Goal: Task Accomplishment & Management: Manage account settings

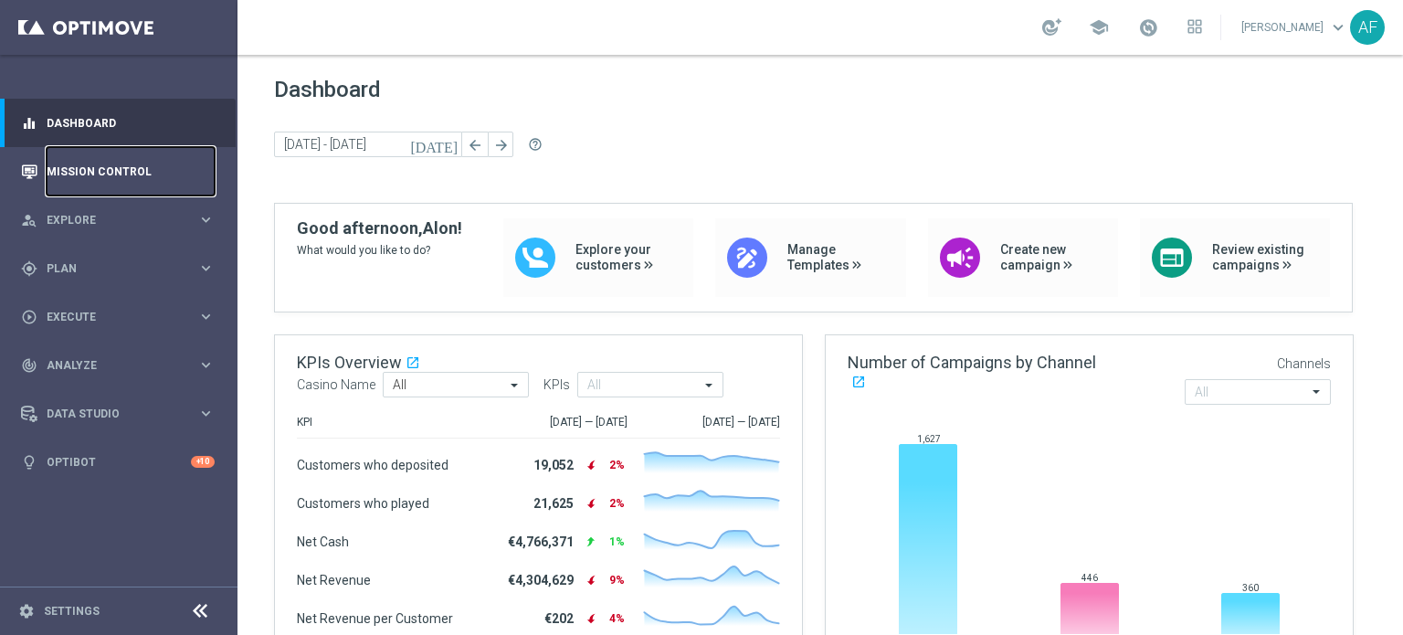
click at [133, 168] on link "Mission Control" at bounding box center [131, 171] width 168 height 48
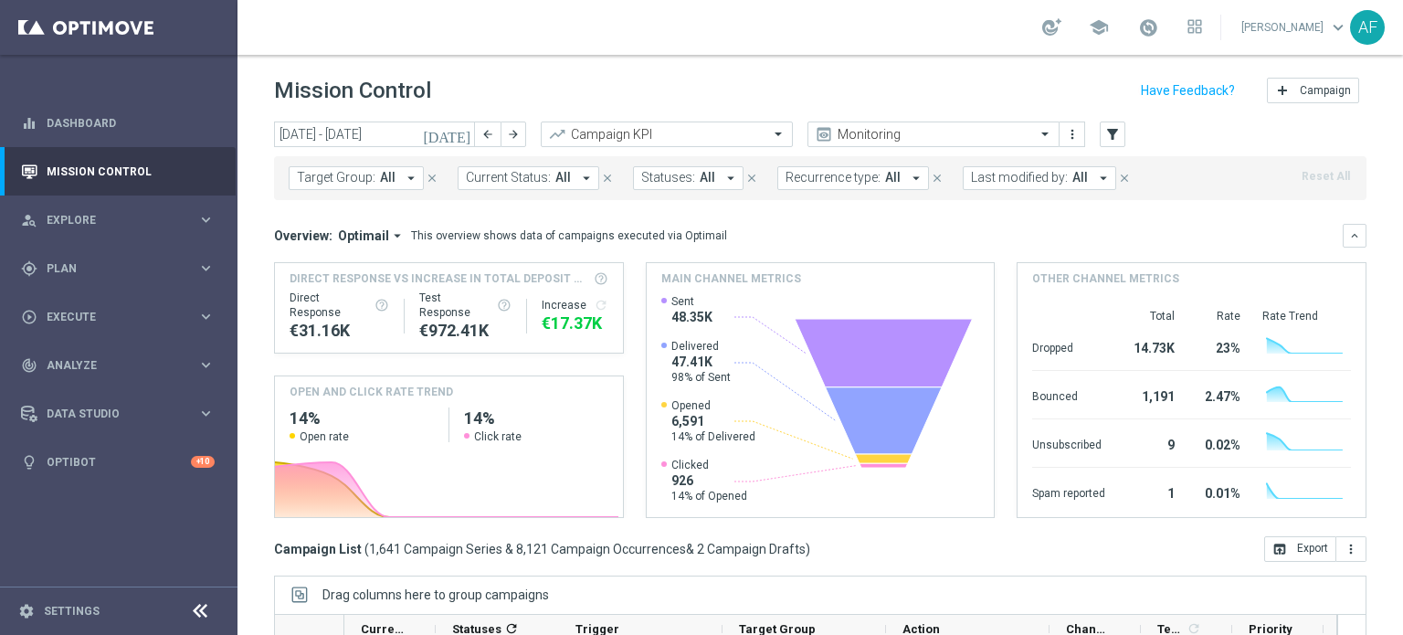
click at [460, 140] on icon "[DATE]" at bounding box center [447, 134] width 49 height 16
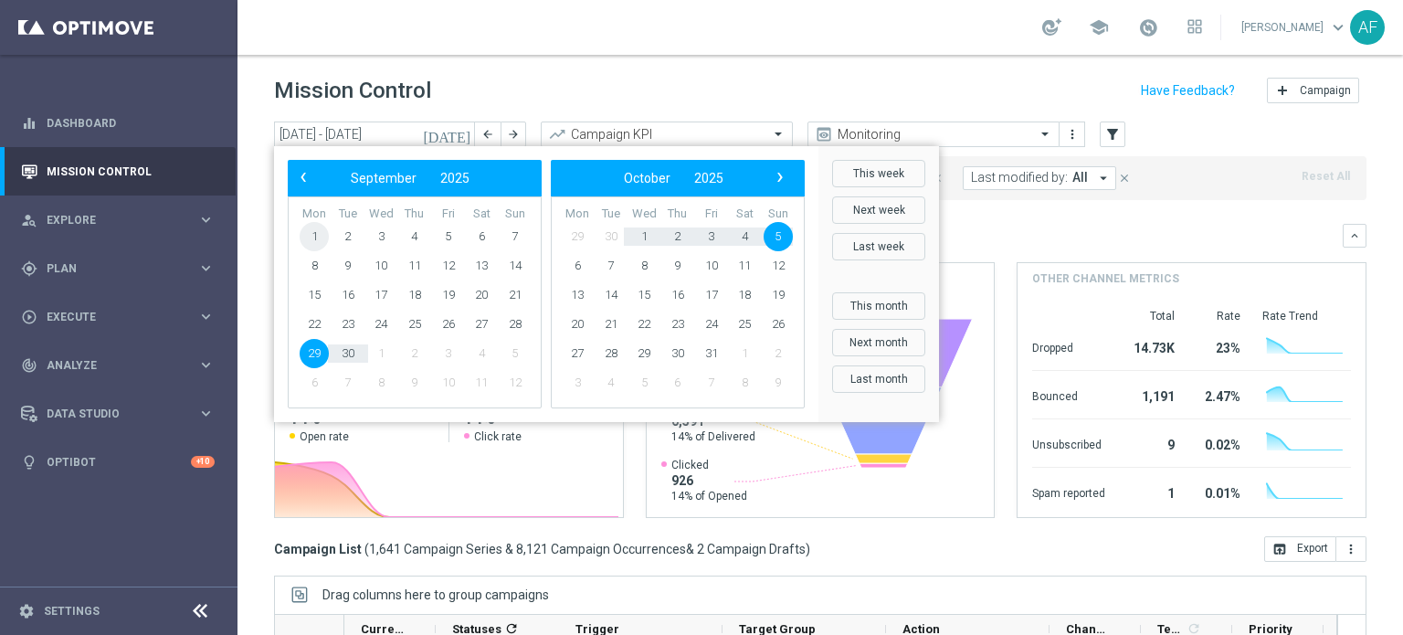
click at [314, 235] on span "1" at bounding box center [314, 236] width 29 height 29
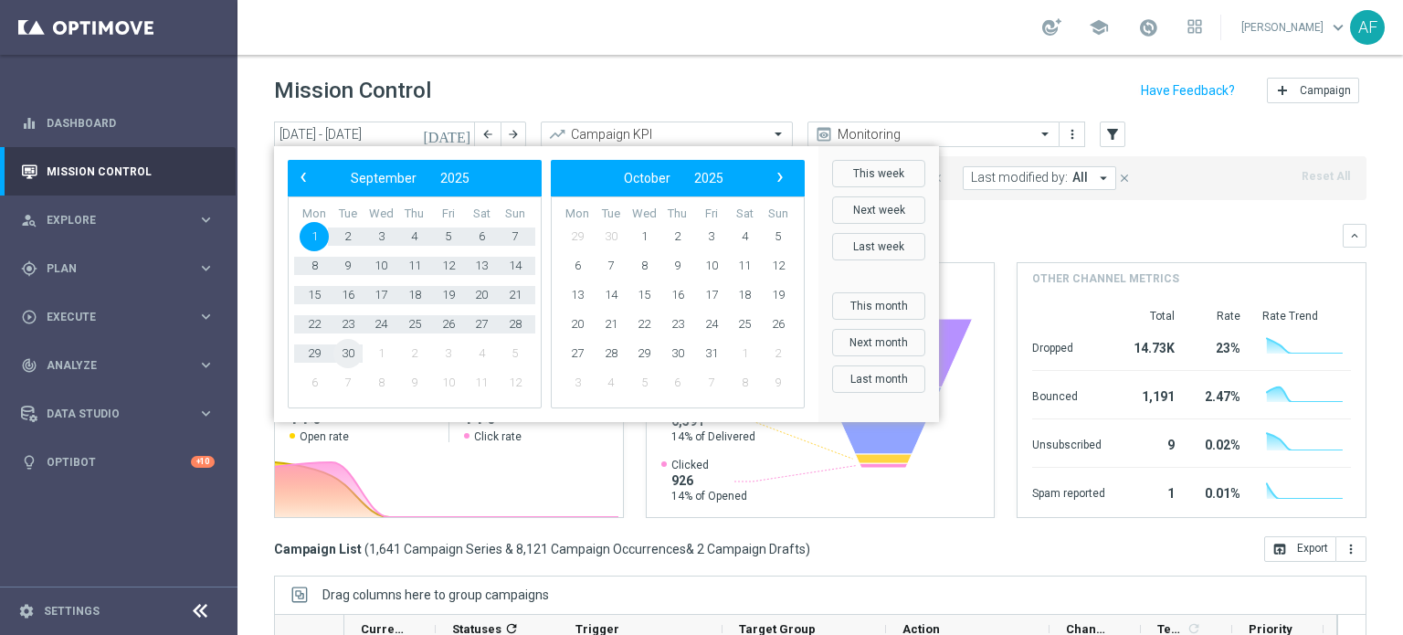
click at [354, 361] on span "30" at bounding box center [347, 353] width 29 height 29
type input "[DATE] - [DATE]"
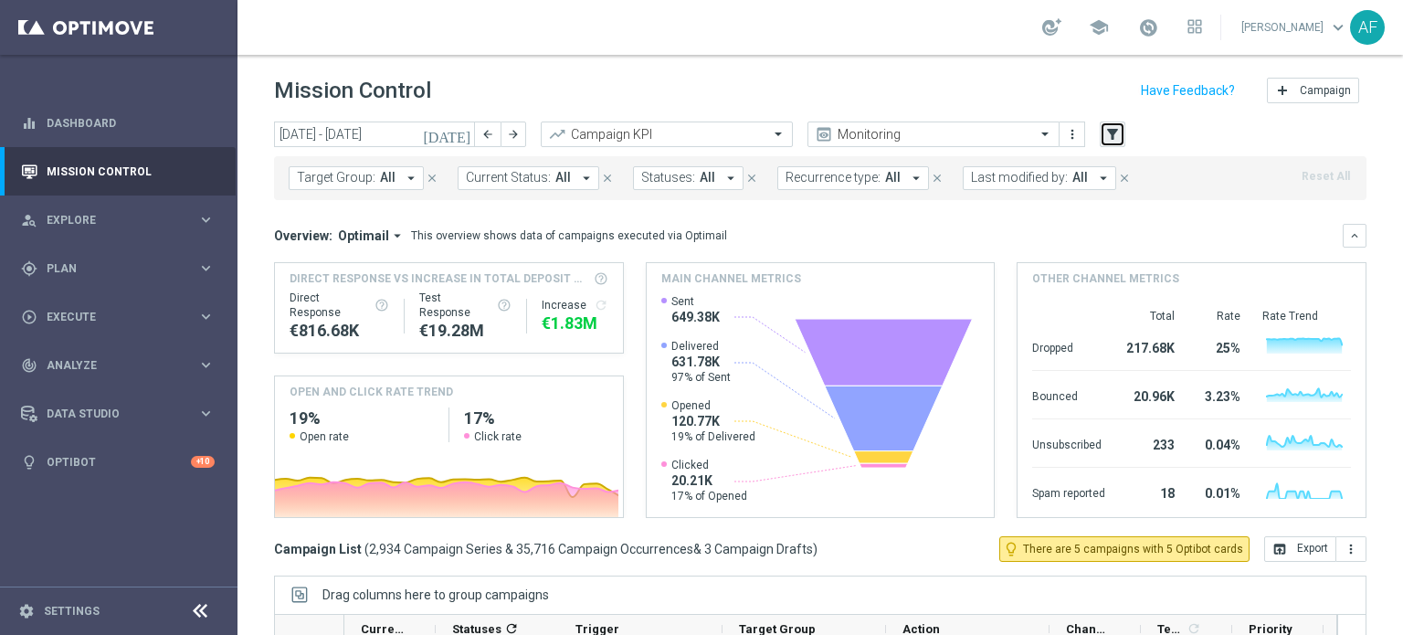
click at [1114, 137] on icon "filter_alt" at bounding box center [1113, 134] width 16 height 16
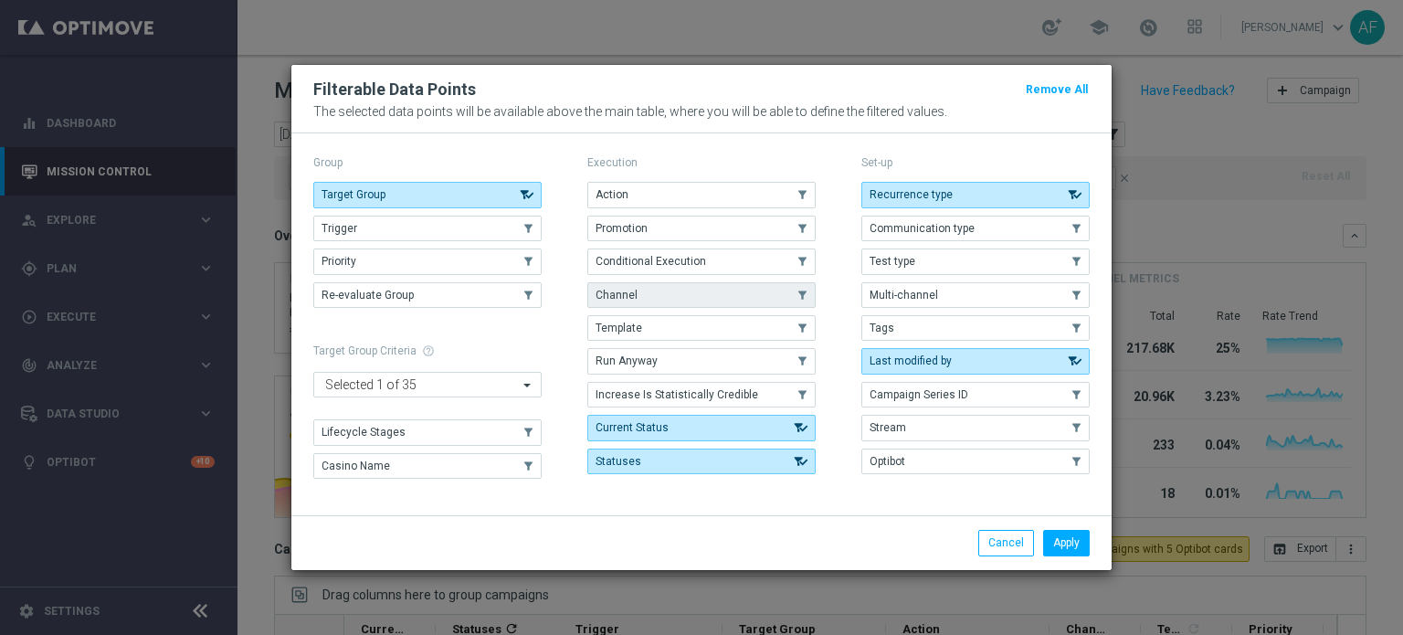
click at [665, 291] on button "Channel" at bounding box center [701, 295] width 228 height 26
click at [1077, 539] on button "Apply" at bounding box center [1066, 543] width 47 height 26
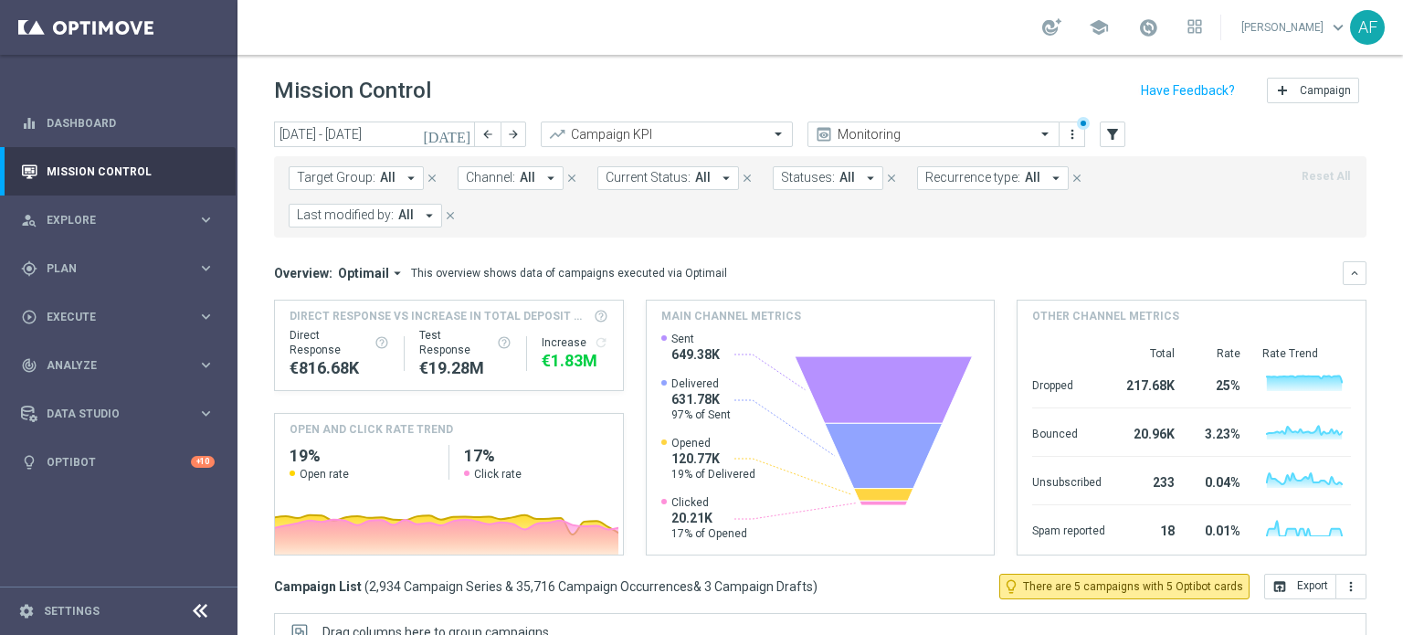
click at [507, 172] on span "Channel:" at bounding box center [490, 178] width 49 height 16
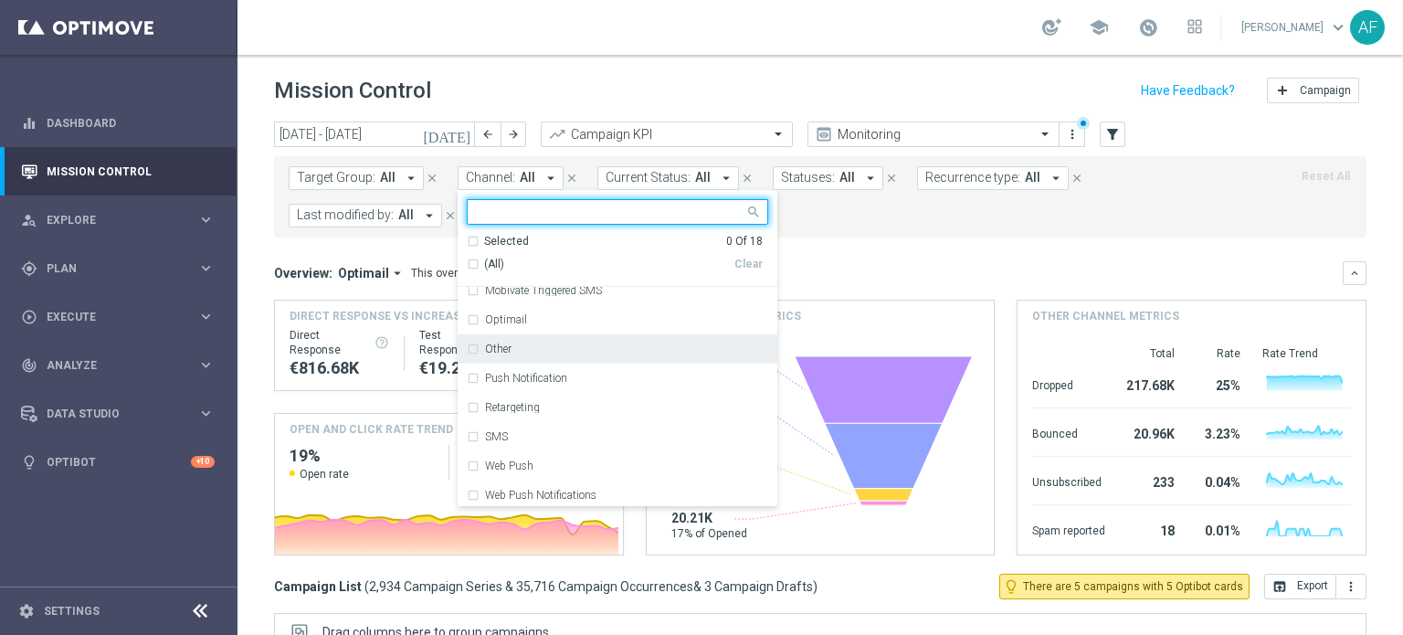
scroll to position [307, 0]
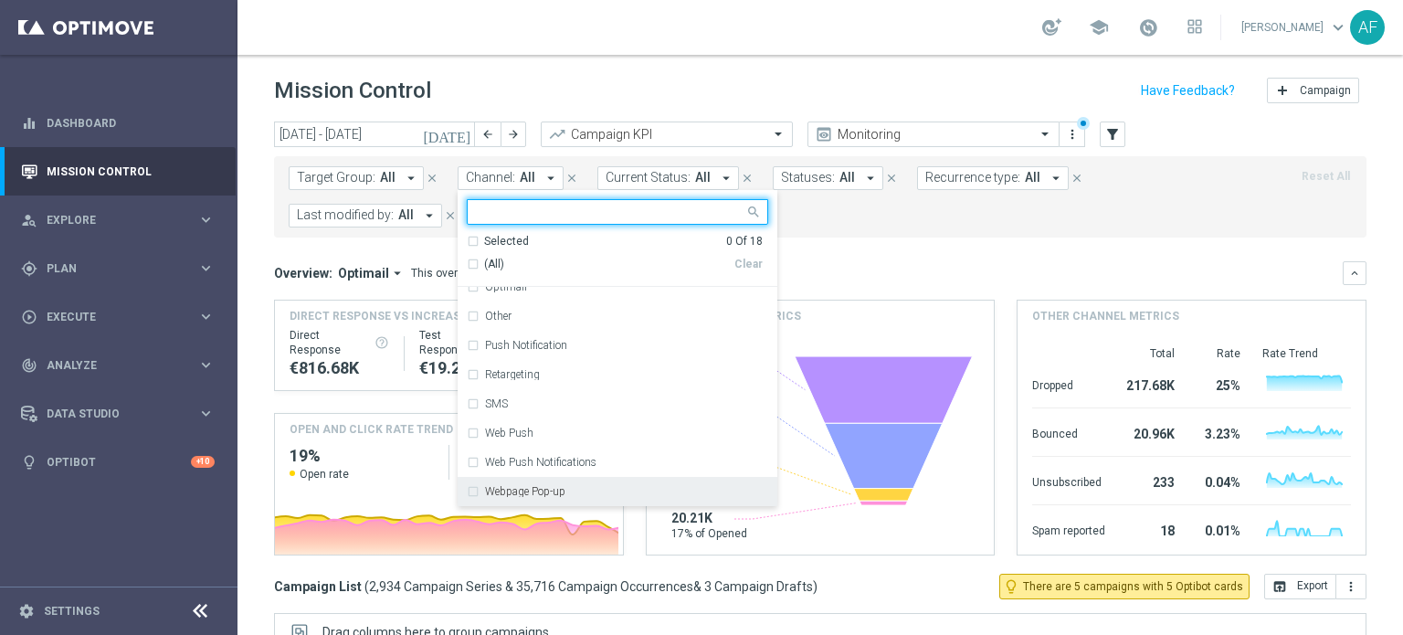
click at [577, 489] on div "Webpage Pop-up" at bounding box center [626, 491] width 283 height 11
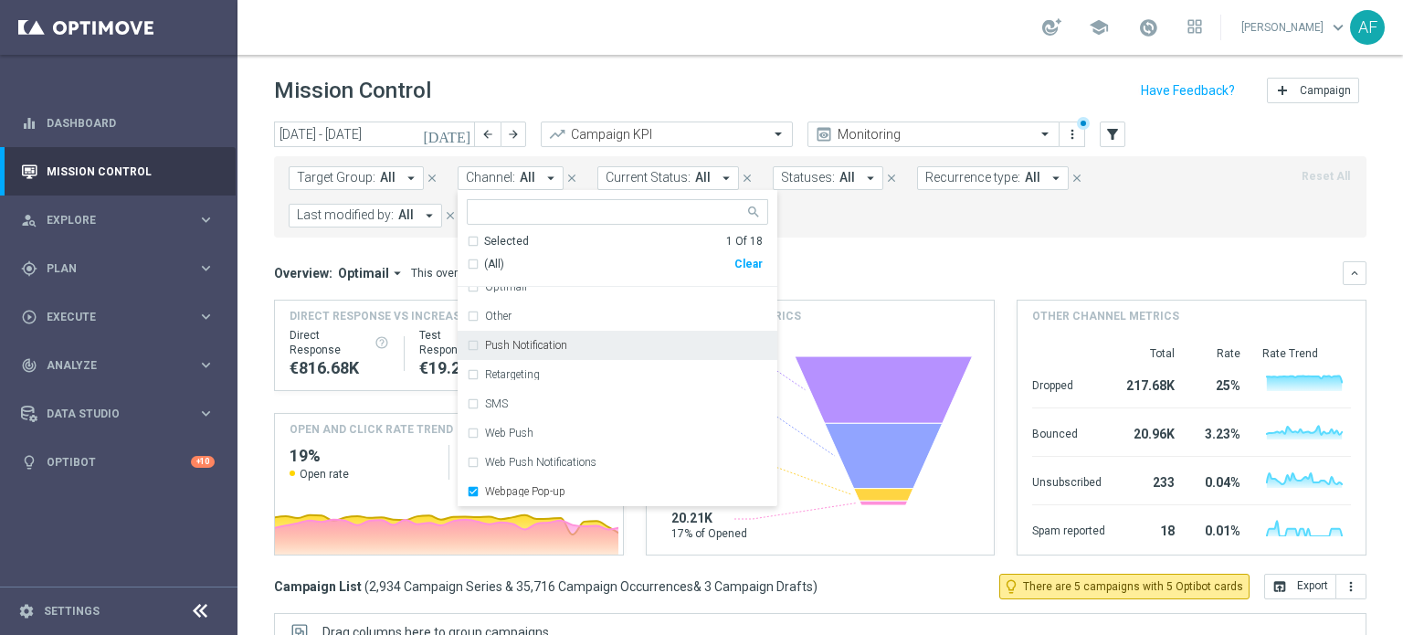
click at [868, 251] on mini-dashboard "Overview: Optimail arrow_drop_down This overview shows data of campaigns execut…" at bounding box center [820, 406] width 1093 height 336
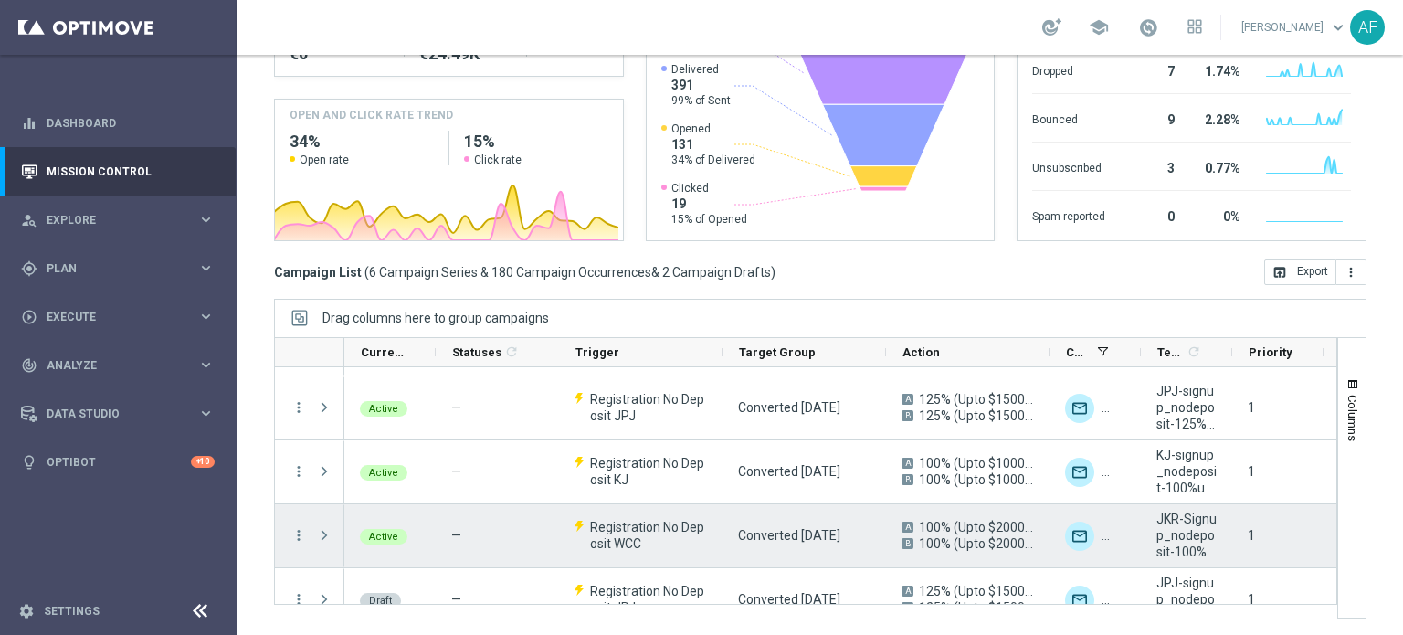
scroll to position [0, 0]
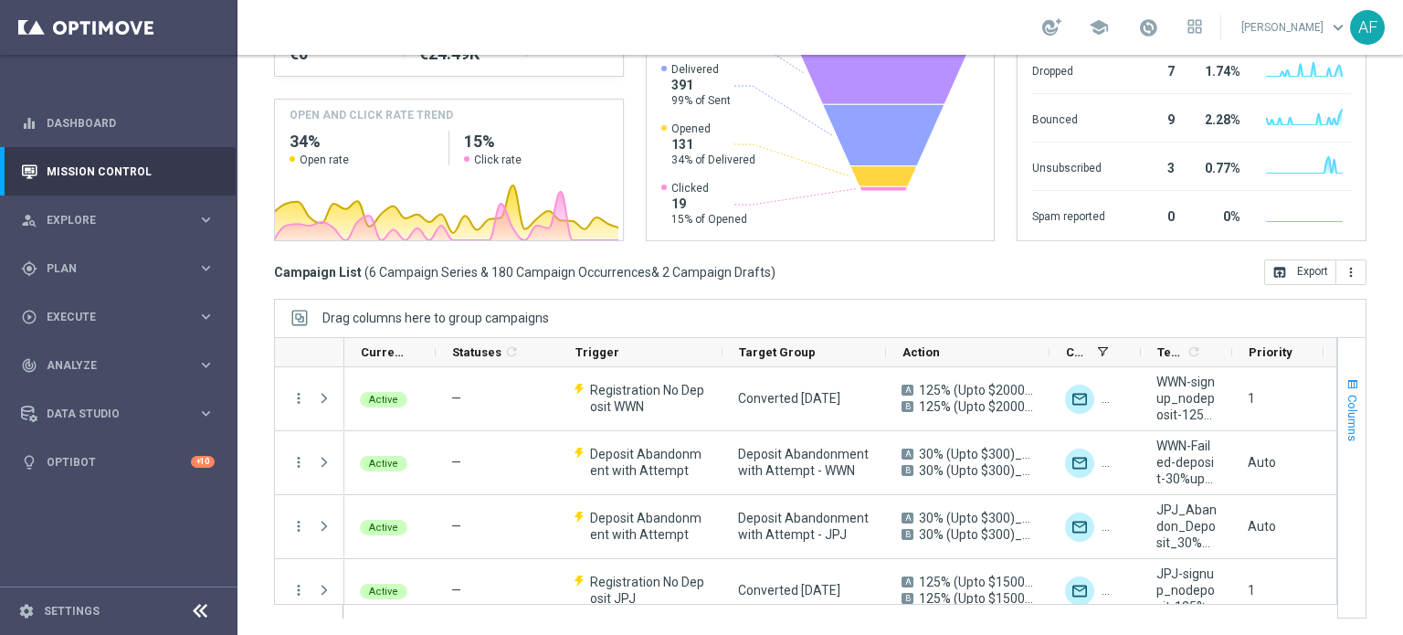
click at [1346, 415] on span "Columns" at bounding box center [1353, 418] width 15 height 47
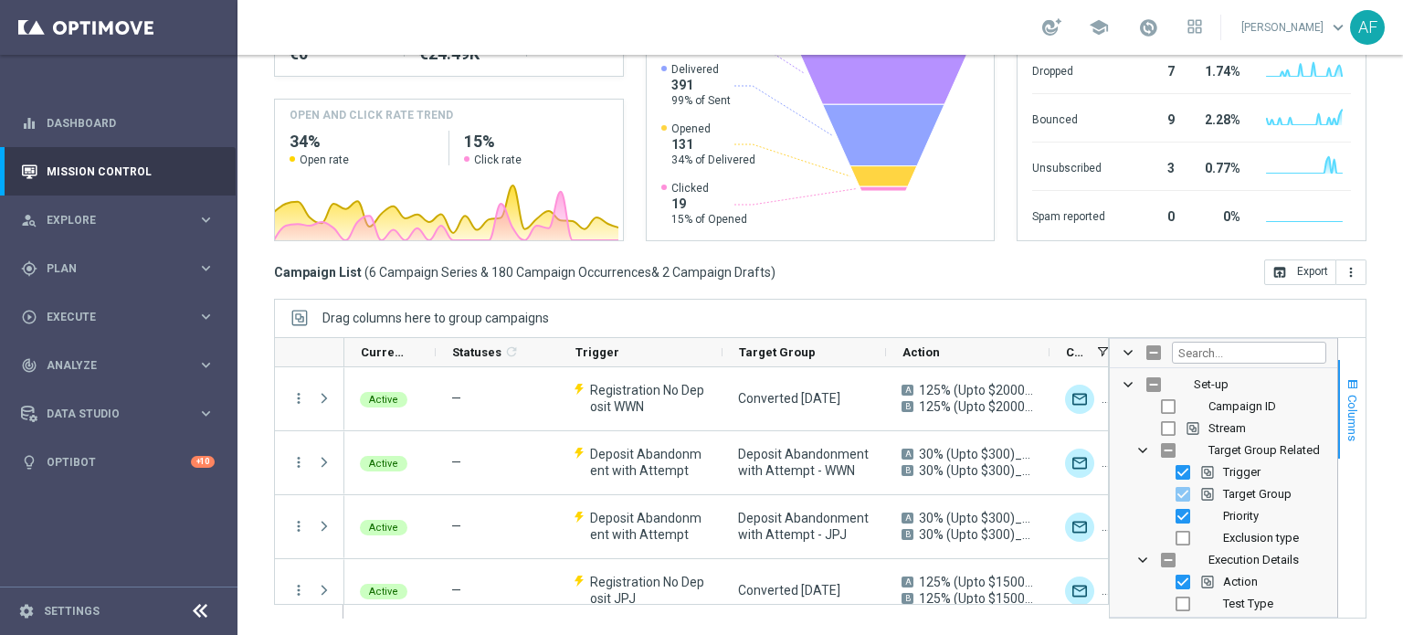
click at [1346, 406] on span "Columns" at bounding box center [1353, 418] width 15 height 47
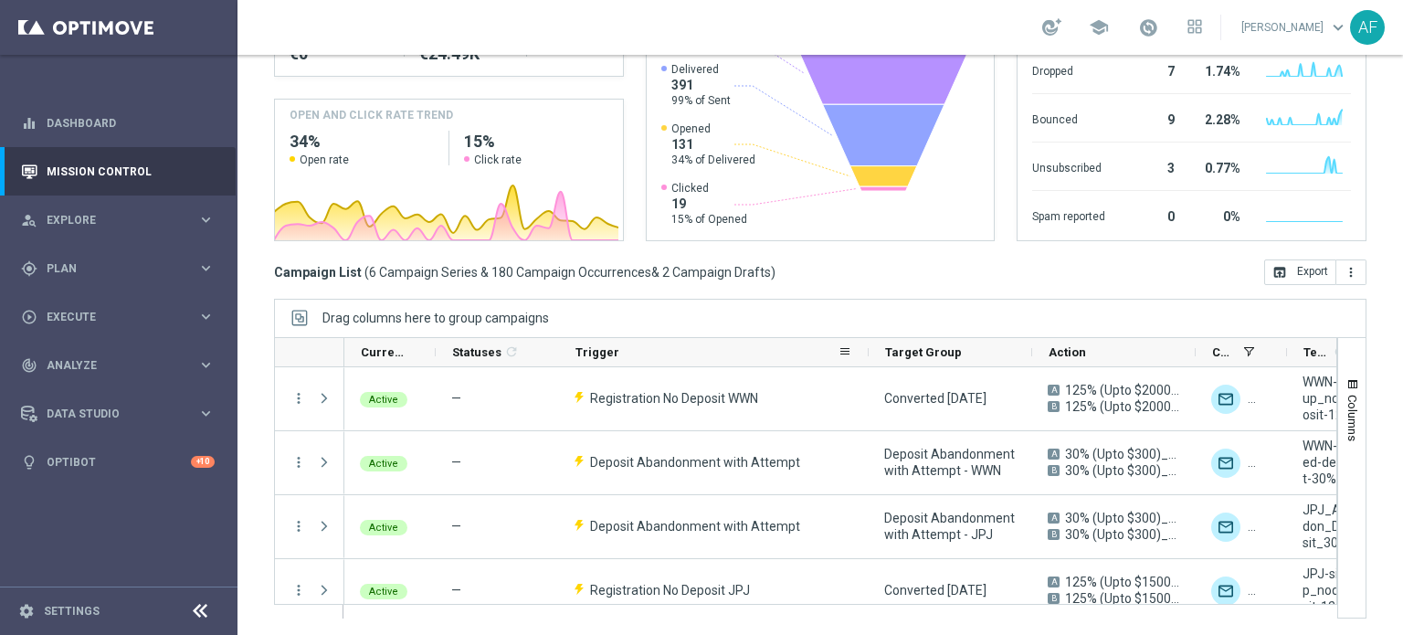
drag, startPoint x: 721, startPoint y: 351, endPoint x: 867, endPoint y: 352, distance: 146.2
click at [867, 352] on div at bounding box center [868, 352] width 7 height 28
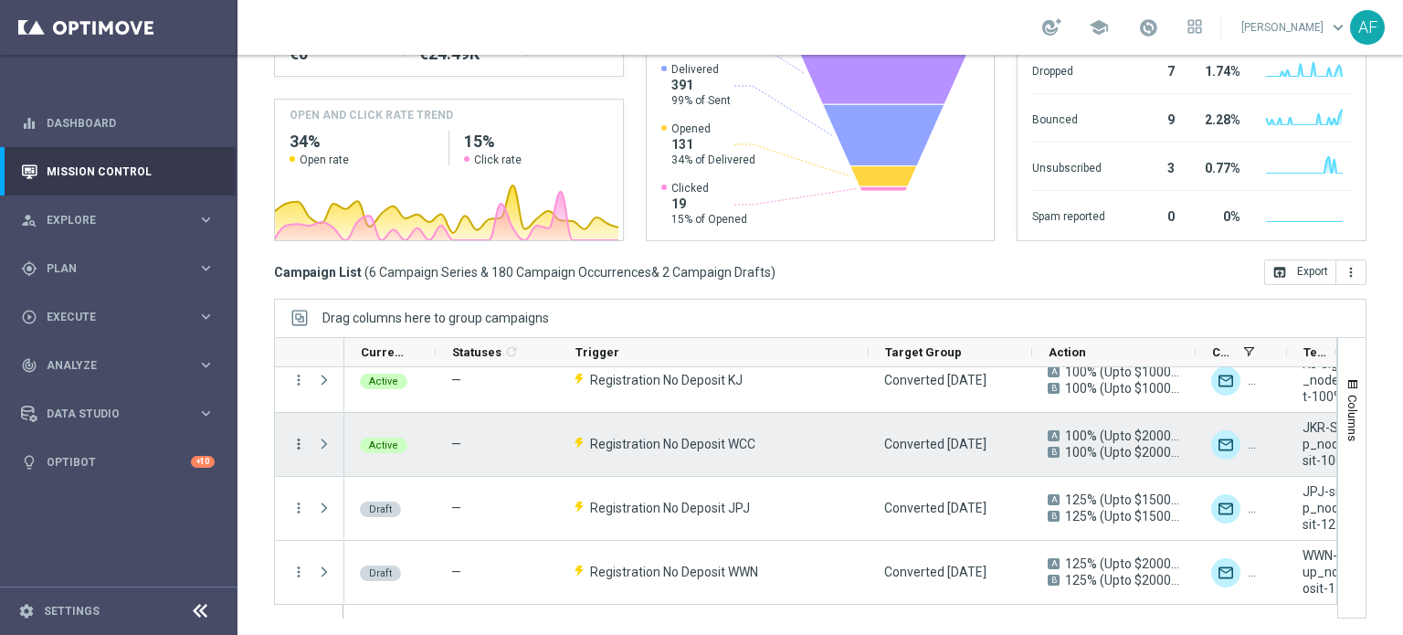
click at [297, 445] on icon "more_vert" at bounding box center [299, 444] width 16 height 16
click at [340, 452] on span "Campaign Details" at bounding box center [380, 453] width 92 height 13
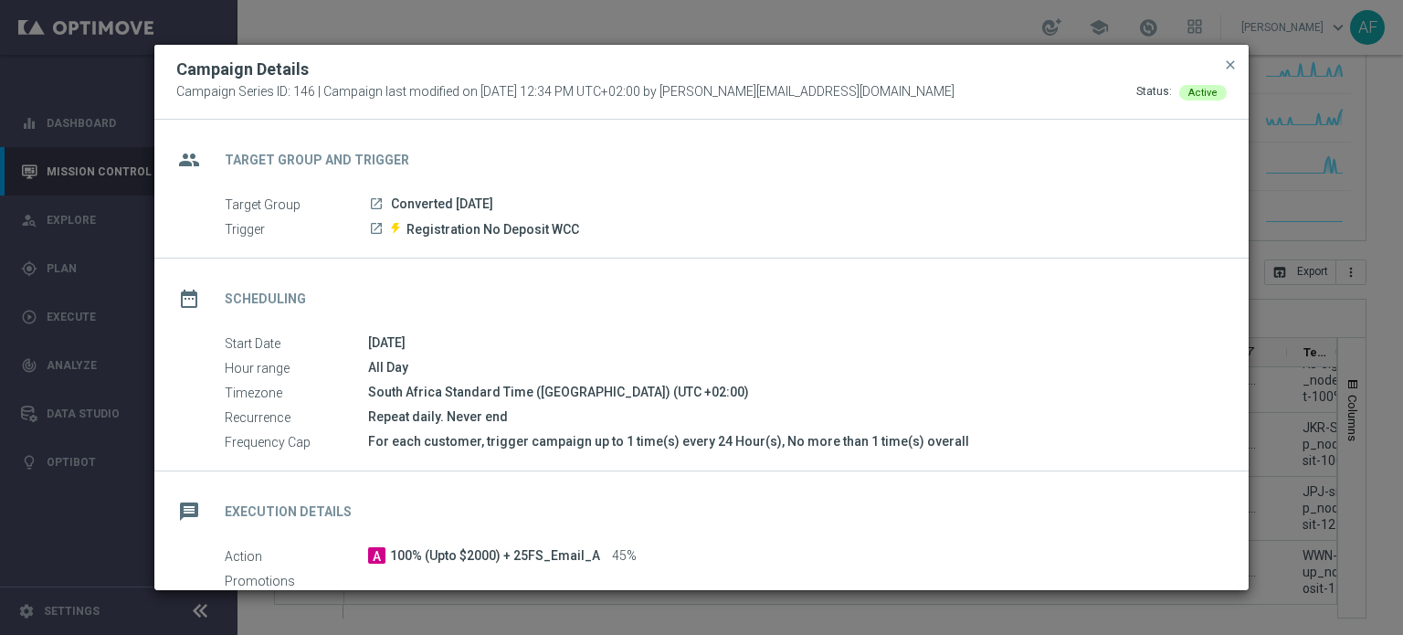
click at [375, 230] on icon "launch" at bounding box center [376, 228] width 15 height 15
drag, startPoint x: 407, startPoint y: 230, endPoint x: 573, endPoint y: 233, distance: 165.4
click at [573, 233] on span "Registration No Deposit WCC" at bounding box center [493, 229] width 173 height 16
copy span "Registration No Deposit WCC"
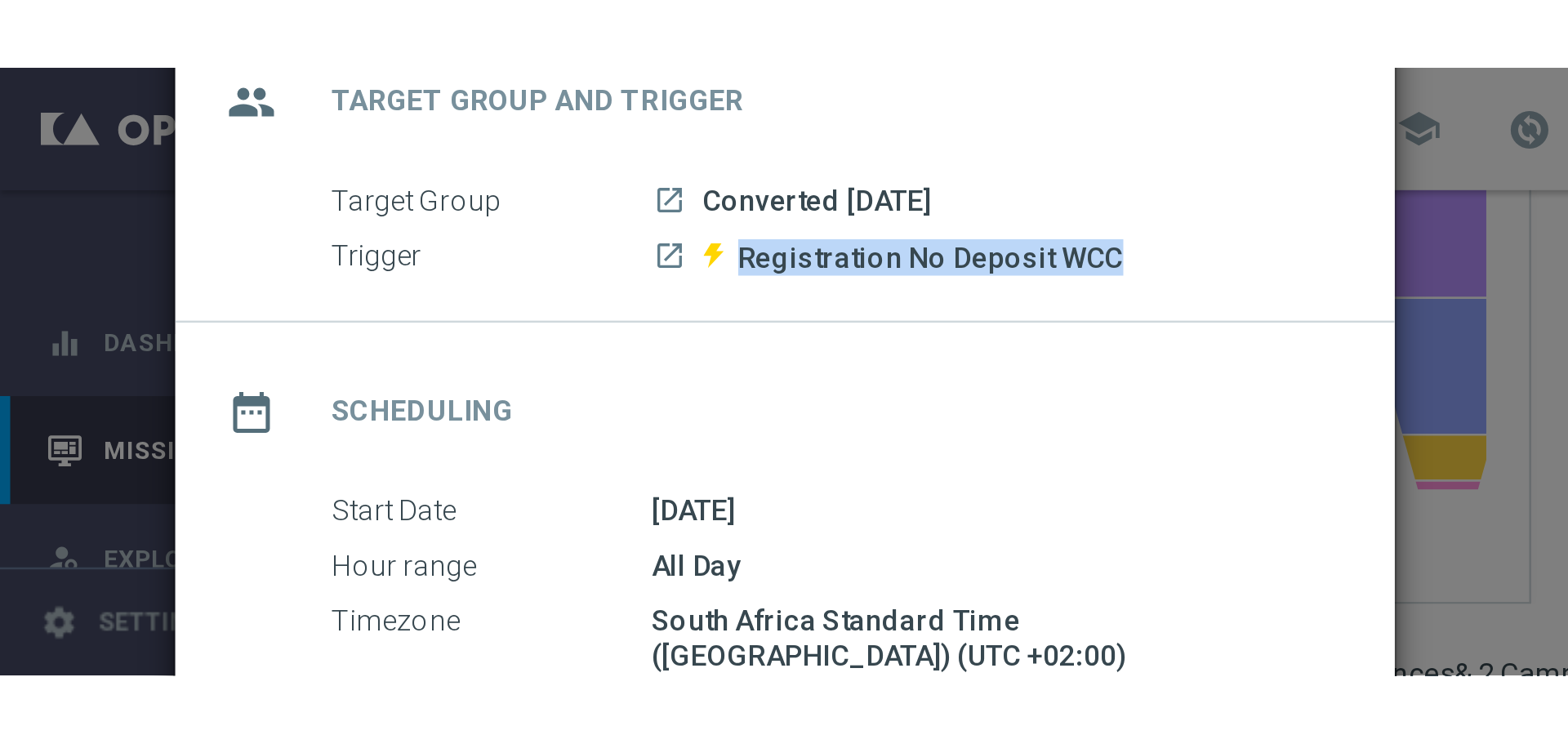
scroll to position [72, 0]
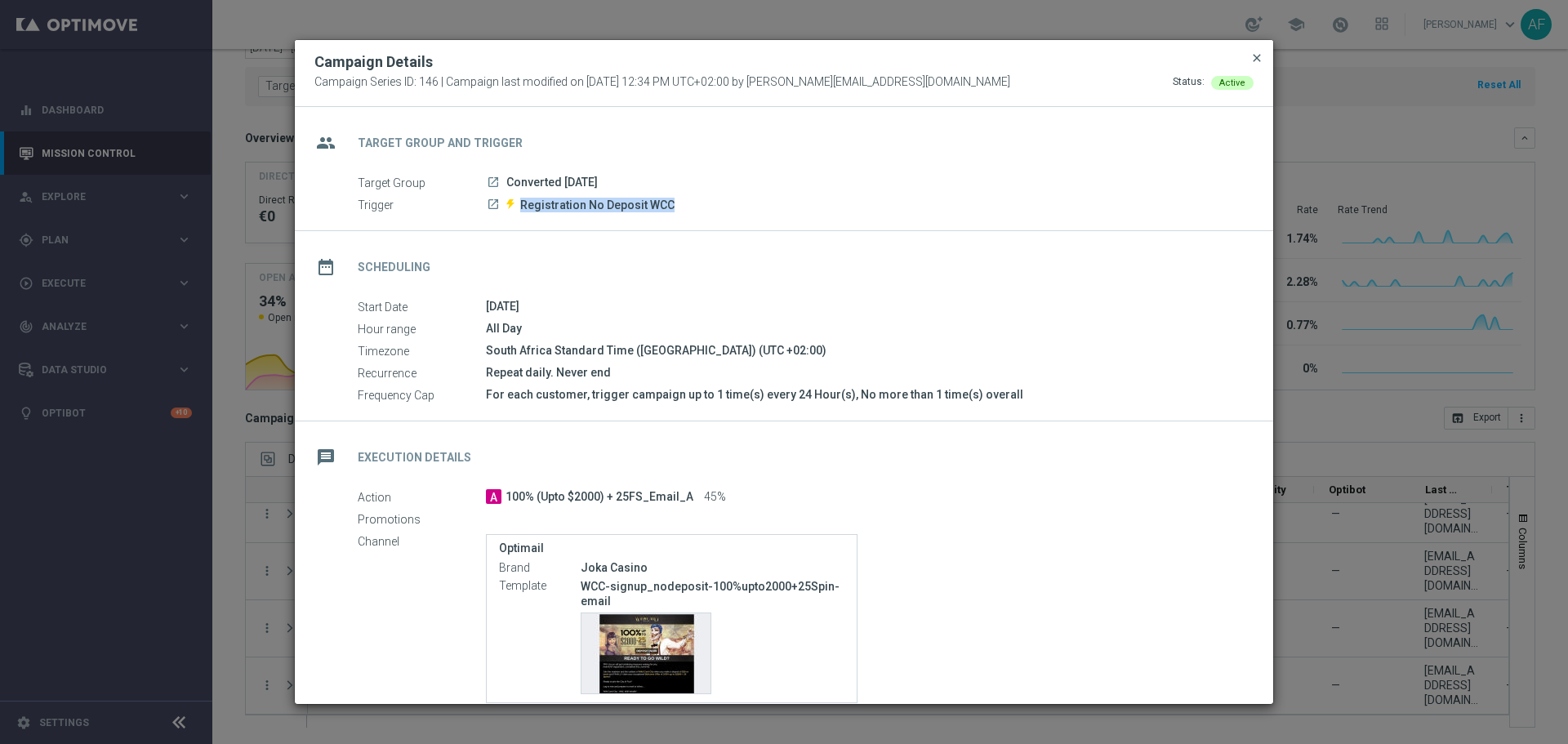
click at [1253, 56] on span "close" at bounding box center [1257, 58] width 13 height 13
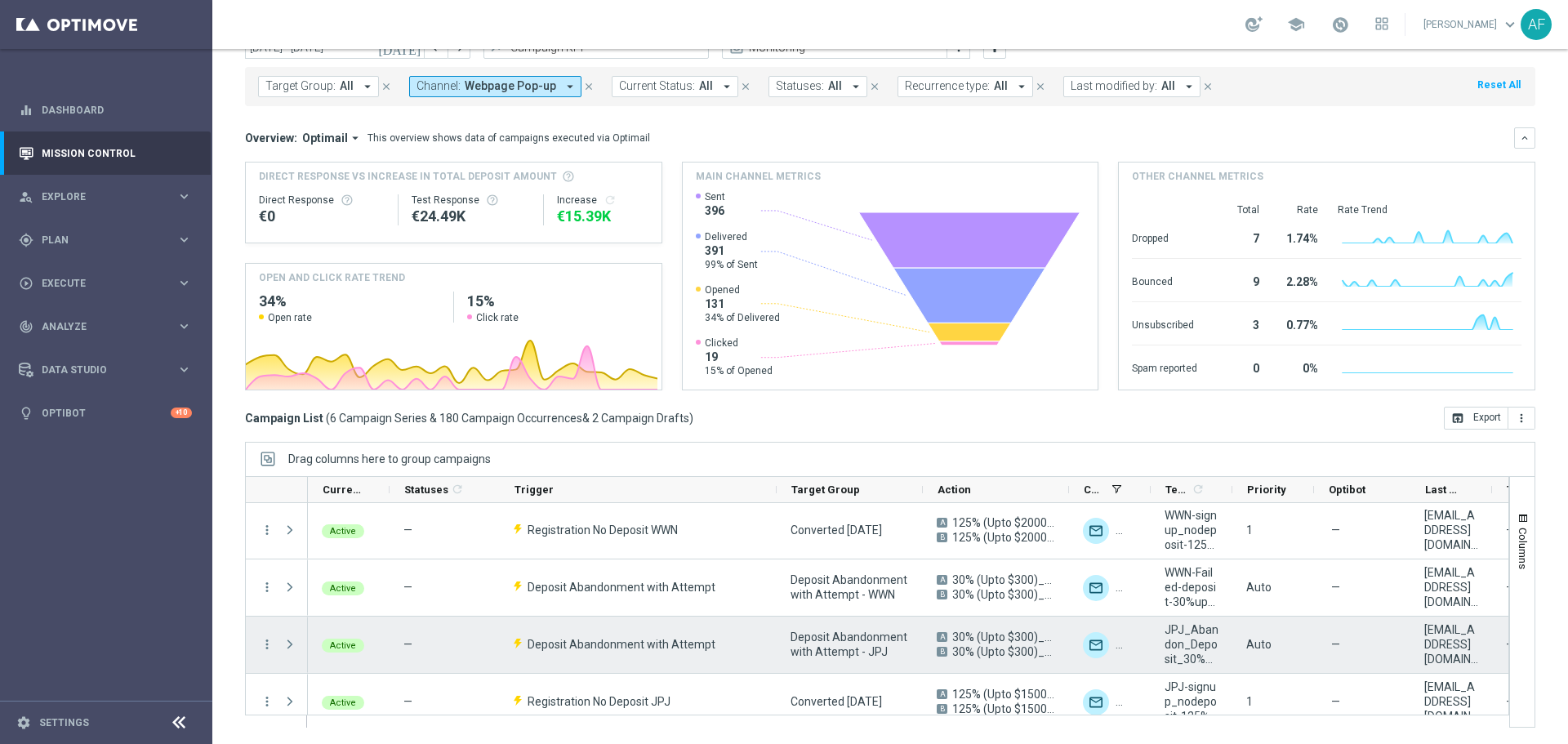
scroll to position [0, 0]
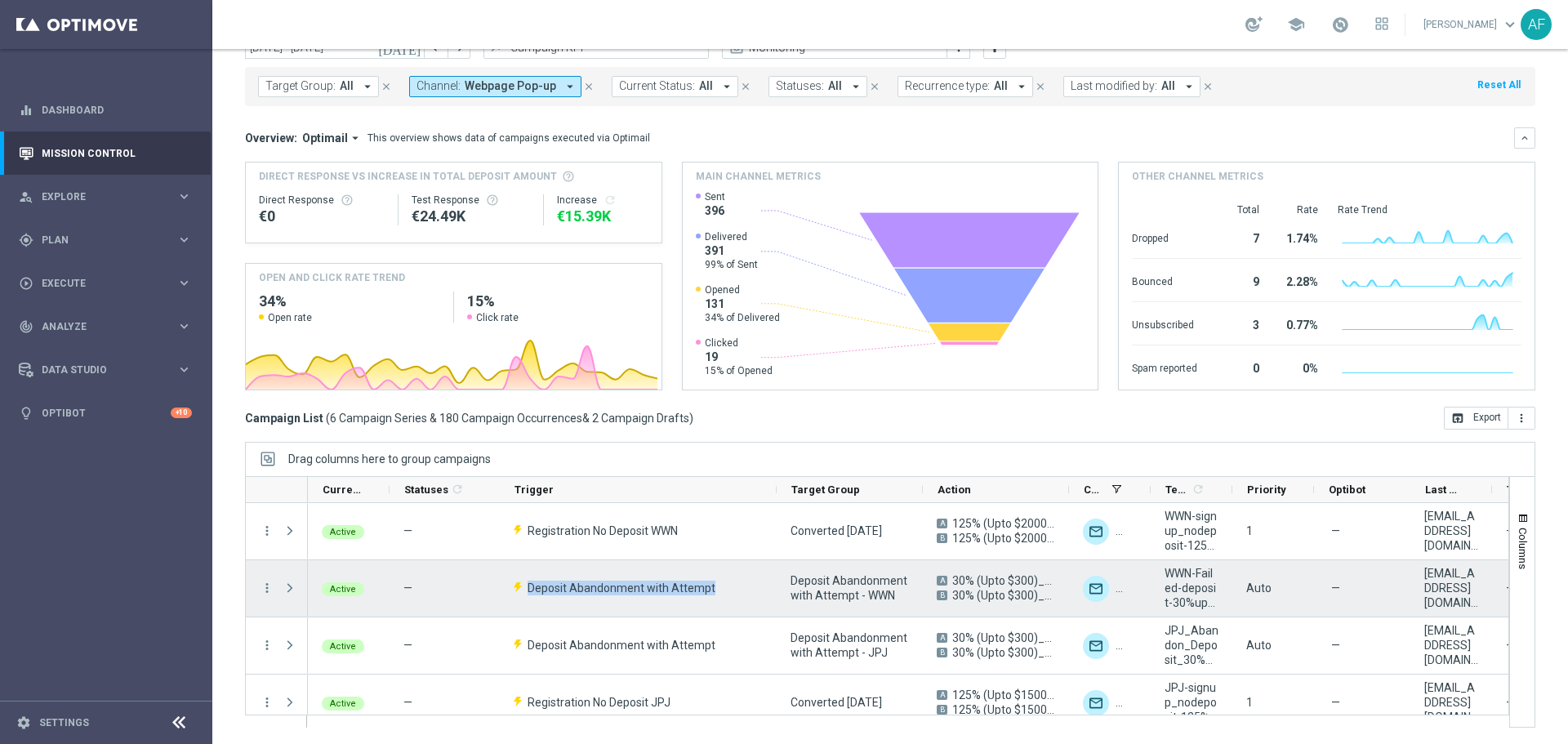
drag, startPoint x: 712, startPoint y: 588, endPoint x: 436, endPoint y: 575, distance: 276.3
click at [526, 567] on div "Deposit Abandonment with Attempt" at bounding box center [638, 588] width 277 height 56
click at [263, 567] on icon "more_vert" at bounding box center [267, 588] width 14 height 14
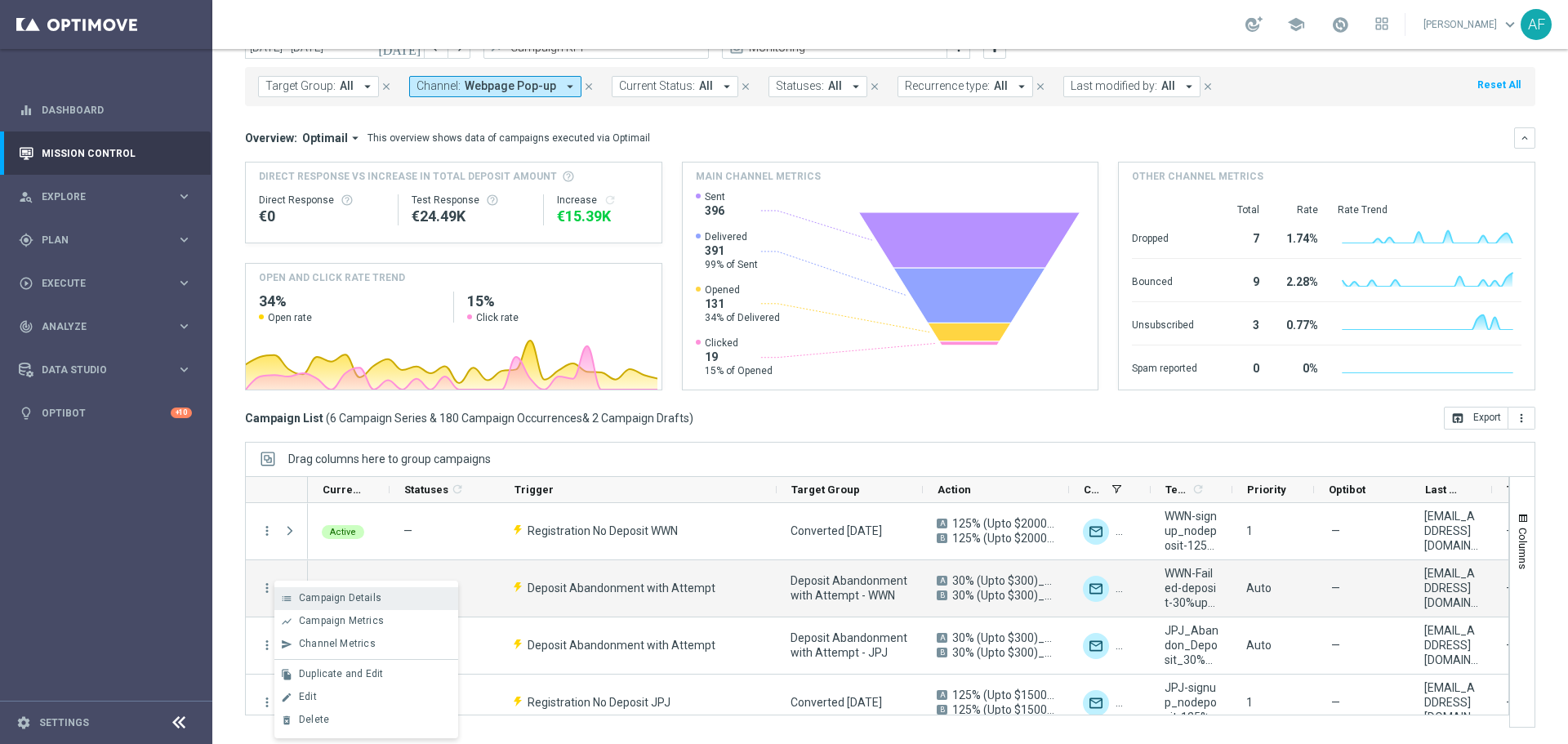
click at [307, 567] on span "Campaign Details" at bounding box center [340, 597] width 82 height 12
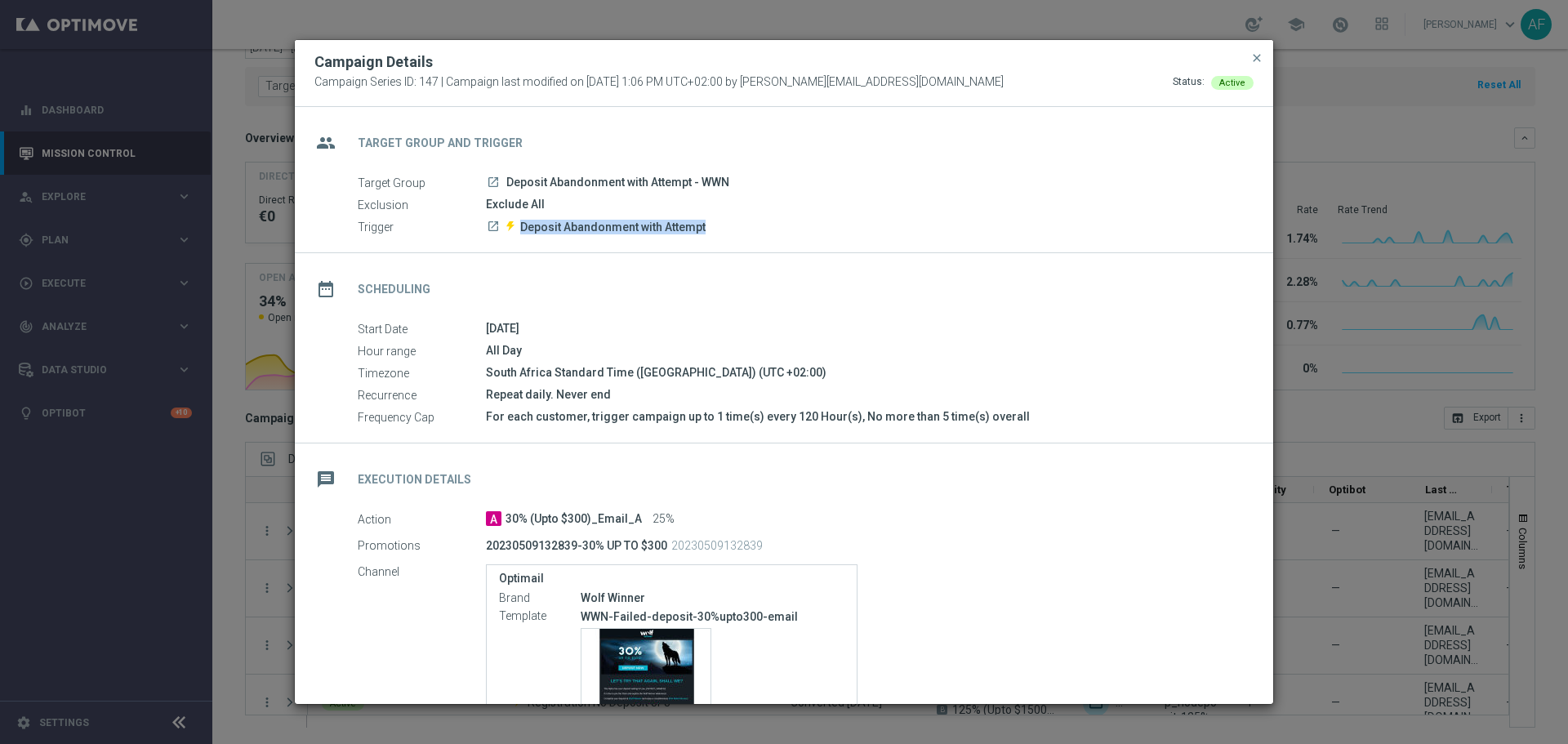
drag, startPoint x: 518, startPoint y: 227, endPoint x: 714, endPoint y: 232, distance: 196.1
click at [714, 232] on div "launch Deposit Abandonment with Attempt" at bounding box center [864, 226] width 755 height 16
copy span "Deposit Abandonment with Attempt"
click at [1253, 60] on span "close" at bounding box center [1257, 58] width 13 height 13
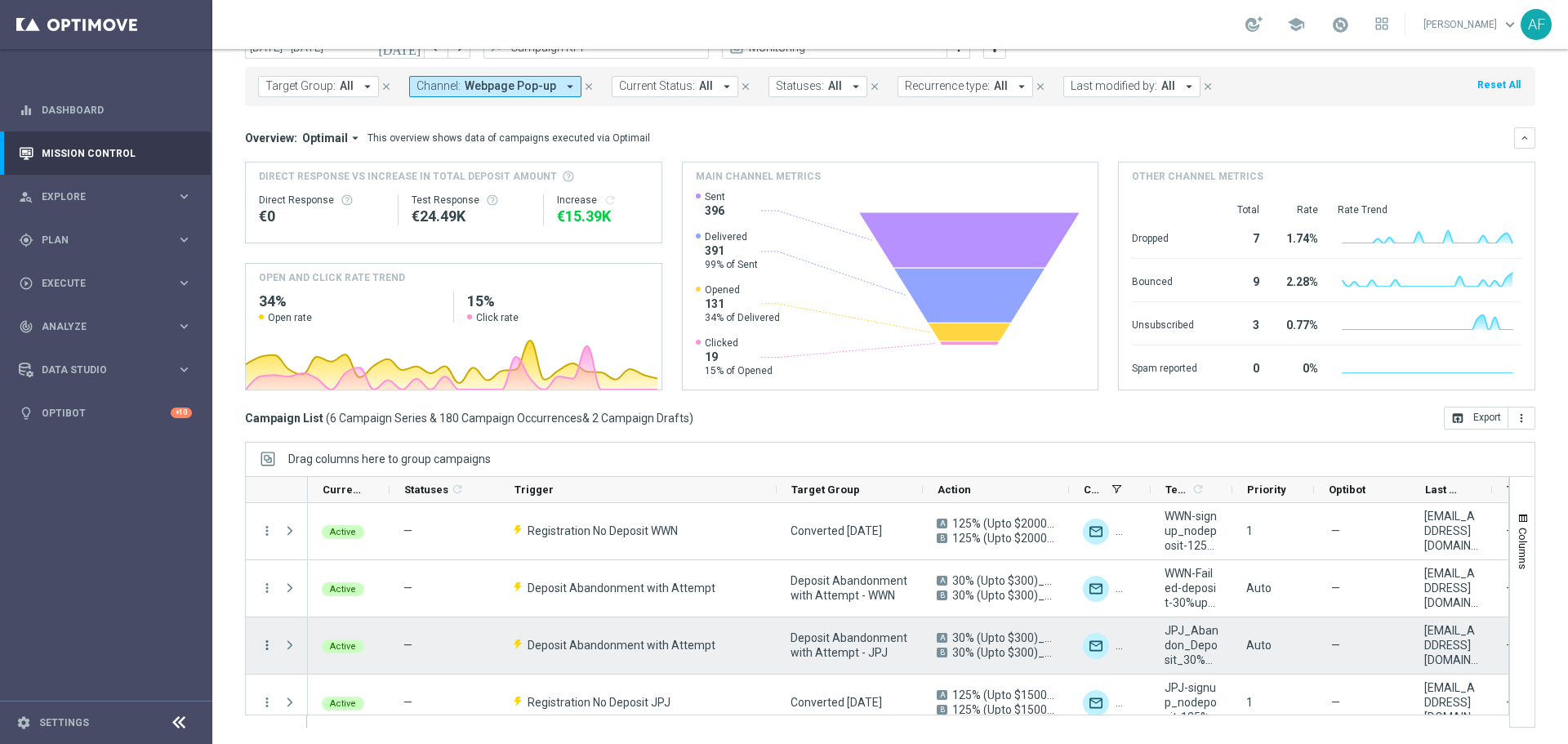
click at [264, 567] on icon "more_vert" at bounding box center [267, 646] width 14 height 14
click at [356, 498] on span "Campaign Details" at bounding box center [340, 497] width 82 height 12
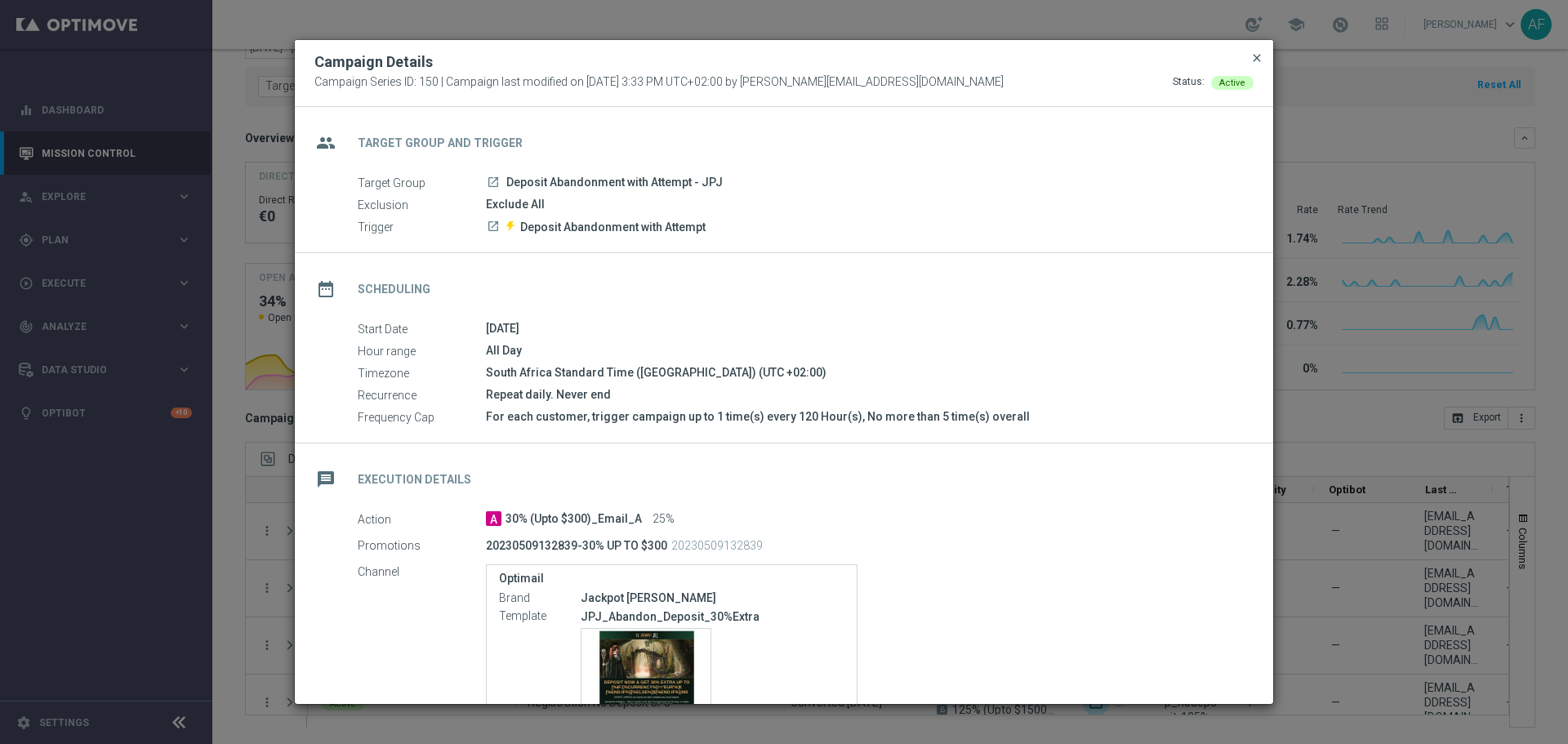
click at [1253, 58] on span "close" at bounding box center [1257, 58] width 13 height 13
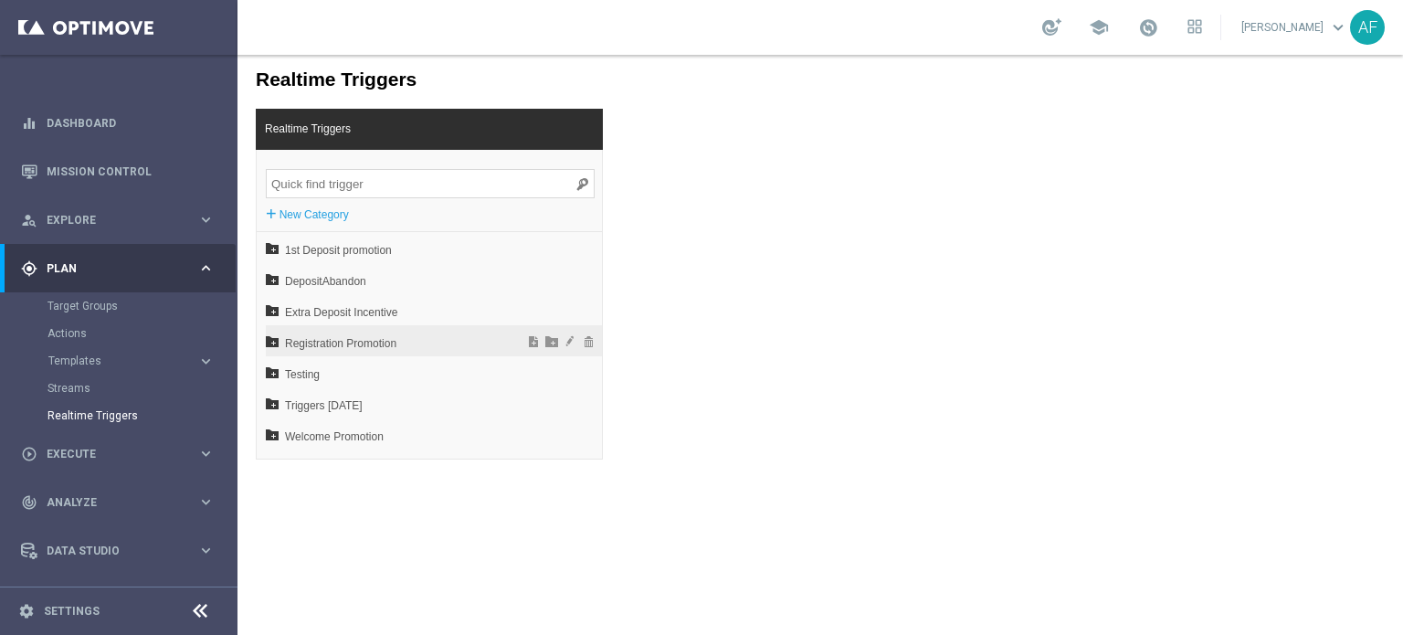
click at [348, 337] on span "Registration Promotion" at bounding box center [386, 343] width 202 height 31
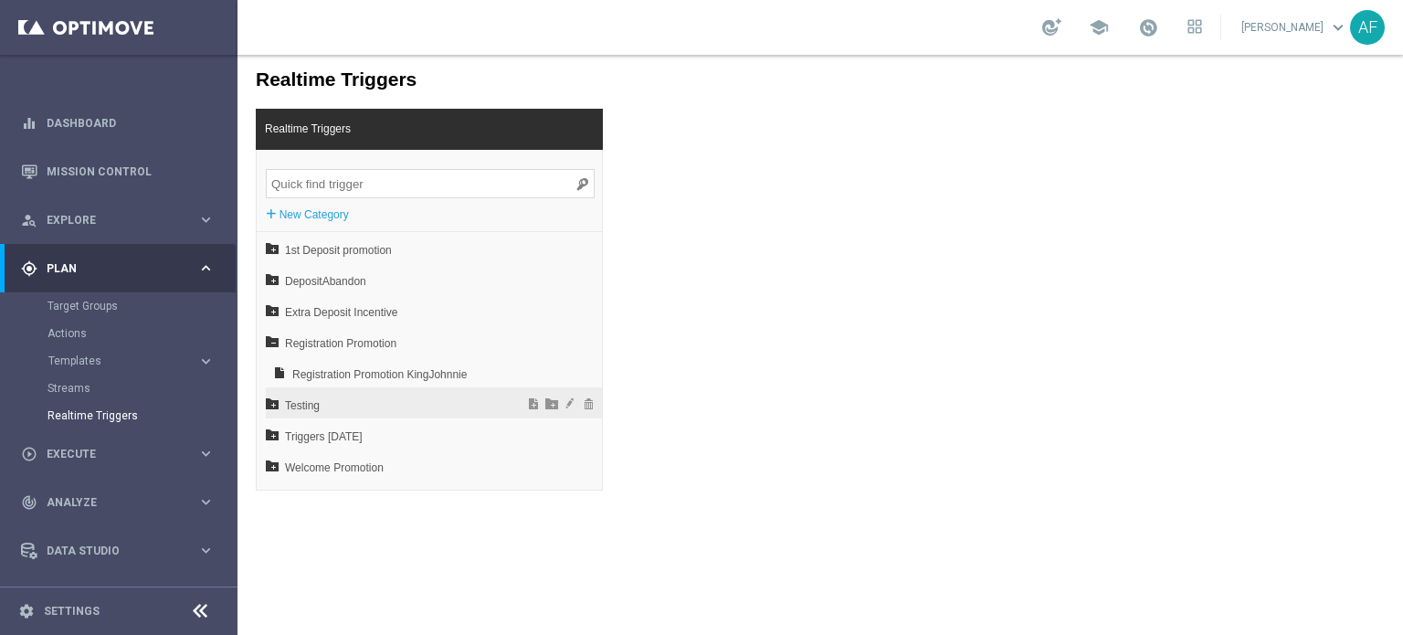
click at [334, 404] on span "Testing" at bounding box center [386, 405] width 202 height 31
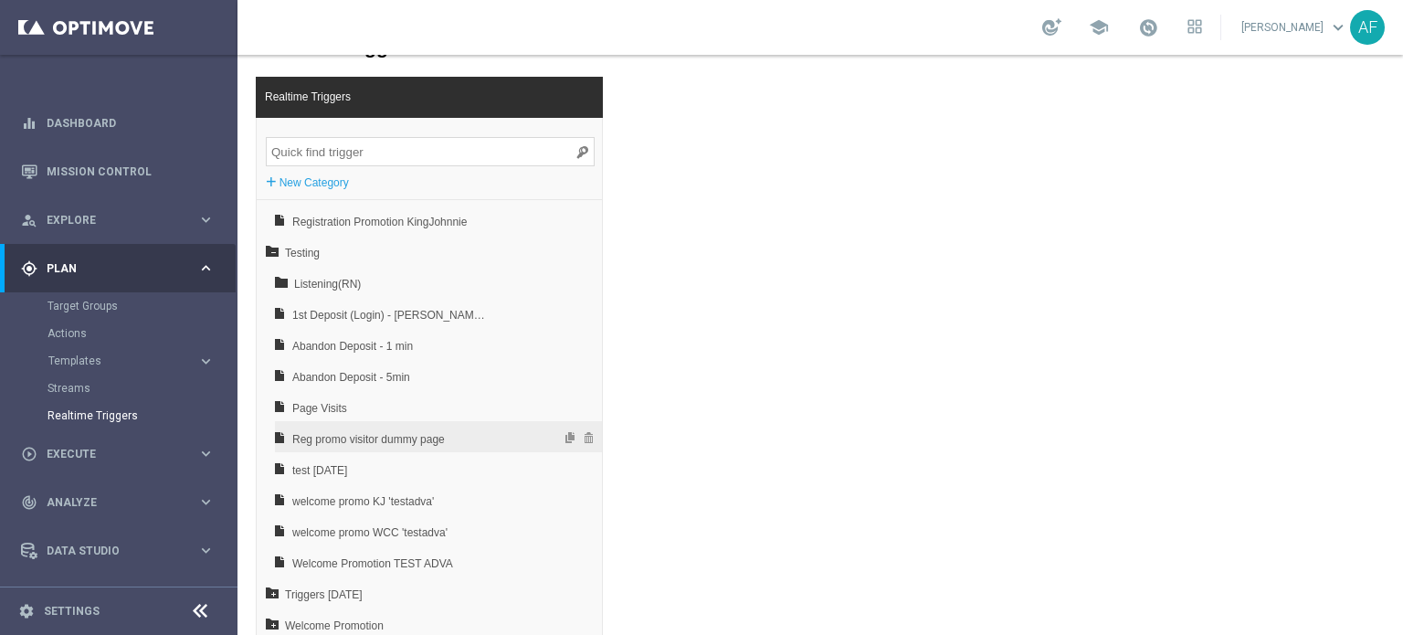
scroll to position [46, 0]
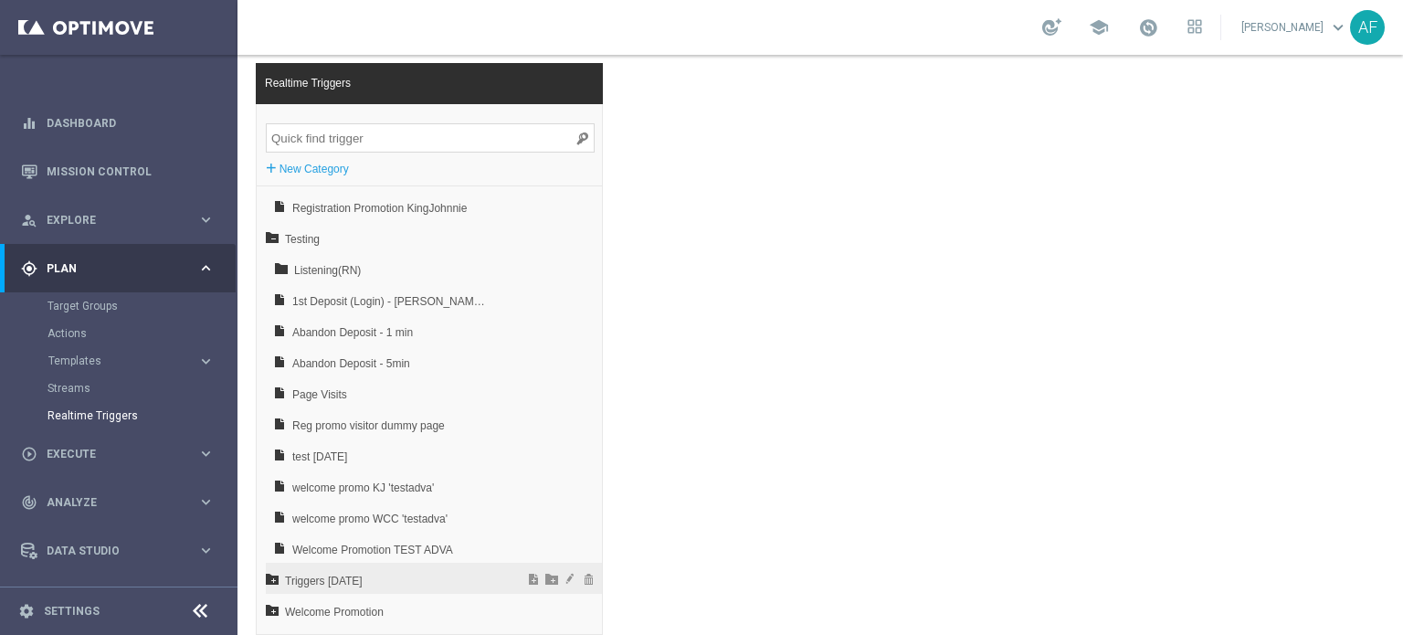
click at [395, 573] on span "Triggers May 2023" at bounding box center [386, 581] width 202 height 31
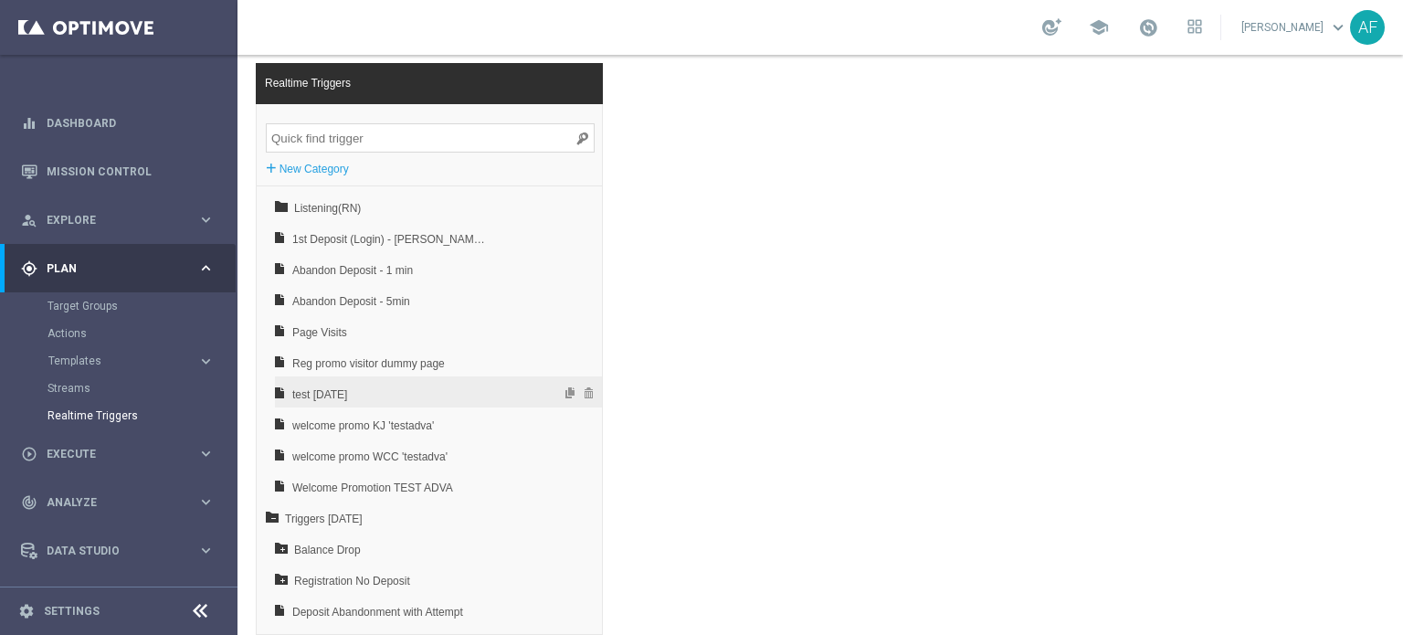
scroll to position [303, 0]
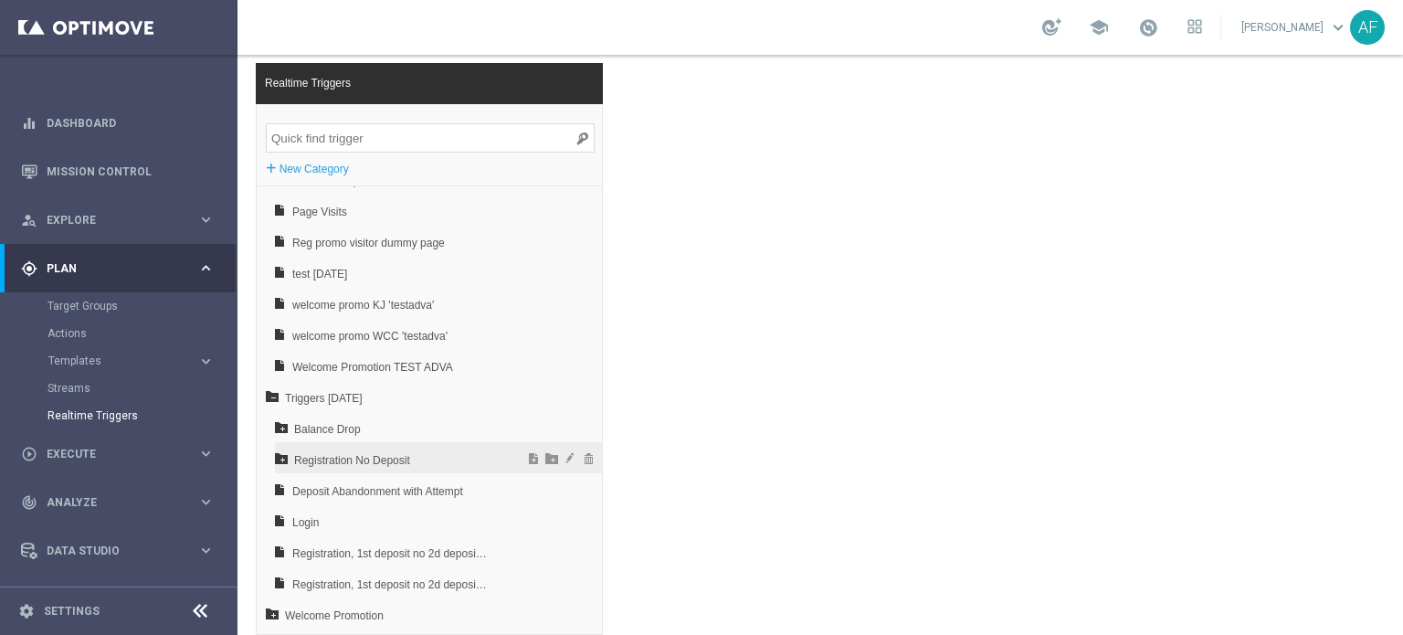
click at [412, 464] on span "Registration No Deposit" at bounding box center [392, 460] width 196 height 31
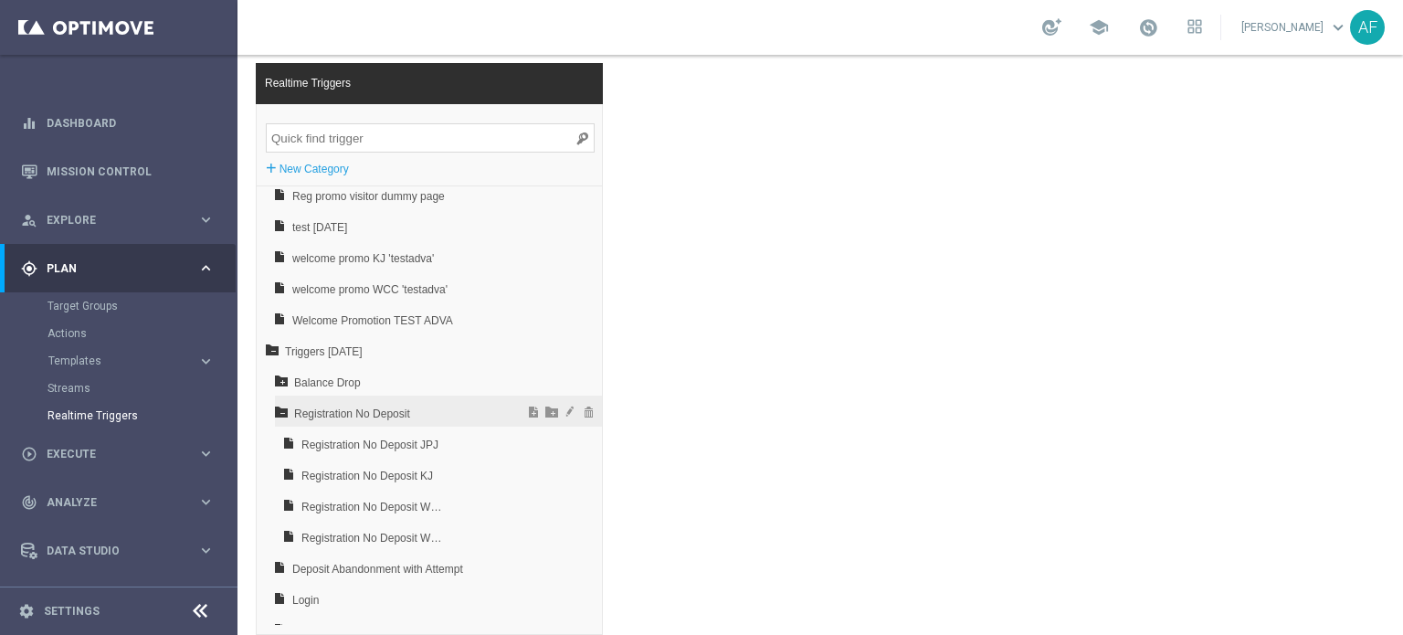
scroll to position [395, 0]
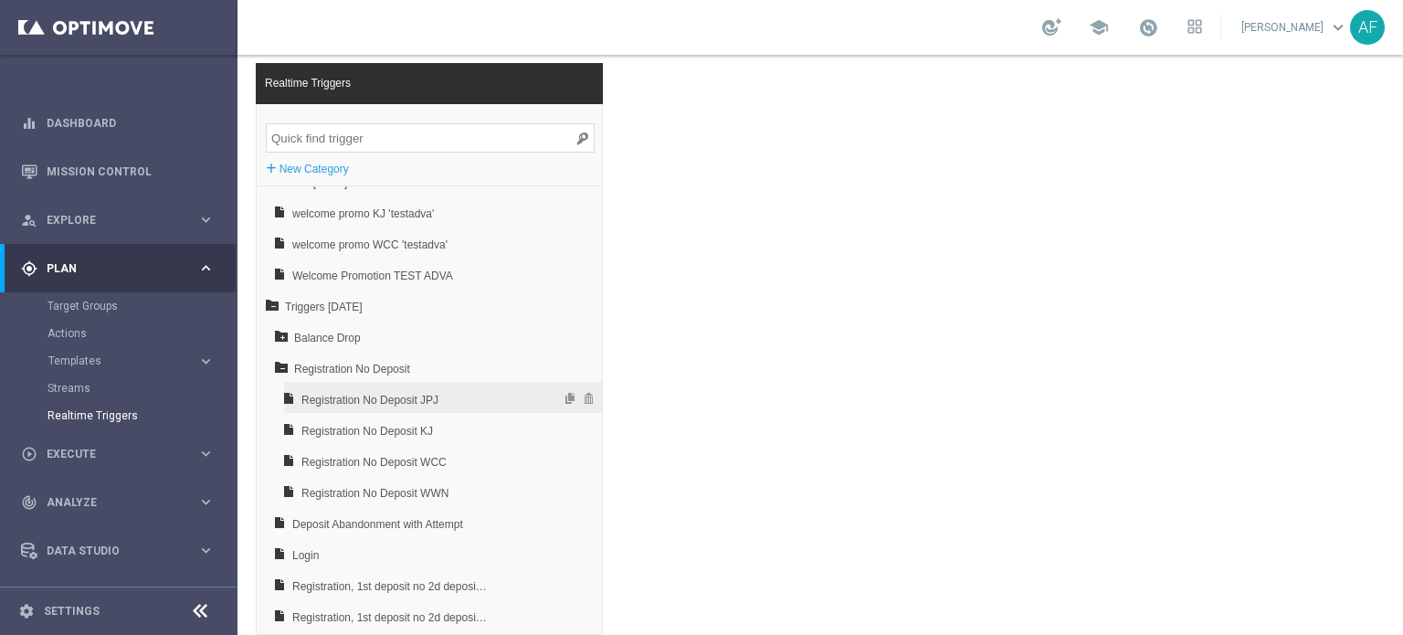
click at [428, 397] on span "Registration No Deposit JPJ" at bounding box center [396, 400] width 191 height 31
type input "1"
type input "0"
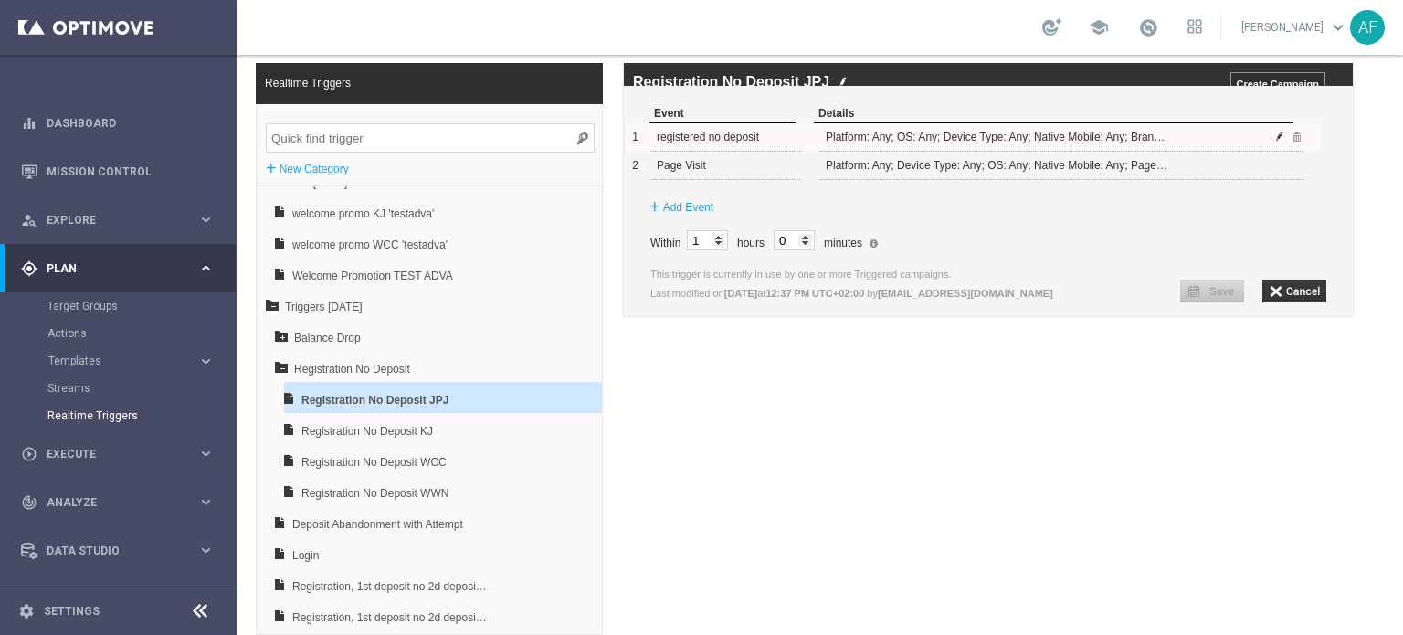
click at [1282, 142] on span at bounding box center [1280, 136] width 11 height 11
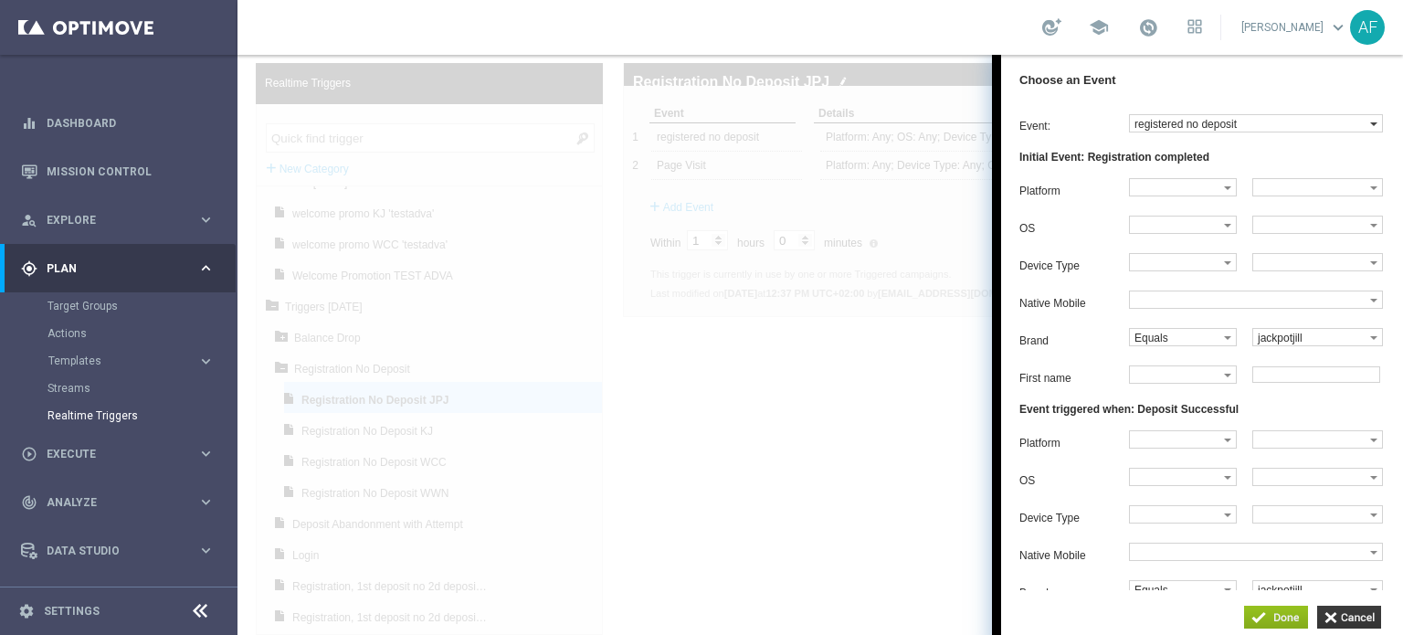
drag, startPoint x: 1242, startPoint y: 130, endPoint x: 1130, endPoint y: 123, distance: 111.6
click at [1130, 123] on label "registered no deposit" at bounding box center [1250, 123] width 240 height 16
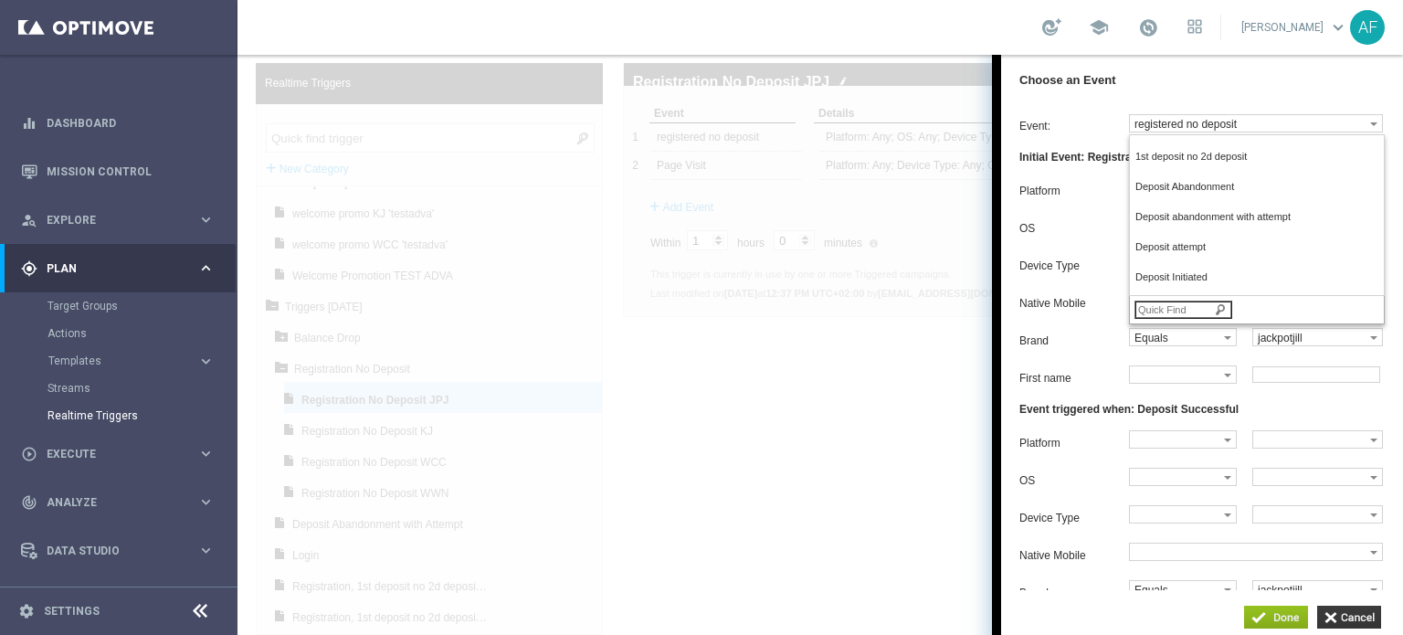
scroll to position [428, 0]
copy label "registered no deposit"
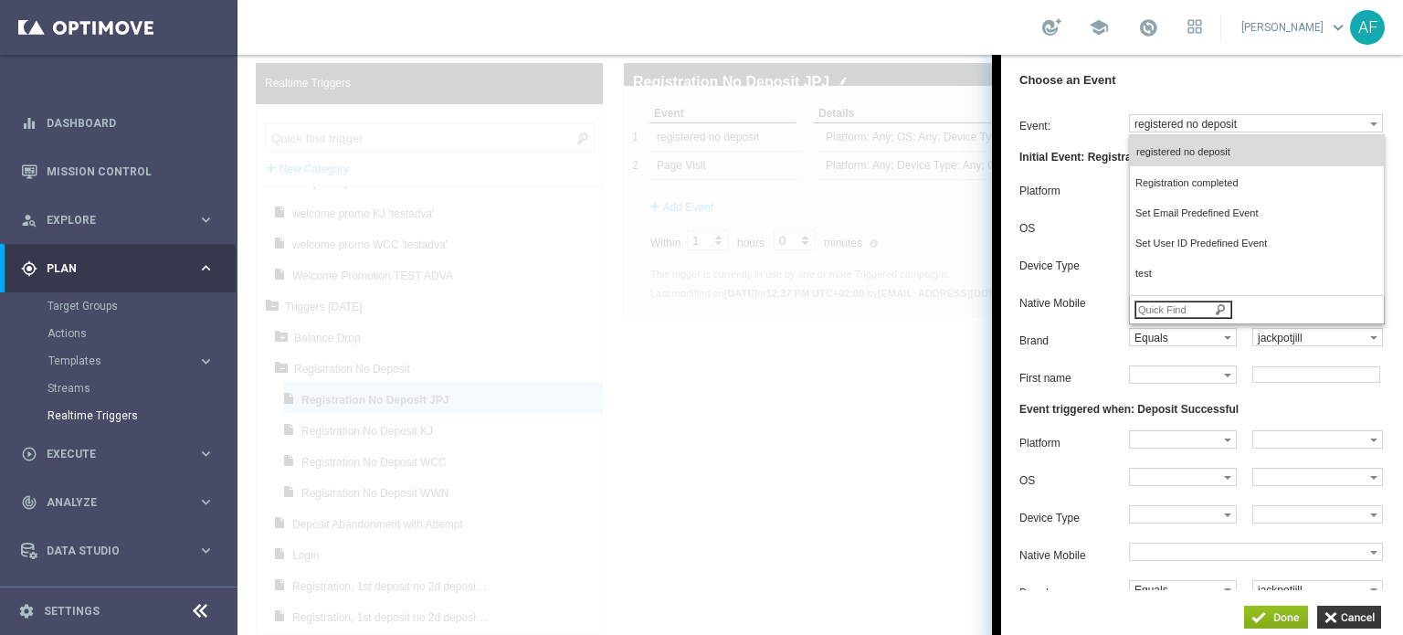
click at [1129, 76] on div "Choose an Event" at bounding box center [1202, 80] width 402 height 50
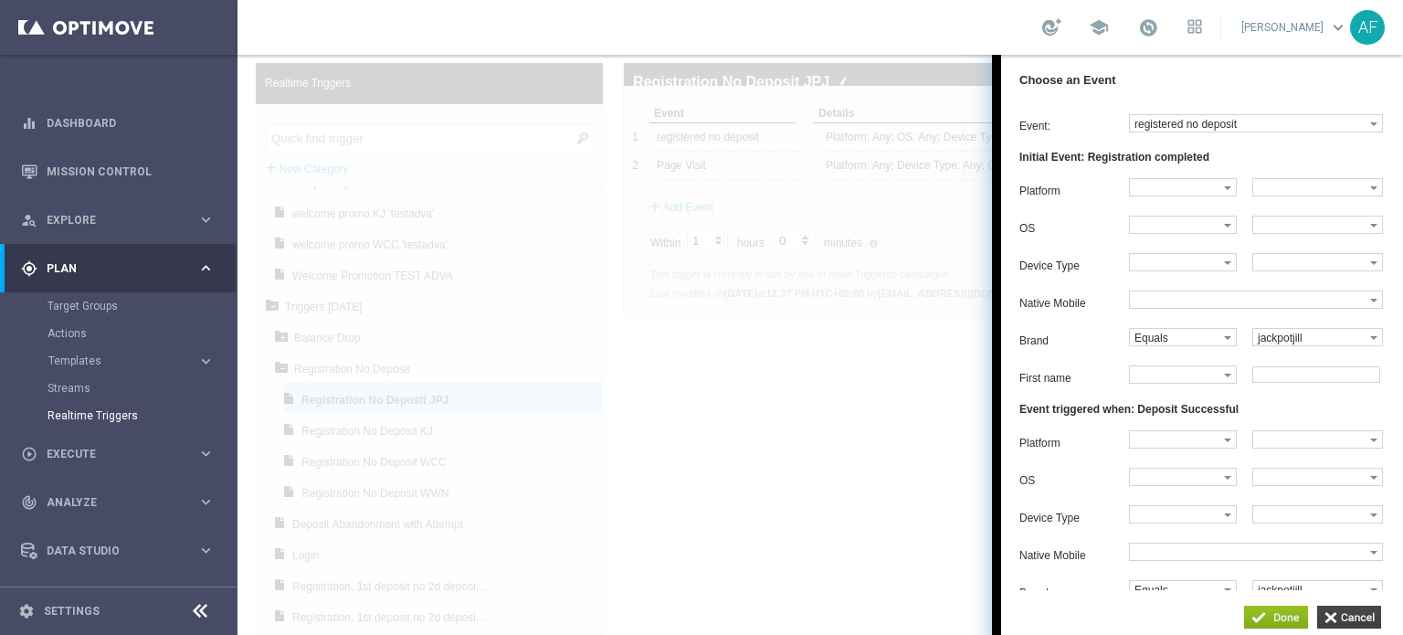
click at [1337, 613] on input "button" at bounding box center [1349, 617] width 64 height 23
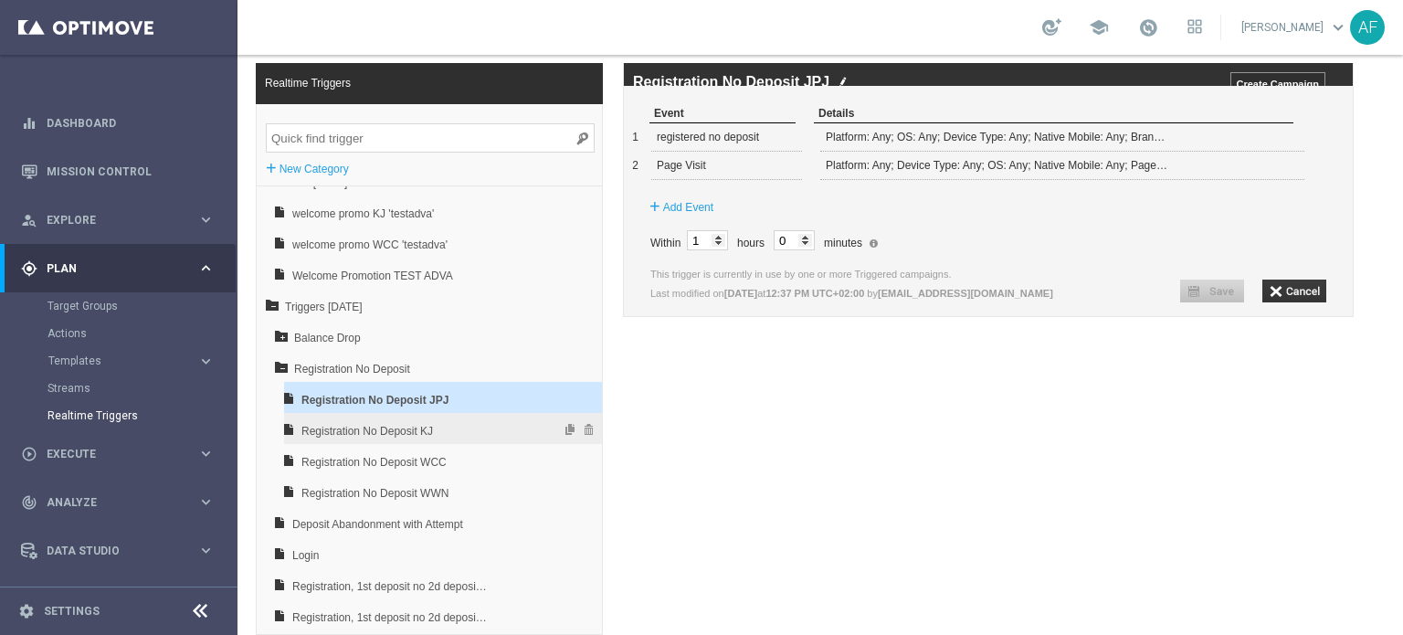
click at [471, 432] on span "Registration No Deposit KJ" at bounding box center [396, 431] width 191 height 31
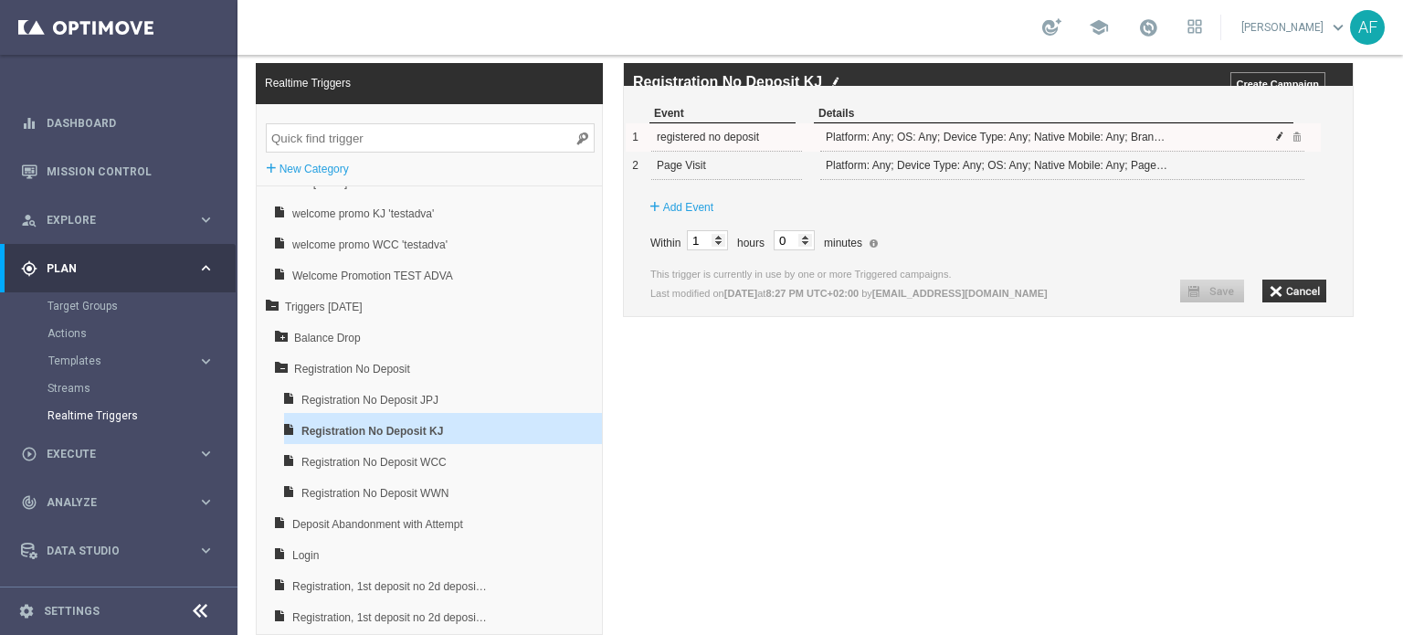
click at [1278, 142] on span at bounding box center [1280, 136] width 11 height 11
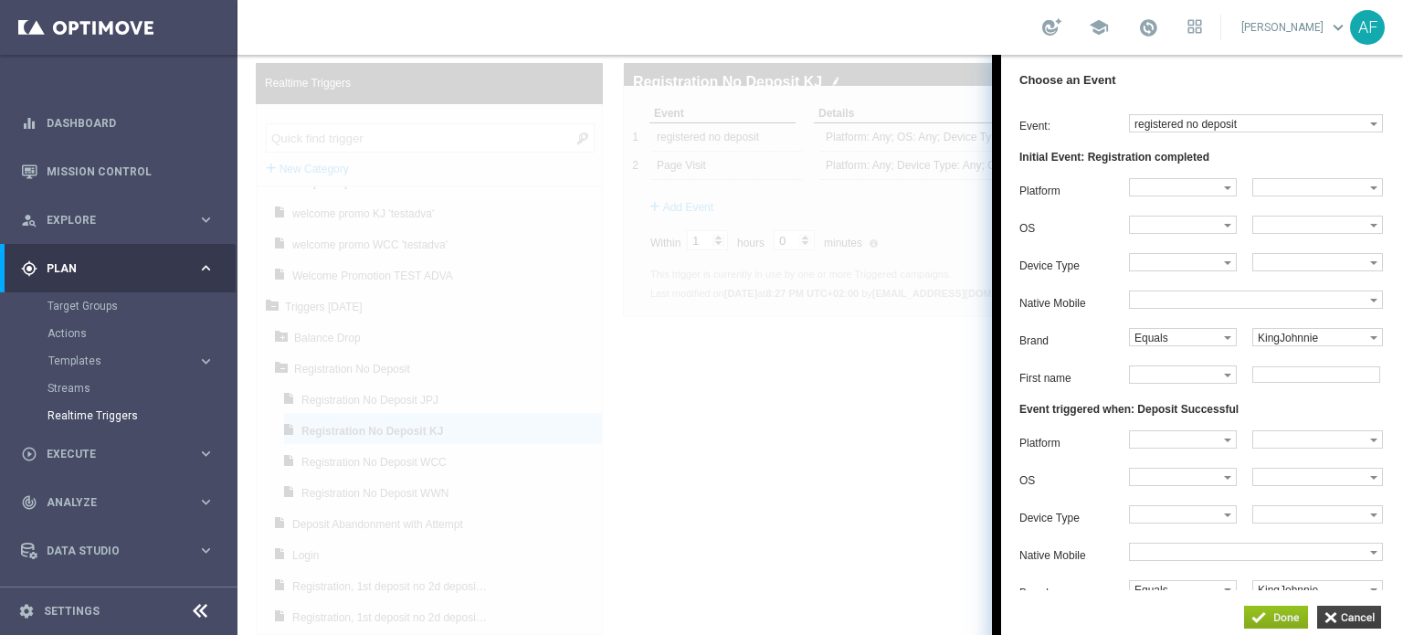
click at [1327, 615] on input "button" at bounding box center [1349, 617] width 64 height 23
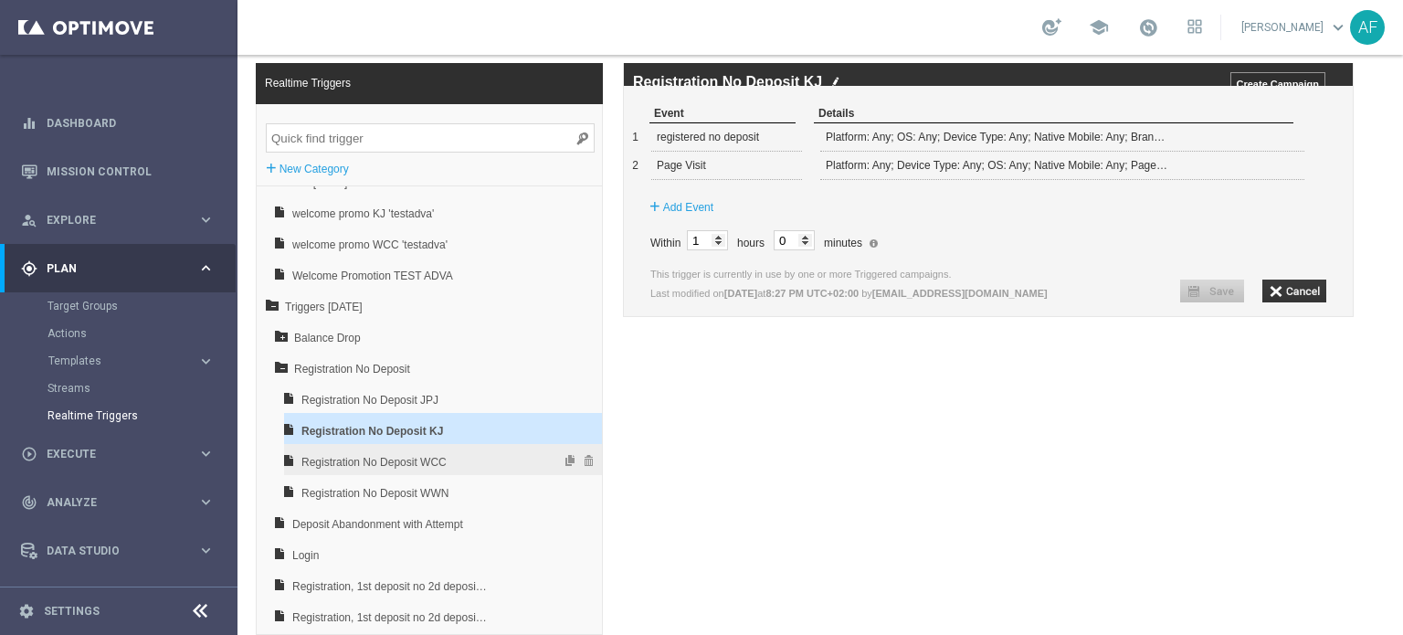
click at [453, 459] on span "Registration No Deposit WCC" at bounding box center [396, 462] width 191 height 31
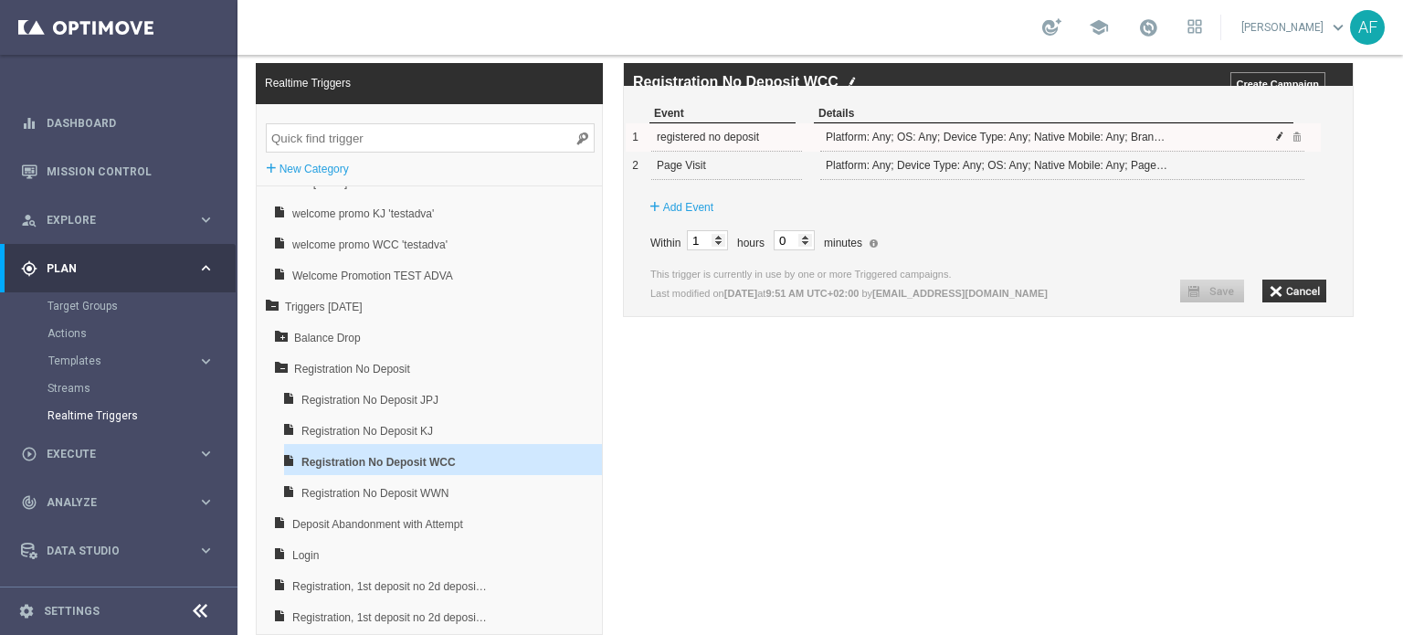
click at [1279, 142] on span at bounding box center [1280, 136] width 11 height 11
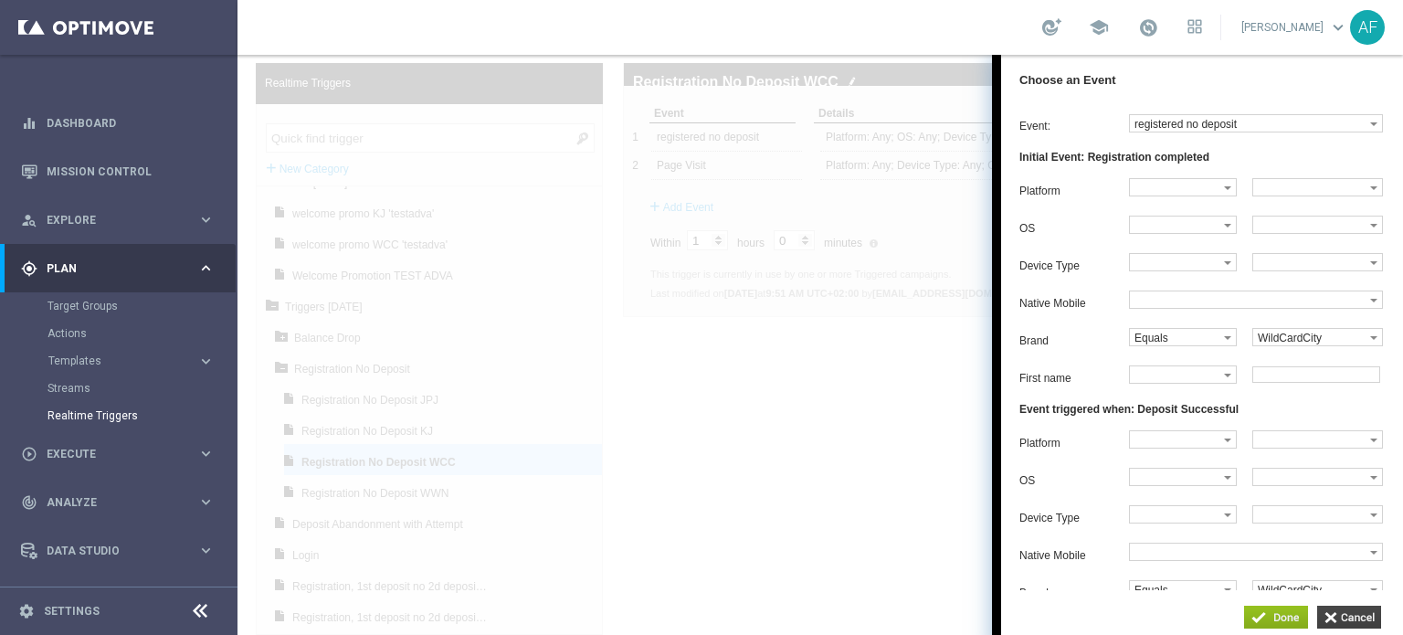
click at [1352, 617] on input "button" at bounding box center [1349, 617] width 64 height 23
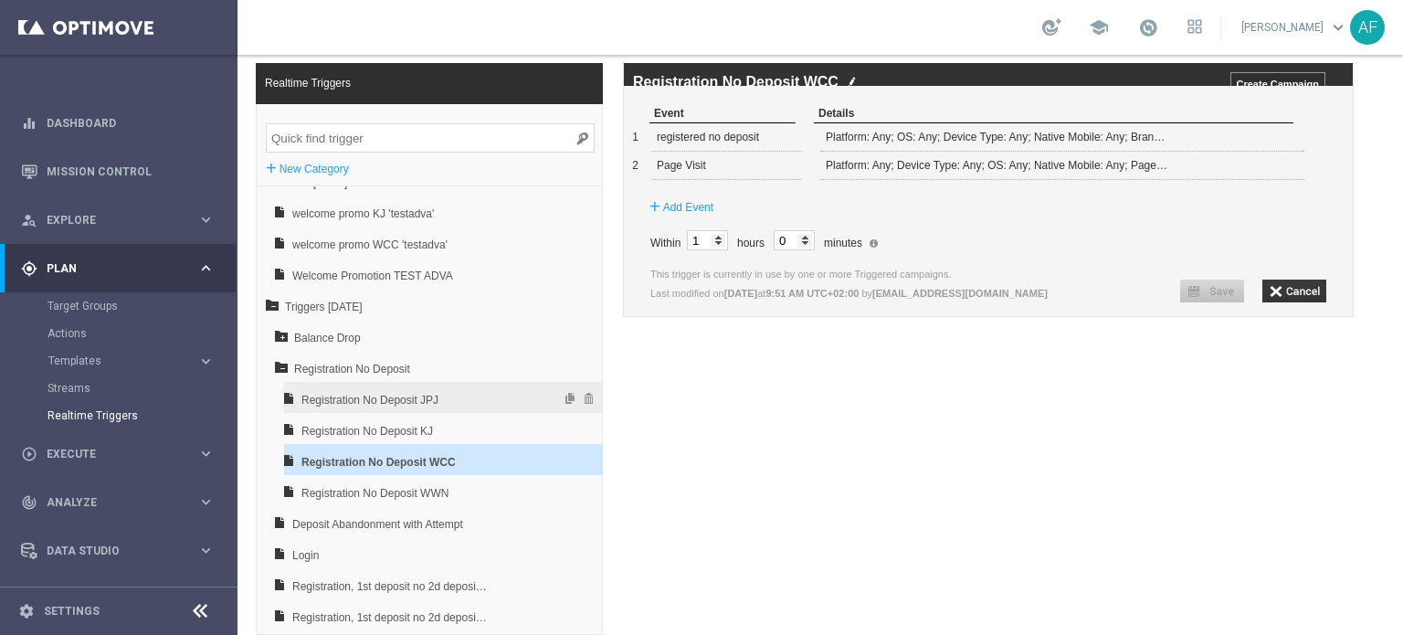
scroll to position [431, 0]
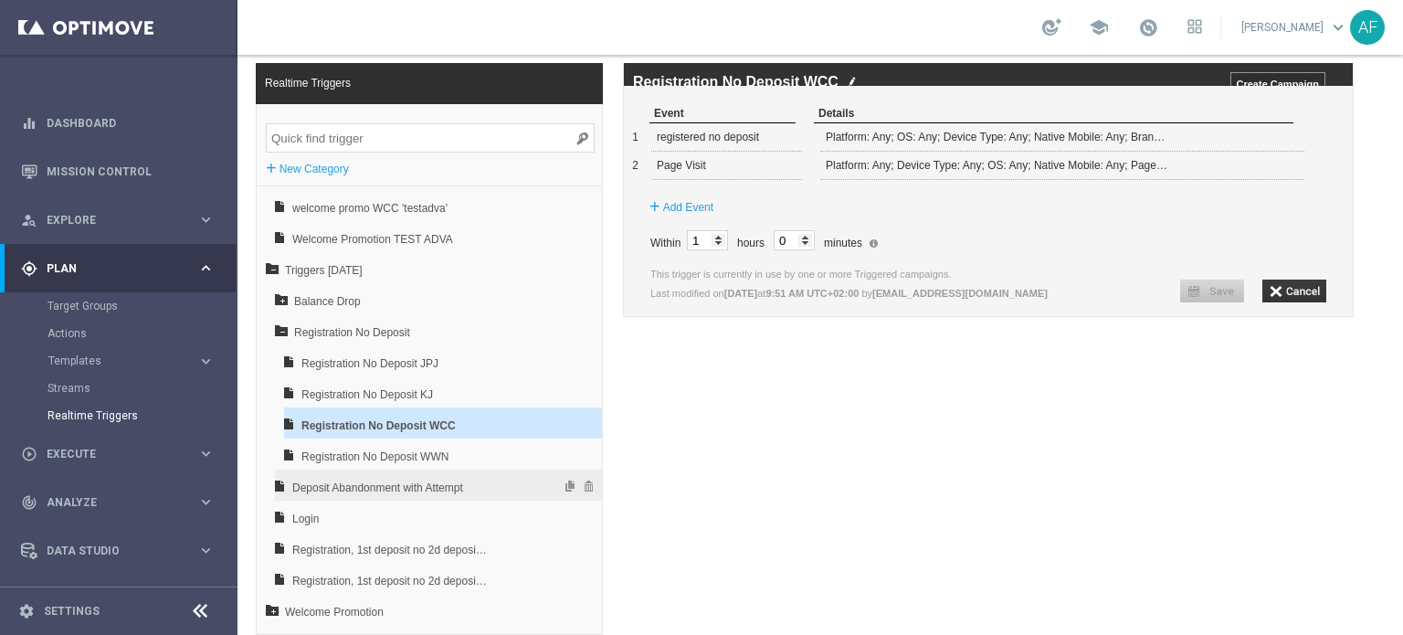
click at [407, 483] on span "Deposit Abandonment with Attempt" at bounding box center [390, 487] width 196 height 31
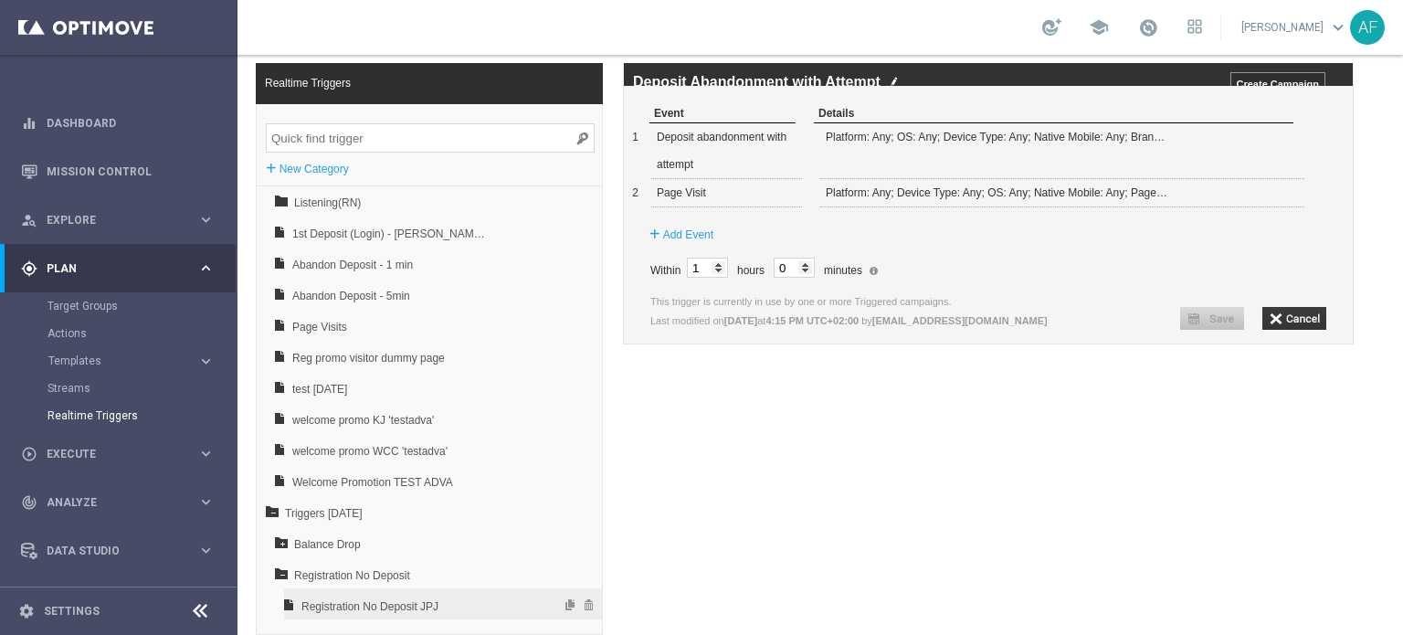
scroll to position [157, 0]
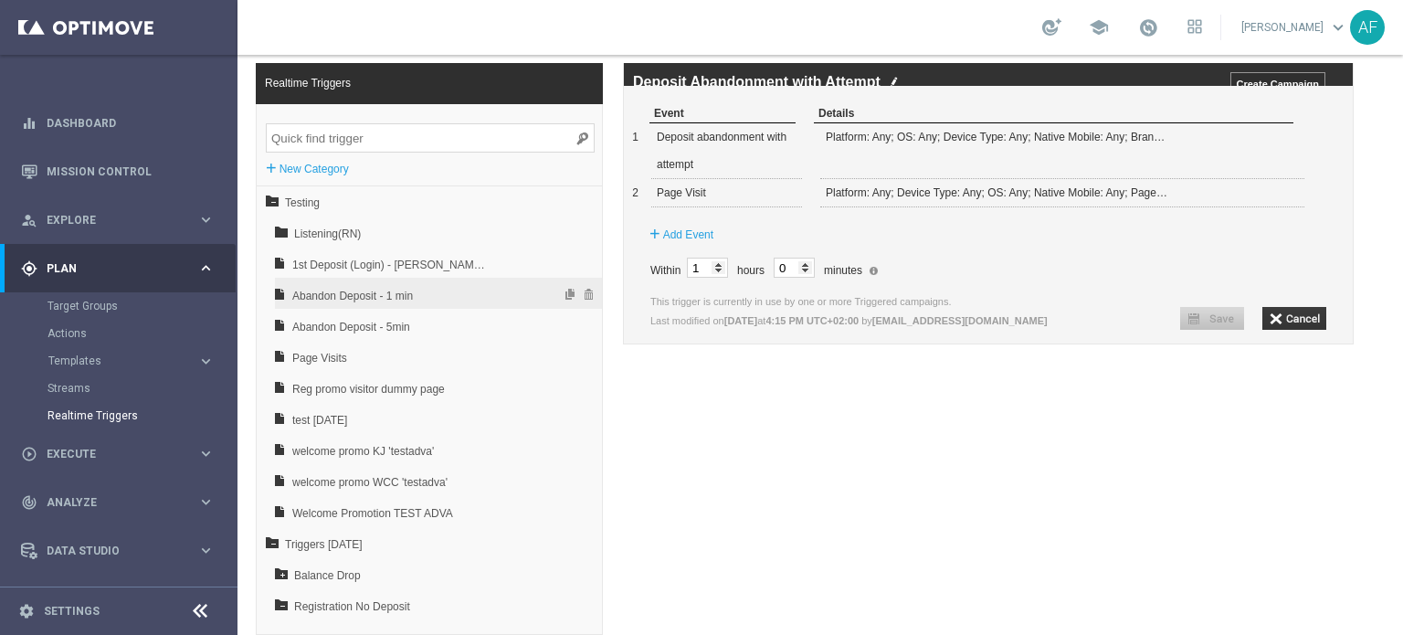
click at [442, 288] on span "Abandon Deposit - 1 min" at bounding box center [390, 295] width 196 height 31
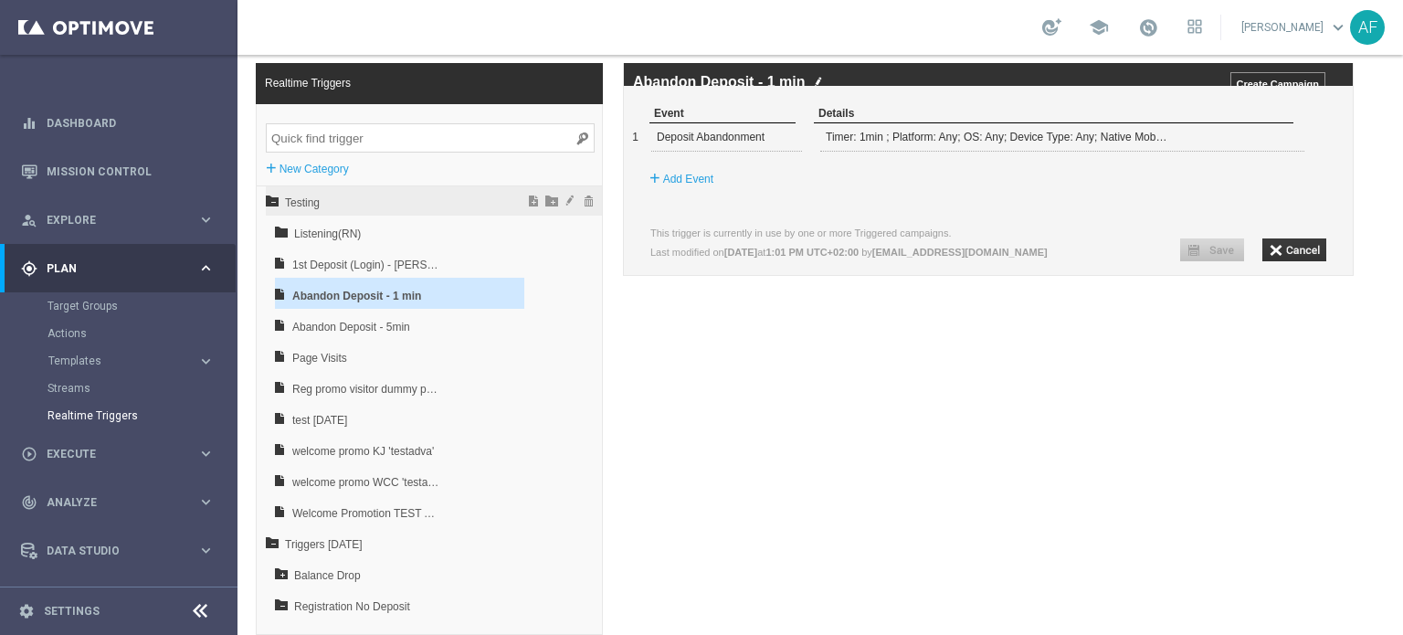
click at [273, 202] on icon at bounding box center [272, 200] width 13 height 13
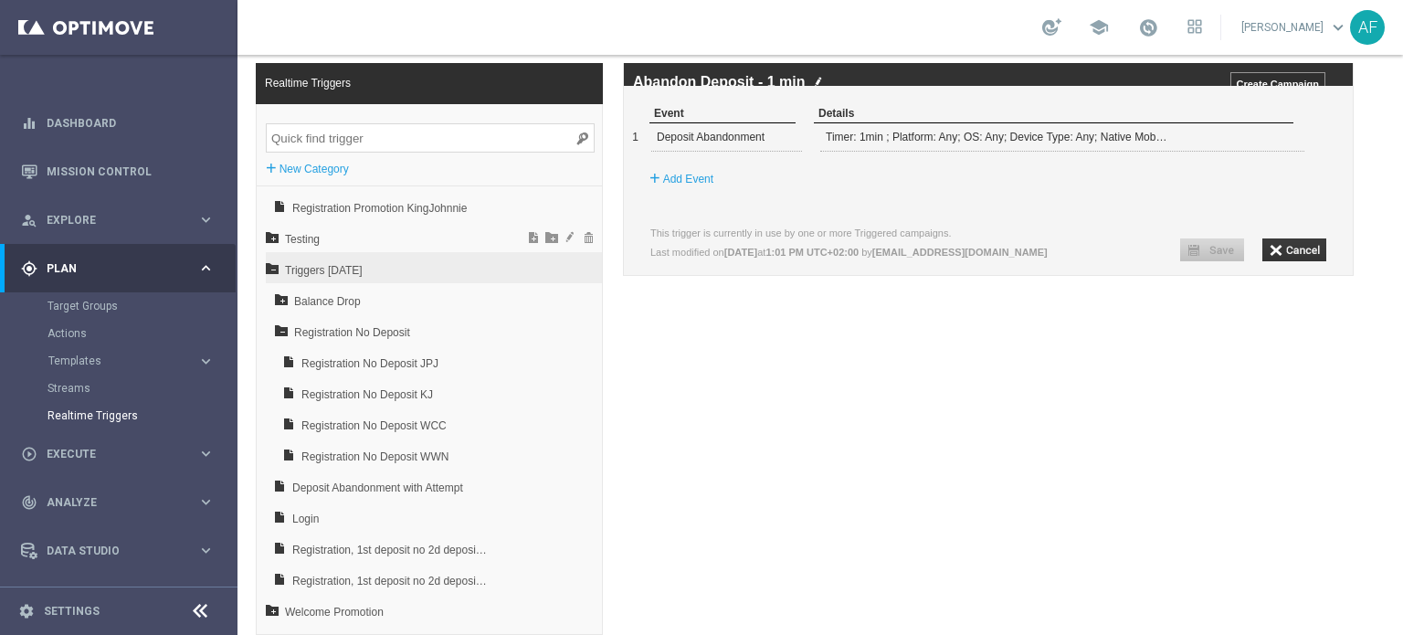
scroll to position [121, 0]
click at [271, 268] on icon at bounding box center [272, 267] width 13 height 13
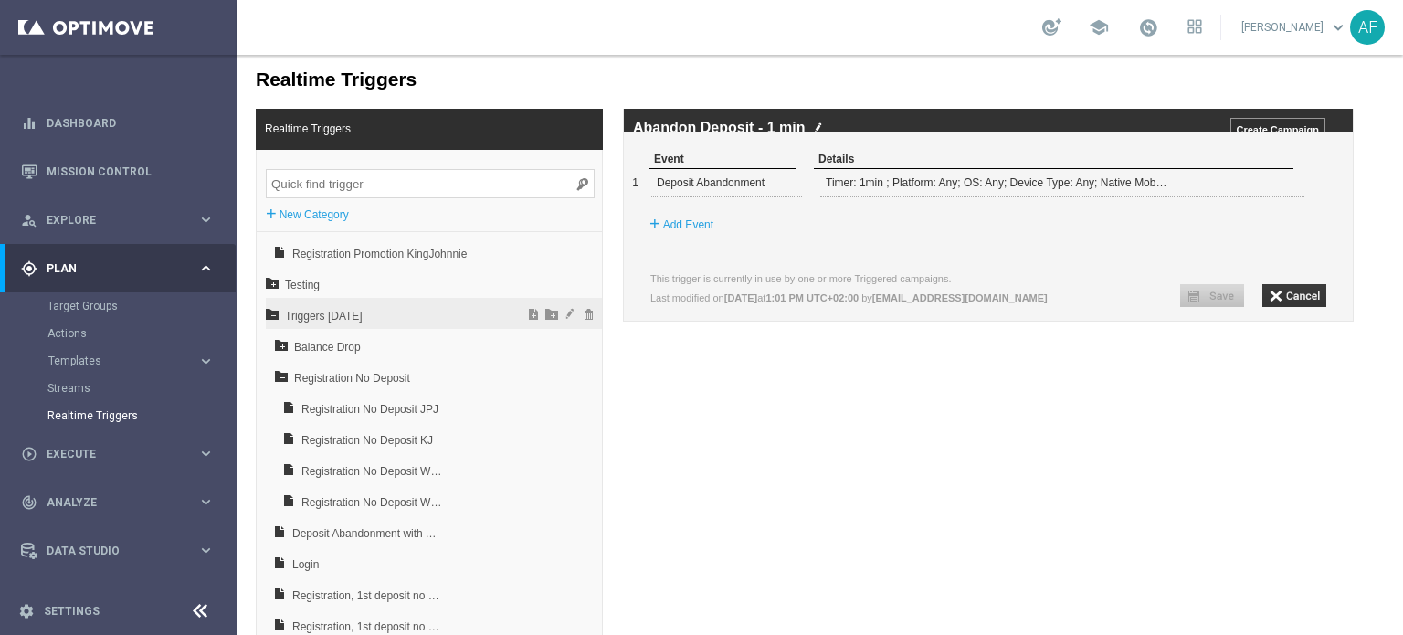
scroll to position [0, 0]
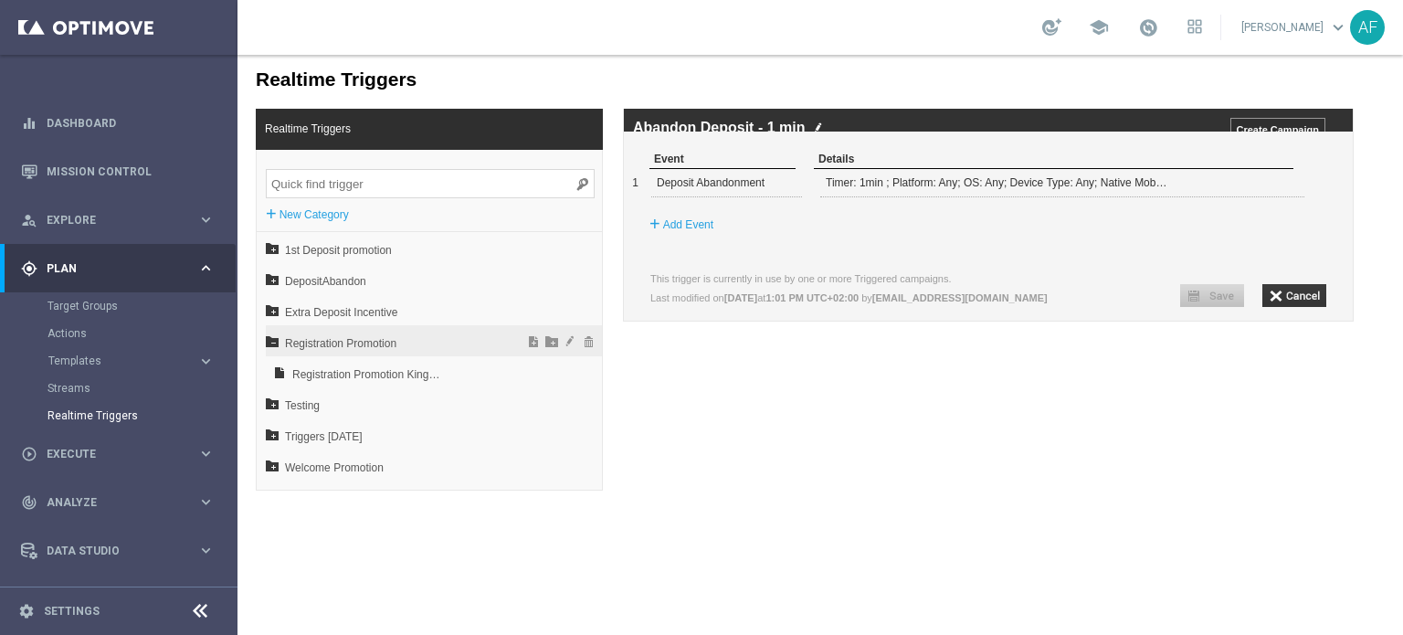
click at [272, 344] on icon at bounding box center [272, 340] width 13 height 13
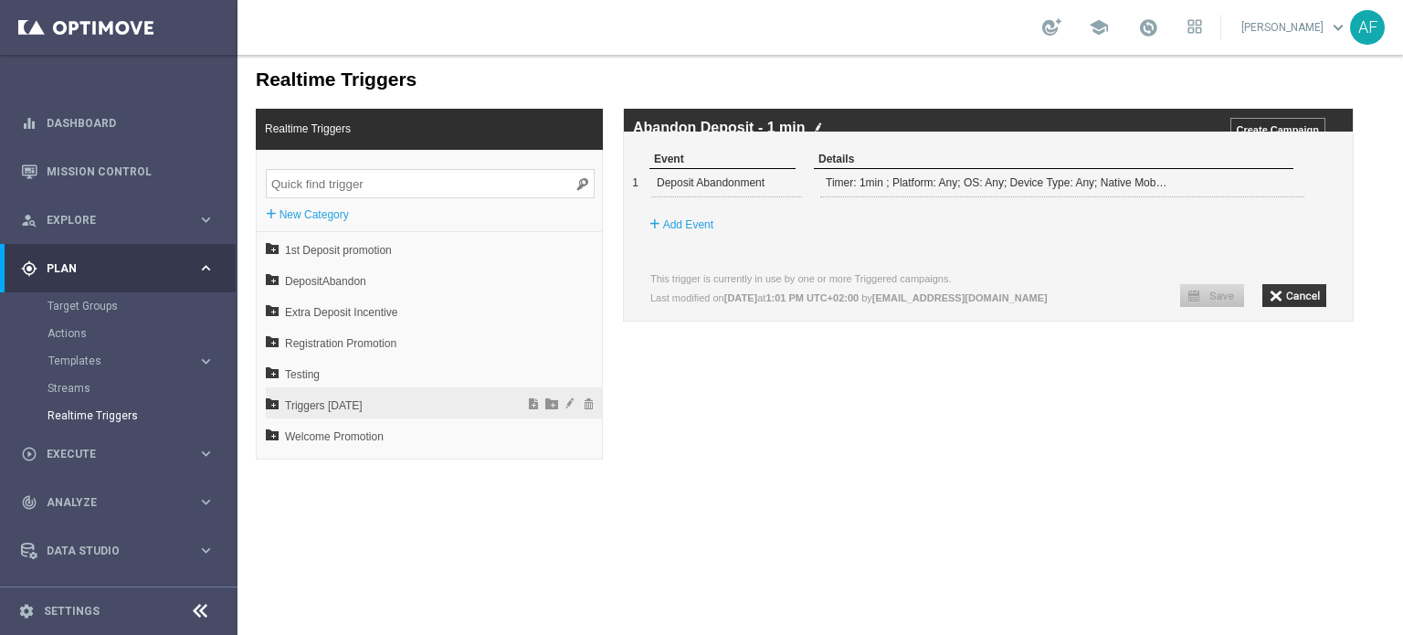
click at [272, 404] on icon at bounding box center [272, 403] width 13 height 13
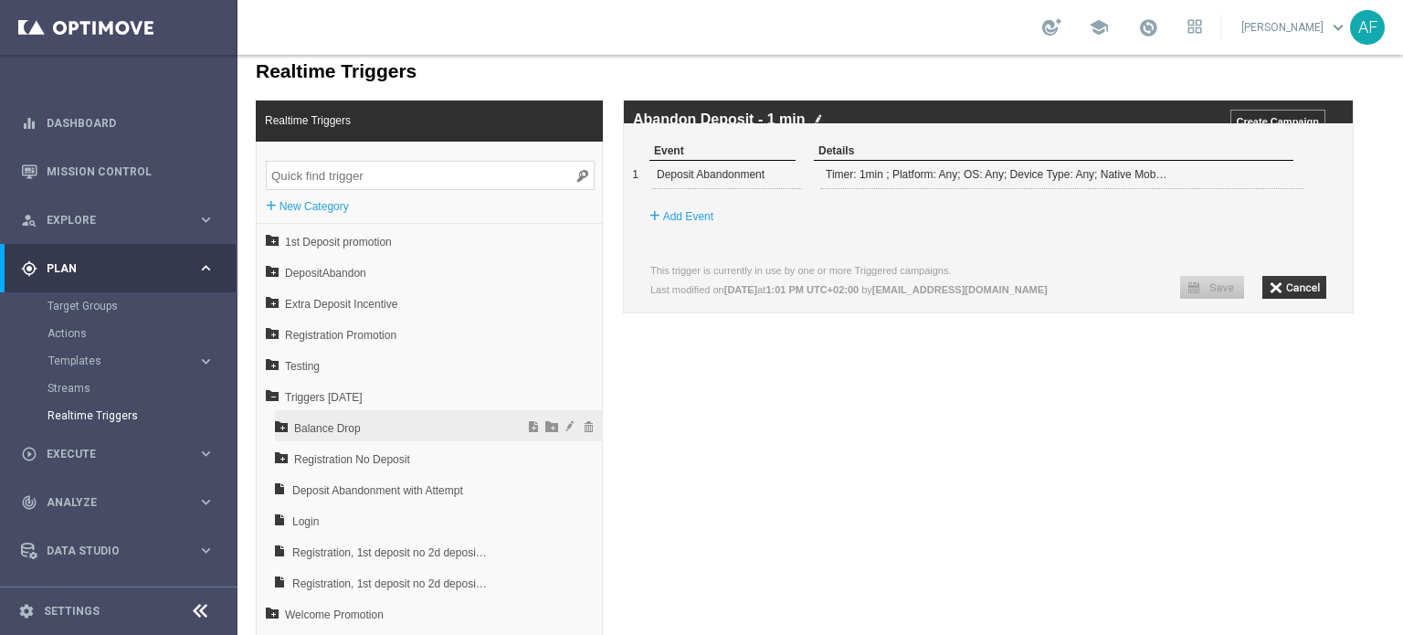
scroll to position [11, 0]
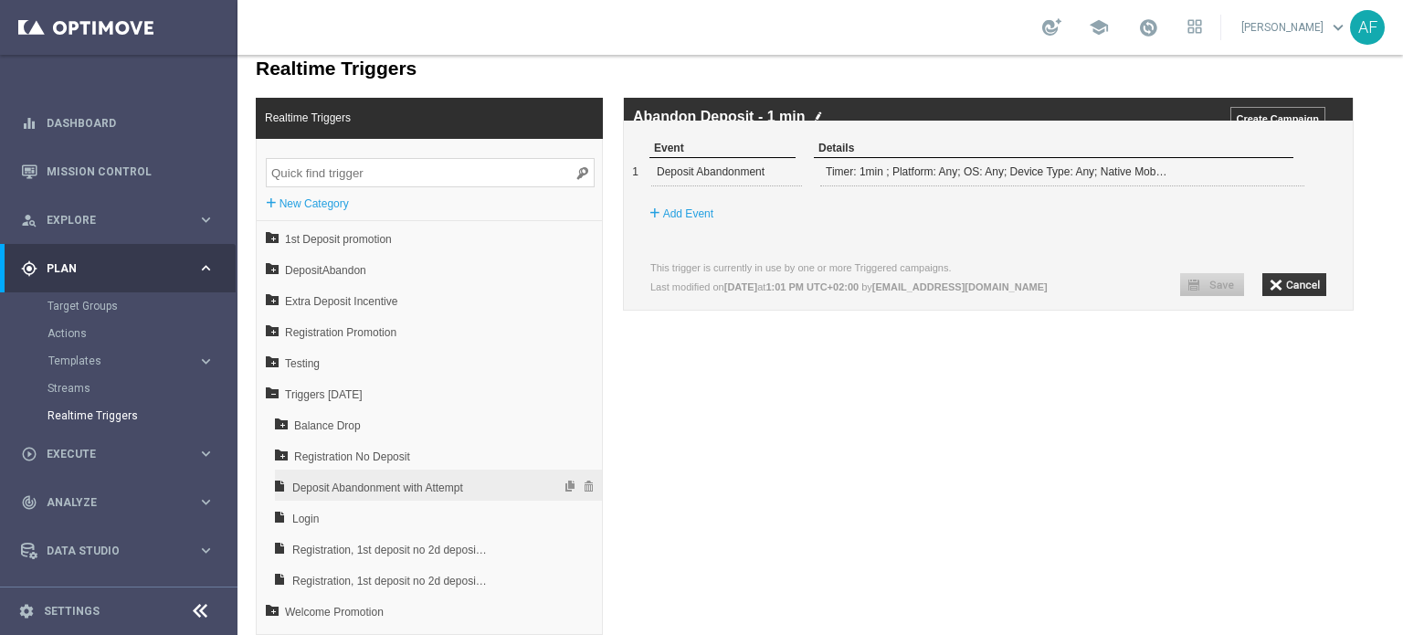
click at [373, 485] on span "Deposit Abandonment with Attempt" at bounding box center [390, 487] width 196 height 31
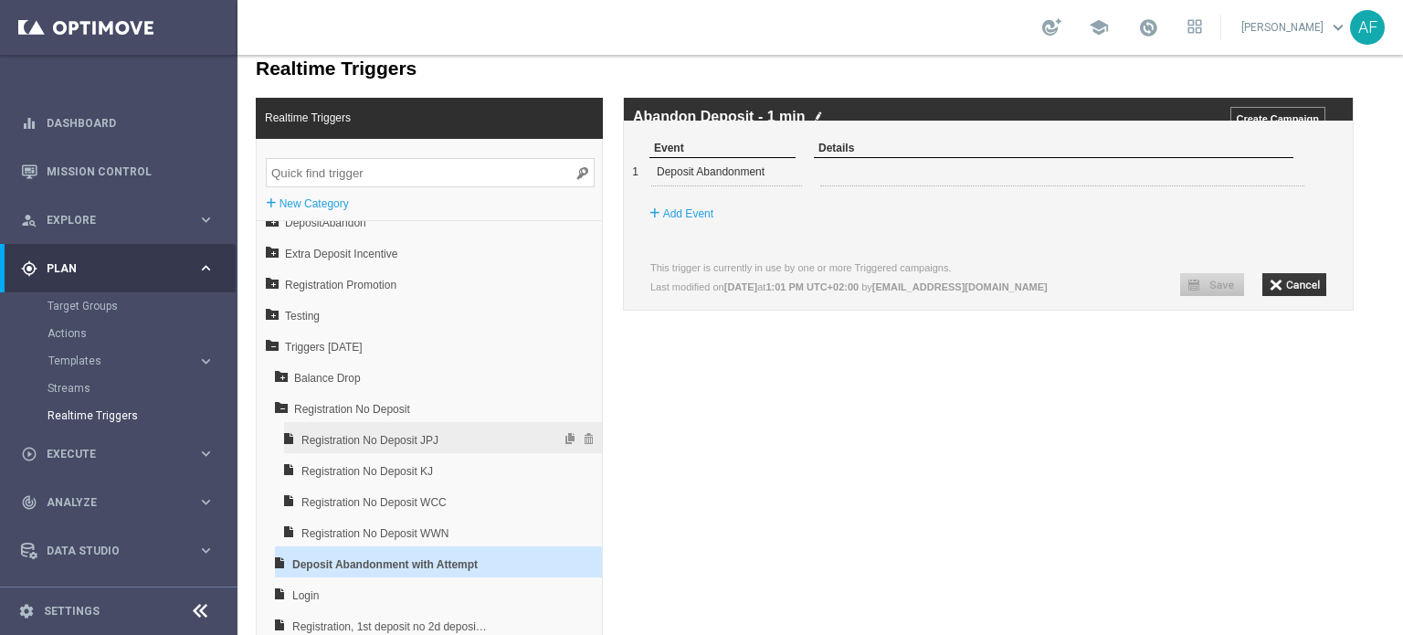
scroll to position [90, 0]
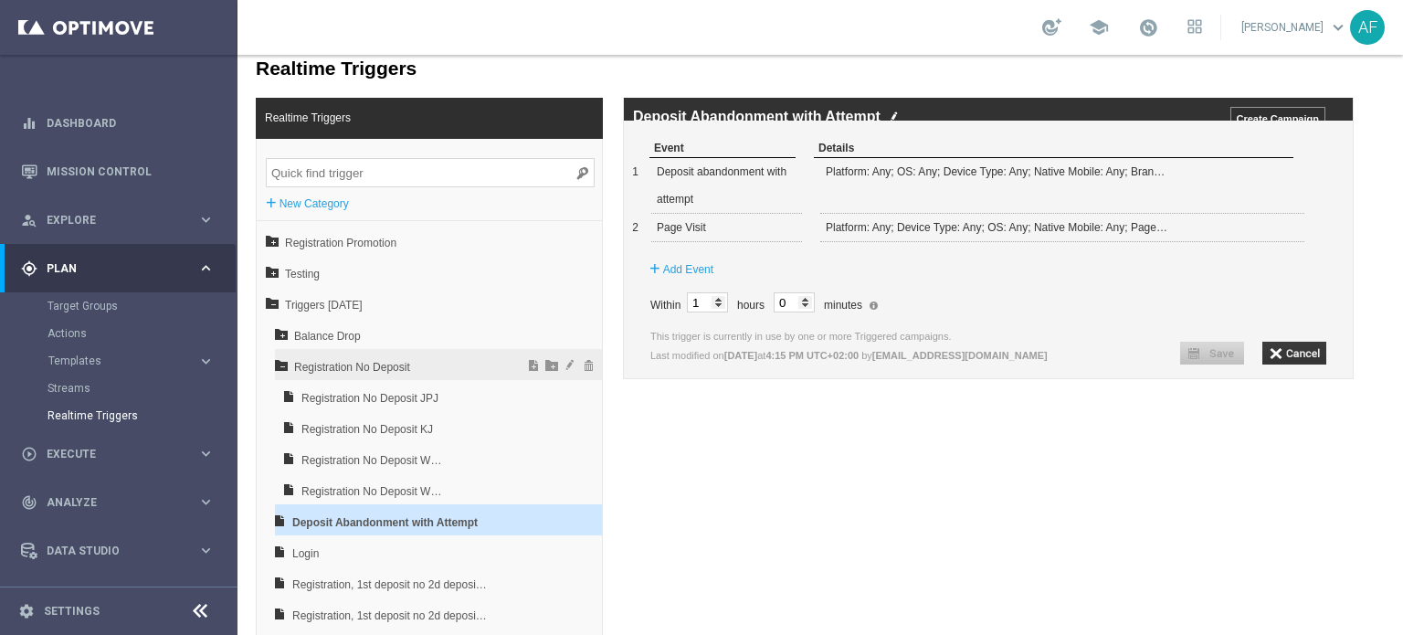
click at [345, 364] on span "Registration No Deposit" at bounding box center [392, 367] width 196 height 31
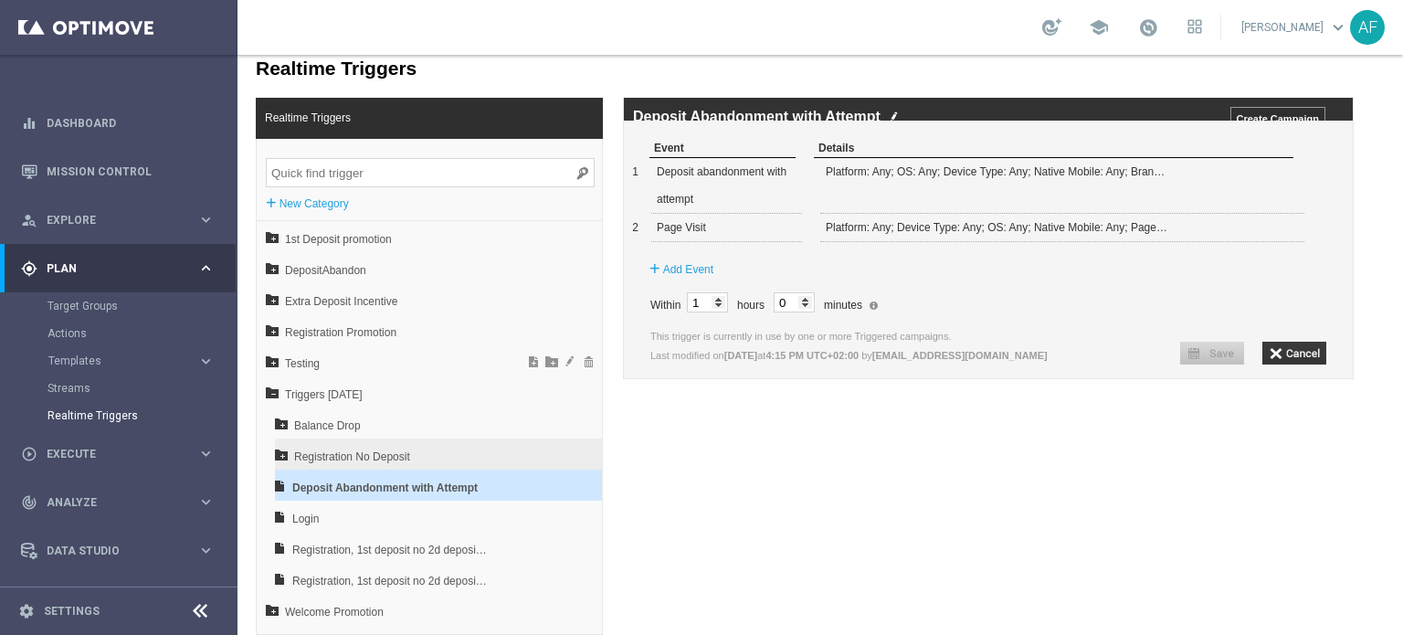
scroll to position [0, 0]
click at [336, 487] on span "Deposit Abandonment with Attempt" at bounding box center [390, 487] width 196 height 31
click at [280, 455] on icon at bounding box center [281, 454] width 13 height 13
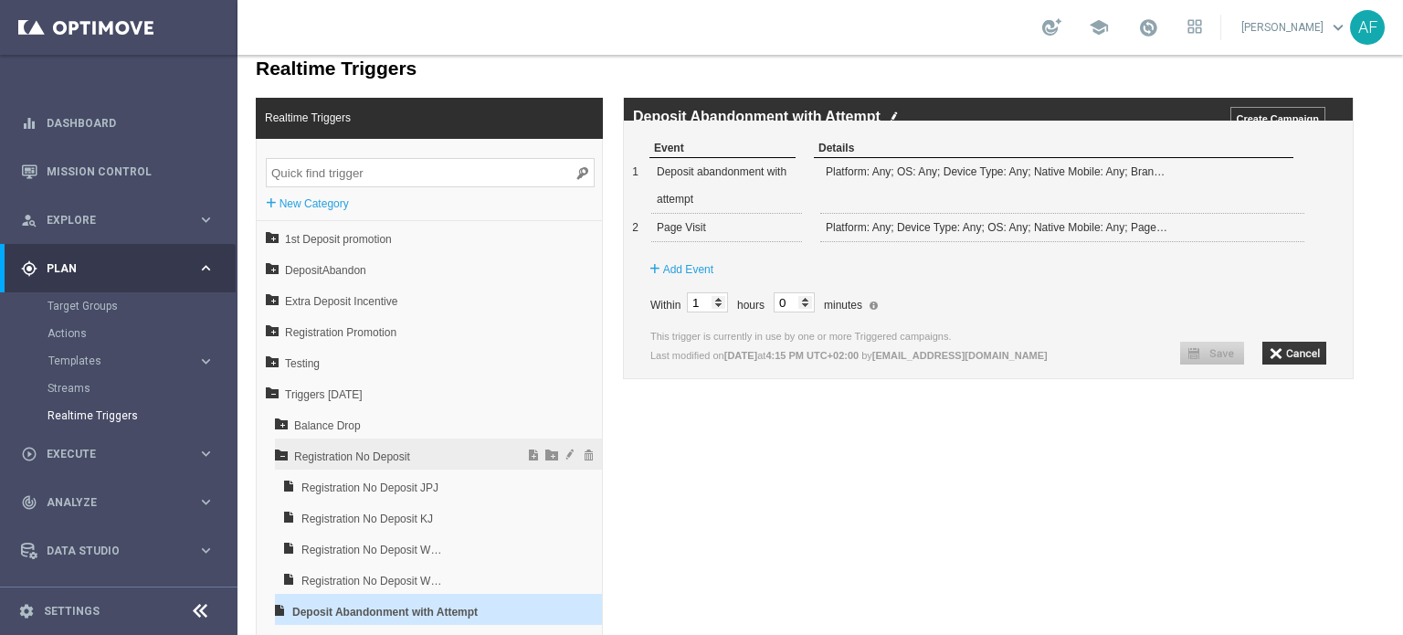
click at [280, 456] on icon at bounding box center [281, 454] width 13 height 13
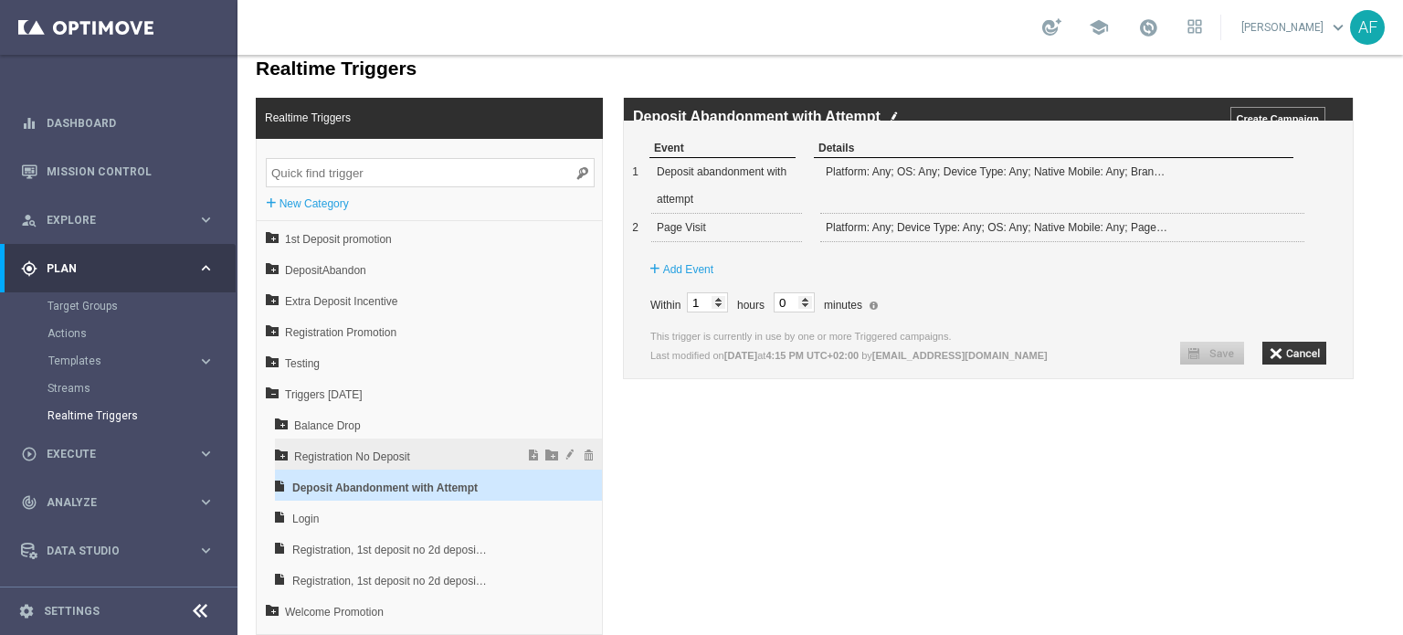
click at [280, 456] on icon at bounding box center [281, 454] width 13 height 13
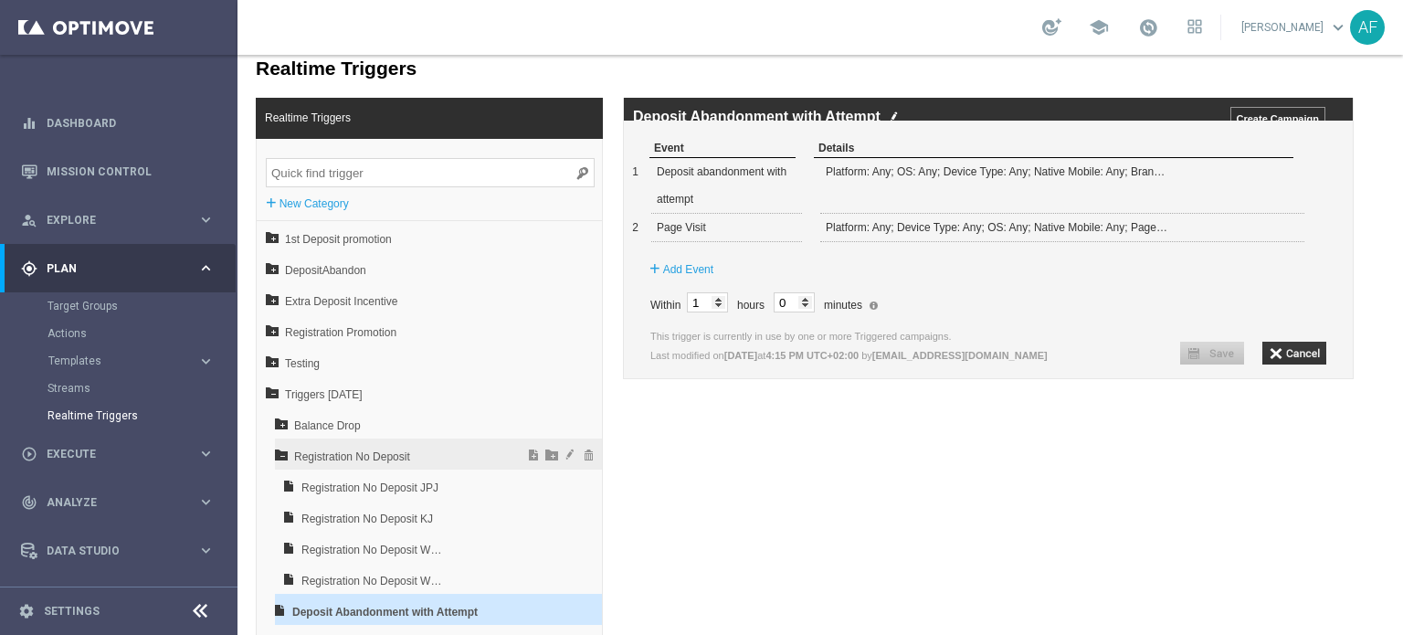
click at [281, 456] on icon at bounding box center [281, 454] width 13 height 13
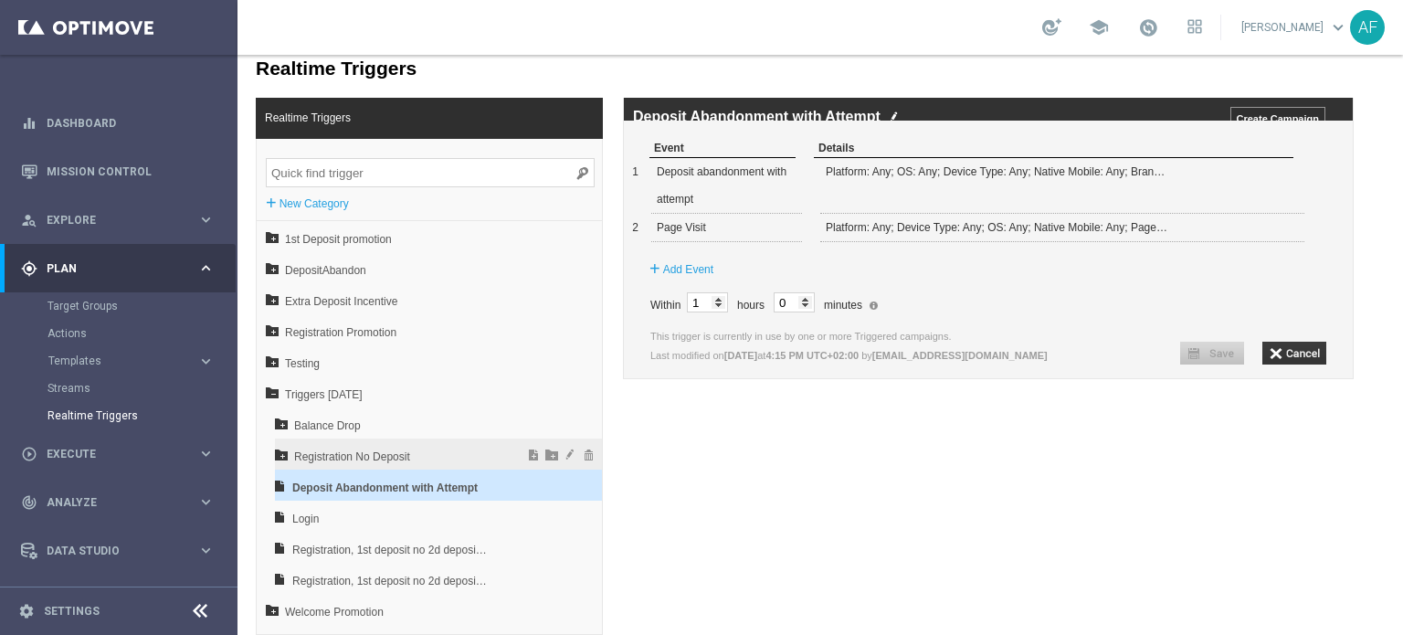
click at [281, 456] on icon at bounding box center [281, 454] width 13 height 13
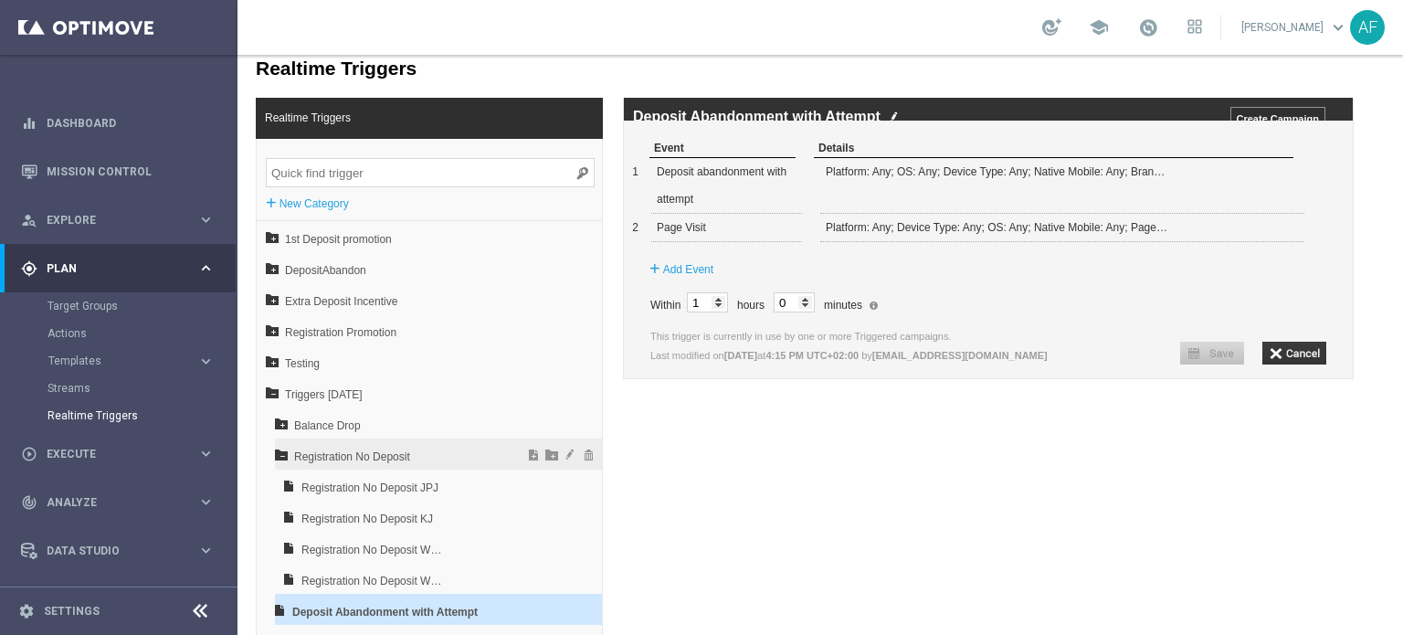
click at [281, 456] on icon at bounding box center [281, 454] width 13 height 13
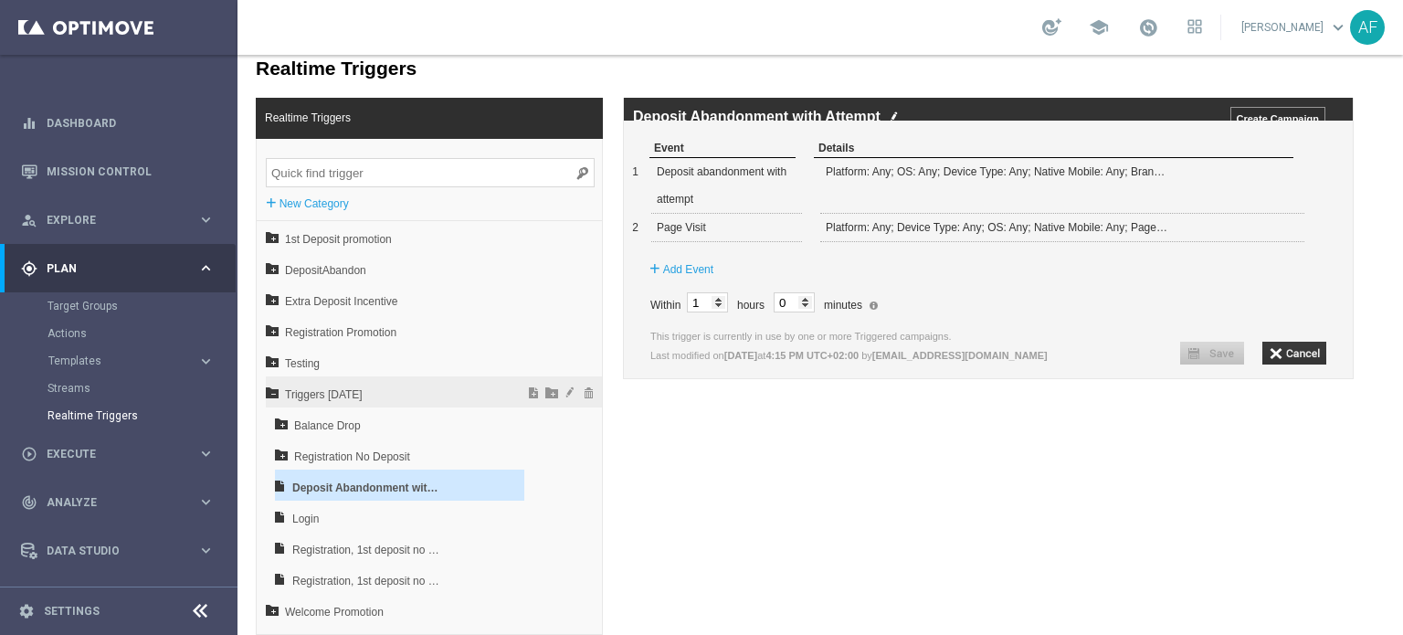
click at [266, 390] on icon at bounding box center [272, 392] width 13 height 13
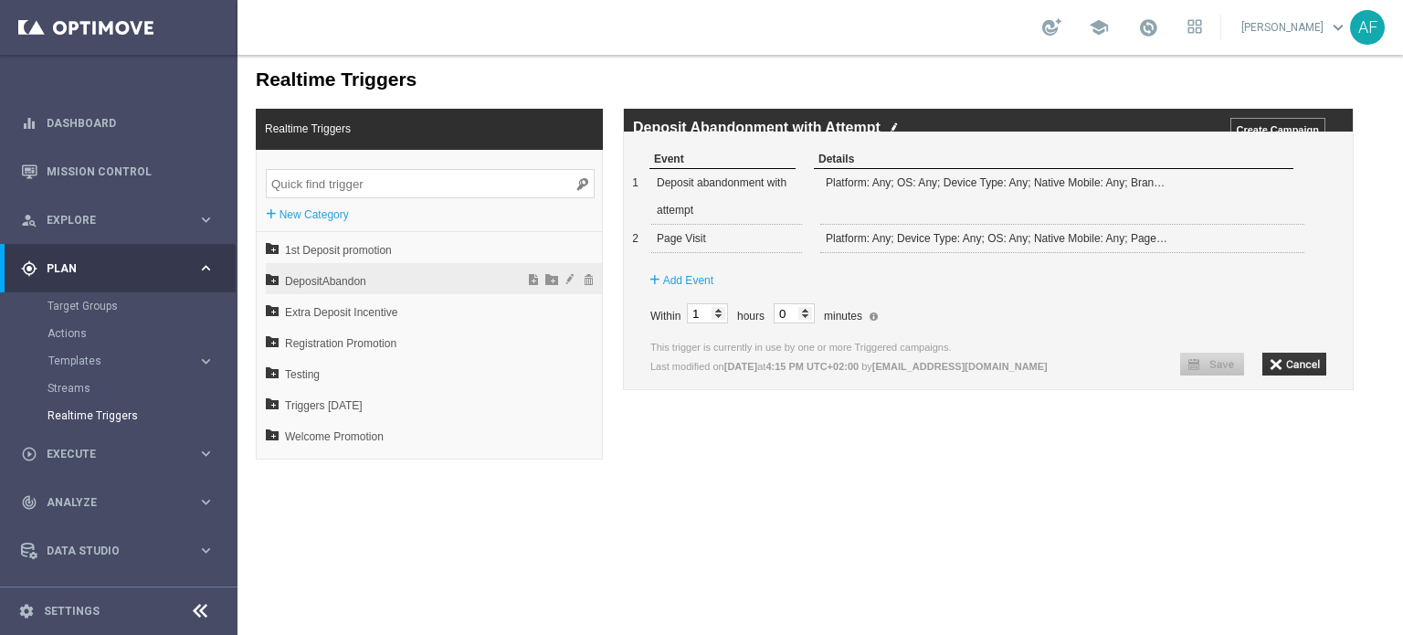
click at [273, 277] on icon at bounding box center [272, 278] width 13 height 13
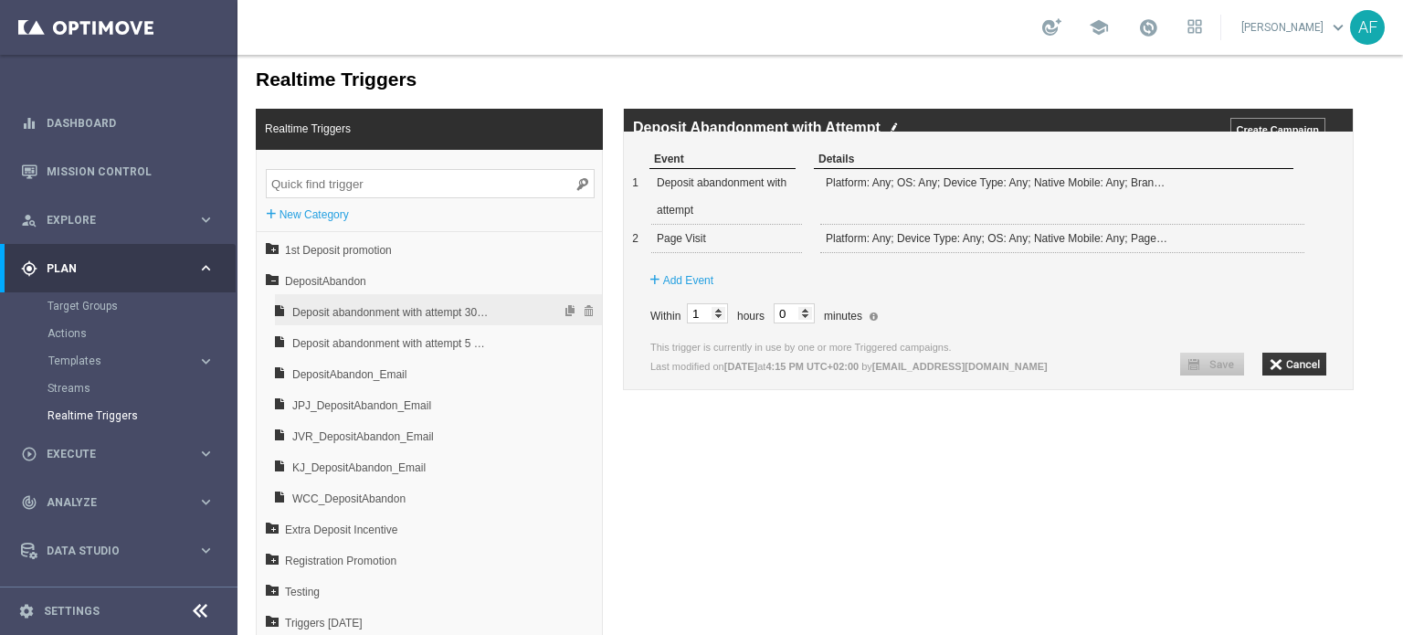
click at [300, 313] on span "Deposit abandonment with attempt 30 sec - TEST" at bounding box center [390, 312] width 196 height 31
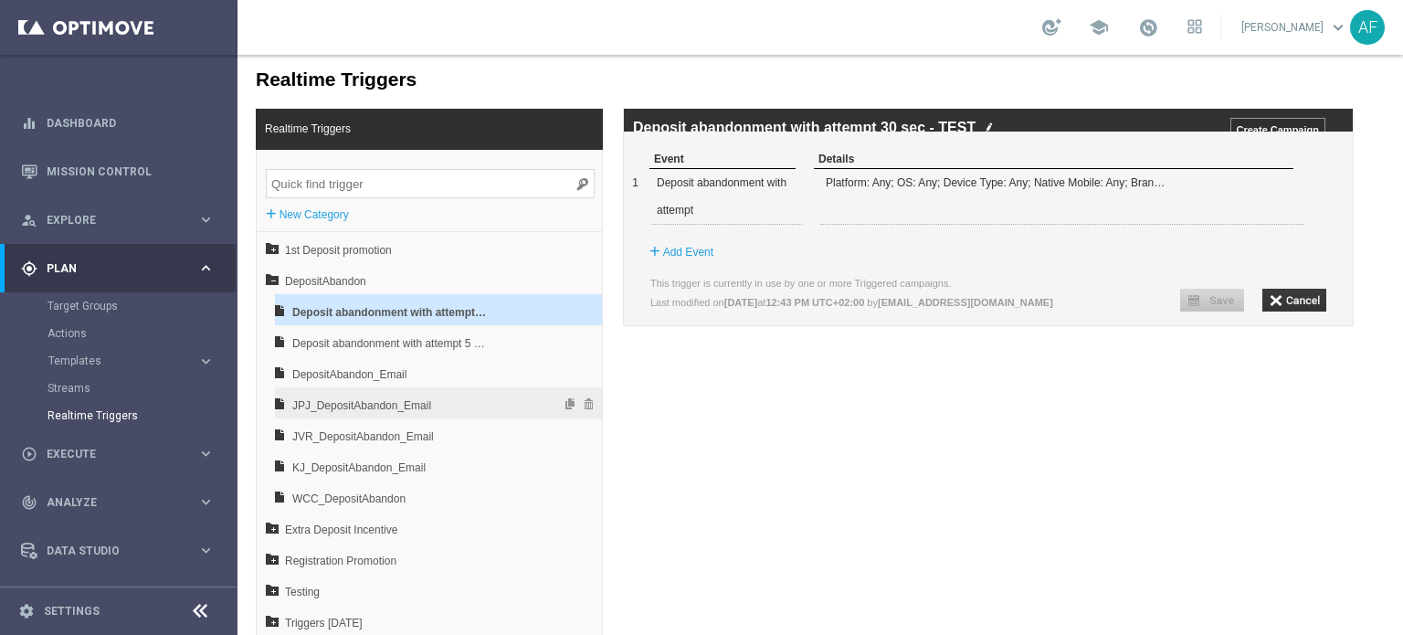
click at [387, 404] on span "JPJ_DepositAbandon_Email" at bounding box center [390, 405] width 196 height 31
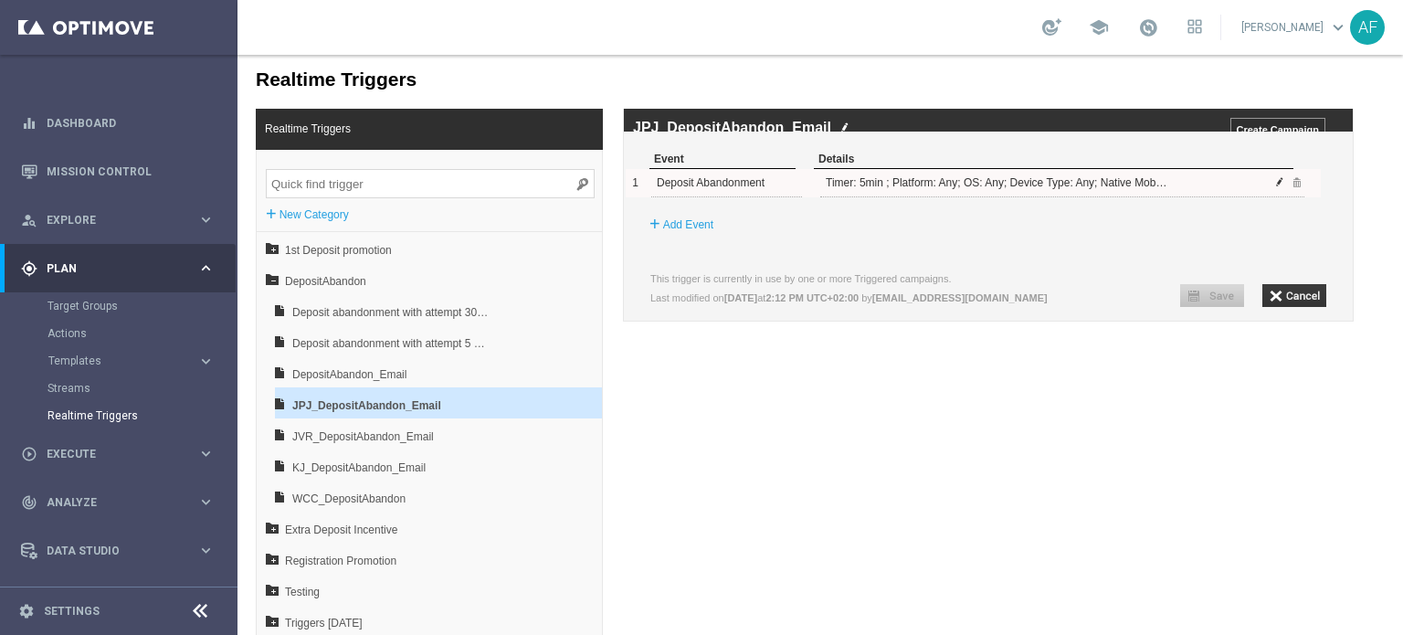
click at [1284, 187] on span at bounding box center [1280, 181] width 11 height 11
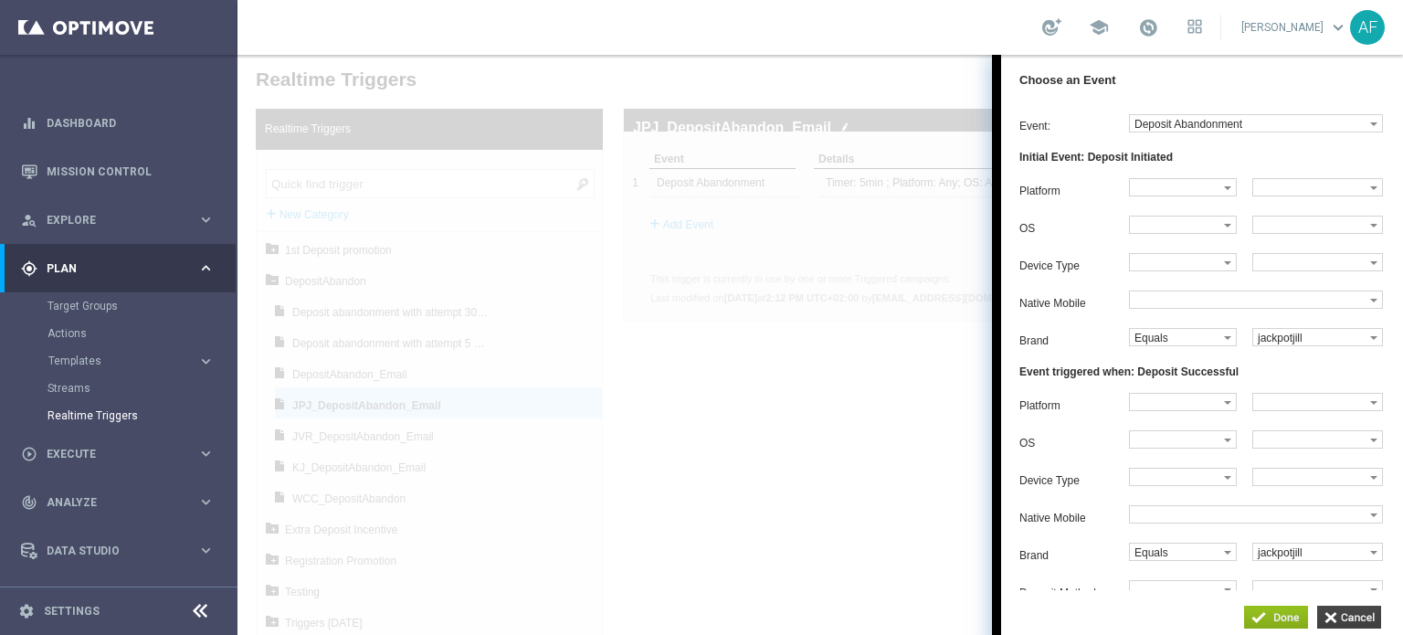
click at [1338, 616] on input "button" at bounding box center [1349, 617] width 64 height 23
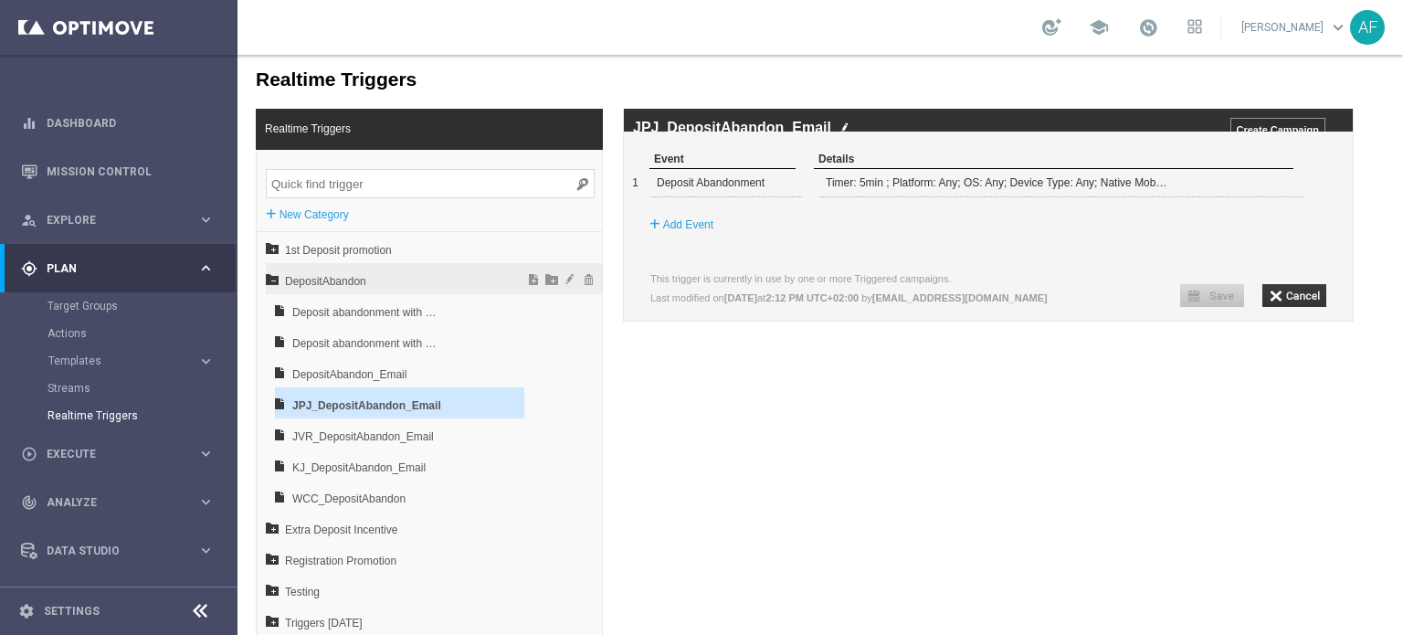
click at [270, 276] on icon at bounding box center [272, 278] width 13 height 13
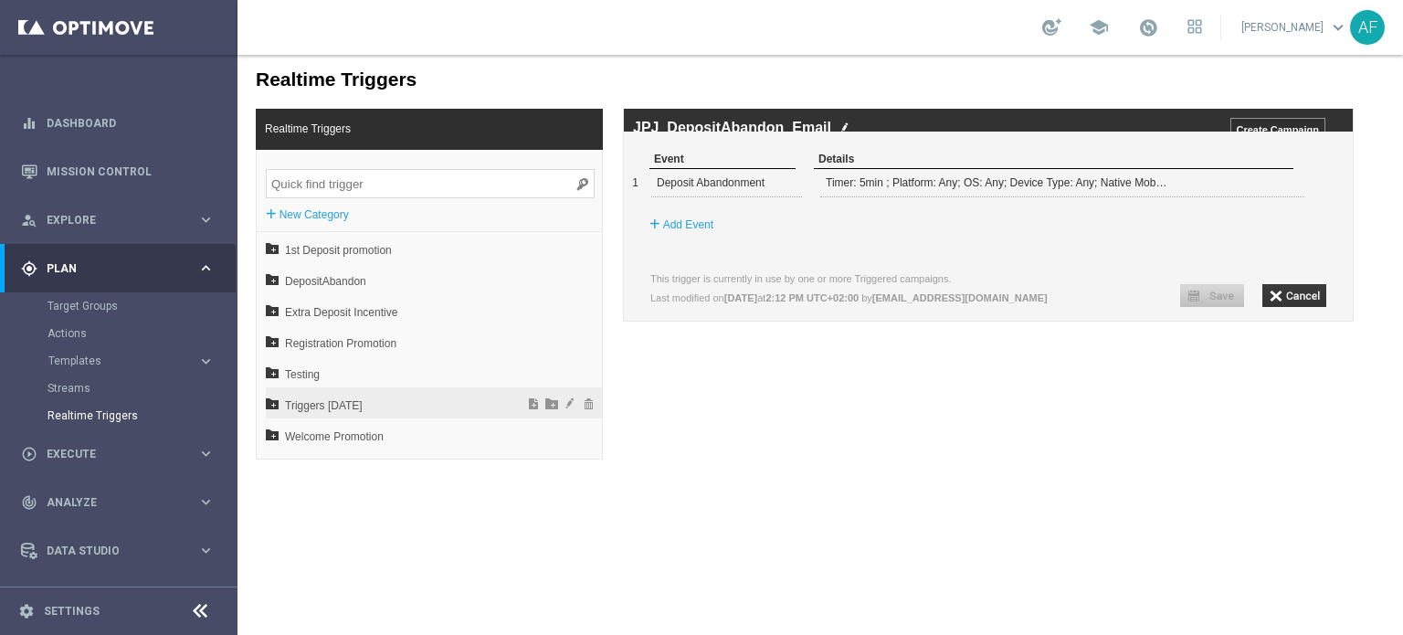
click at [270, 406] on icon at bounding box center [272, 403] width 13 height 13
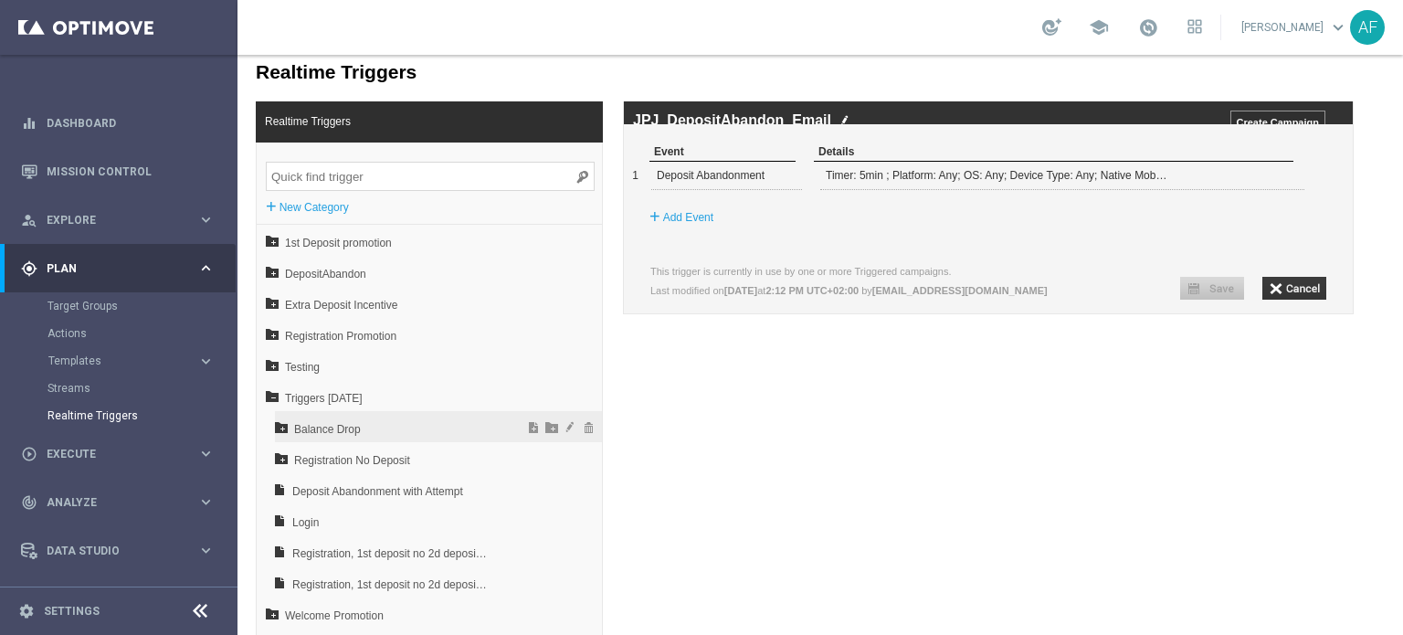
scroll to position [11, 0]
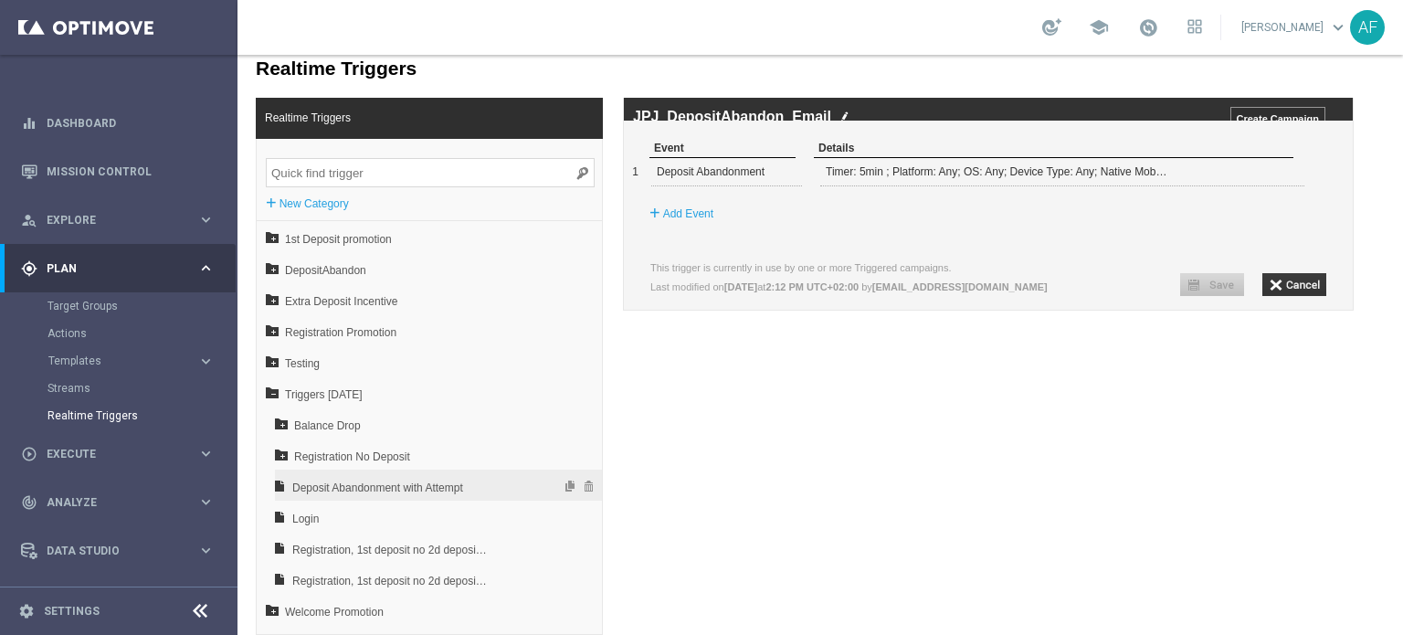
click at [280, 484] on icon at bounding box center [279, 485] width 13 height 13
click at [453, 482] on span "Deposit Abandonment with Attempt" at bounding box center [390, 487] width 196 height 31
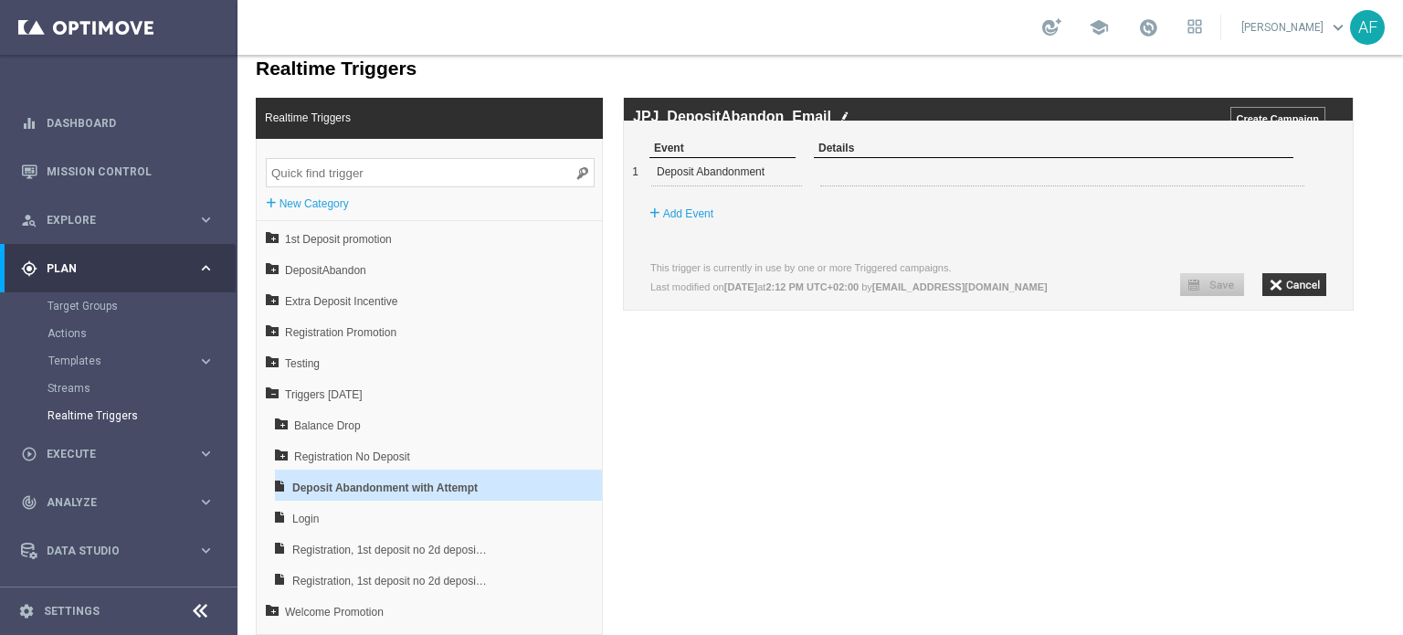
type input "1"
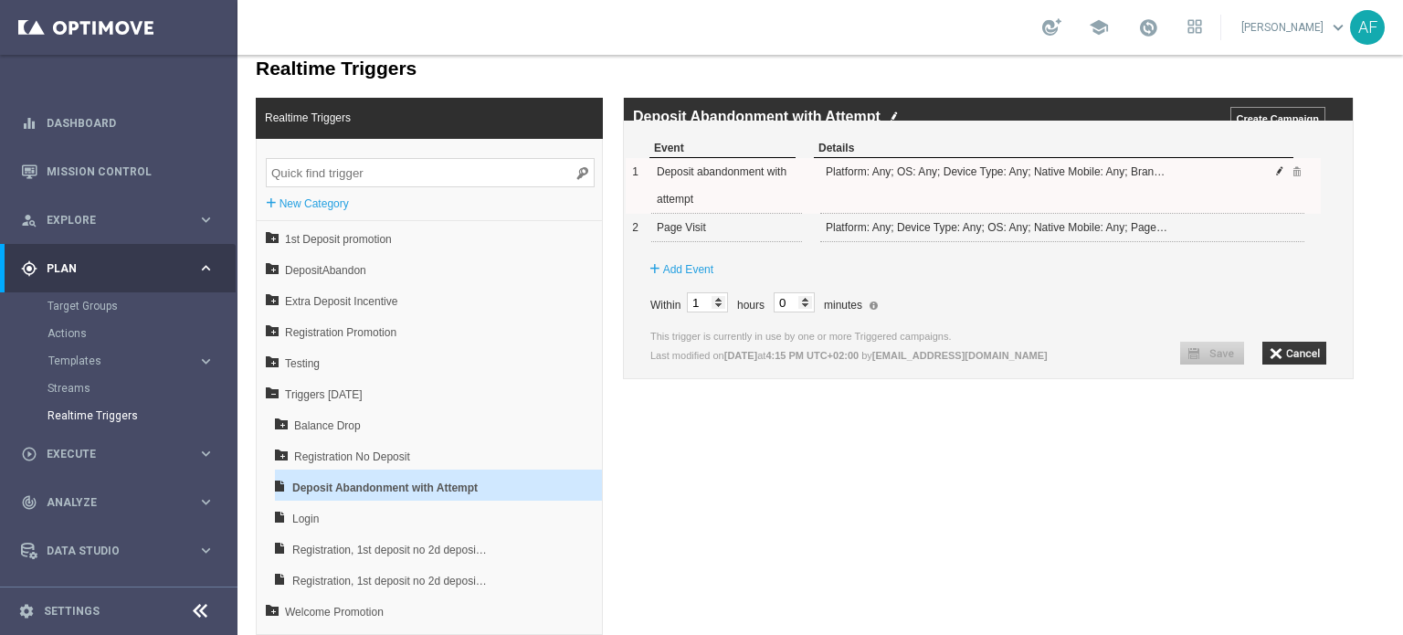
click at [1280, 176] on span at bounding box center [1280, 170] width 11 height 11
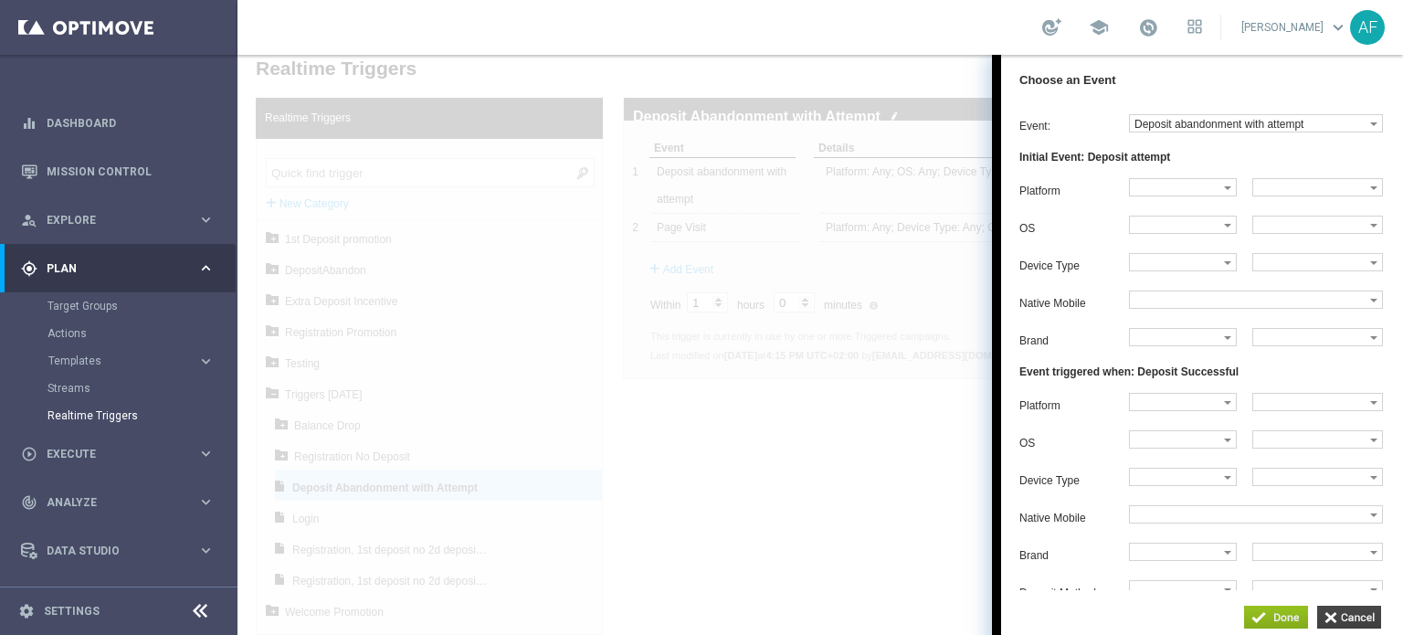
click at [1340, 618] on input "button" at bounding box center [1349, 617] width 64 height 23
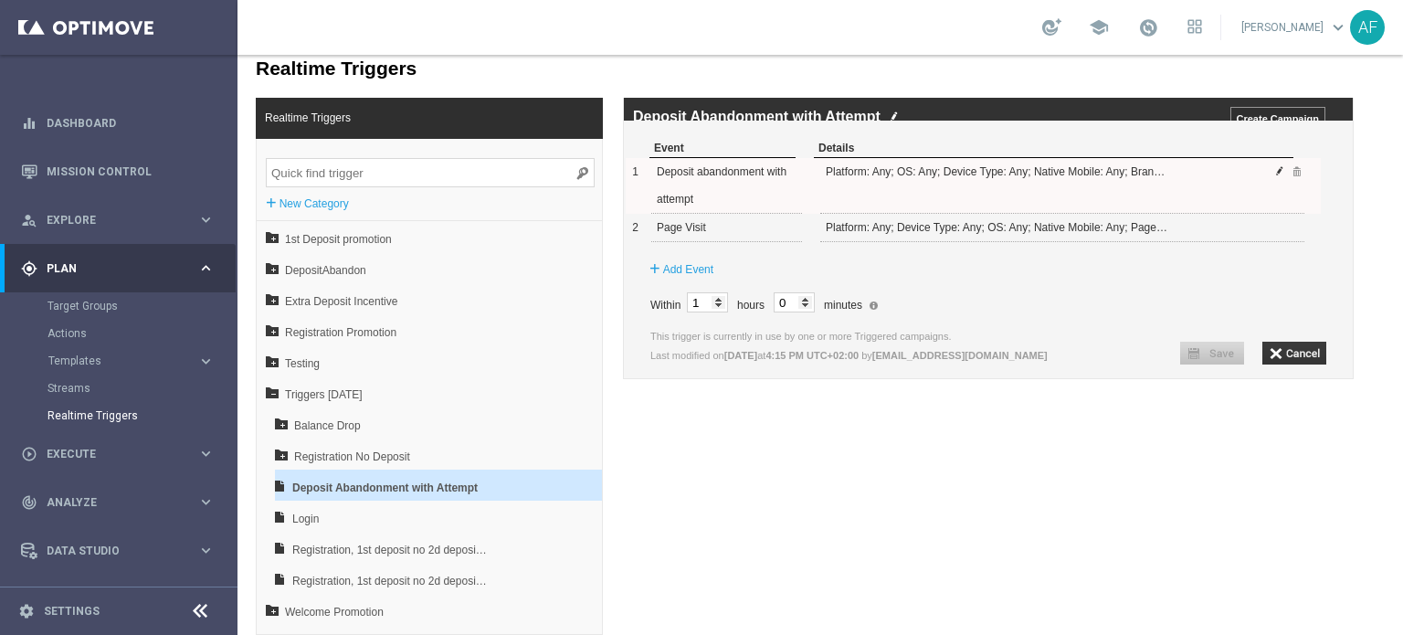
click at [1279, 176] on span at bounding box center [1280, 170] width 11 height 11
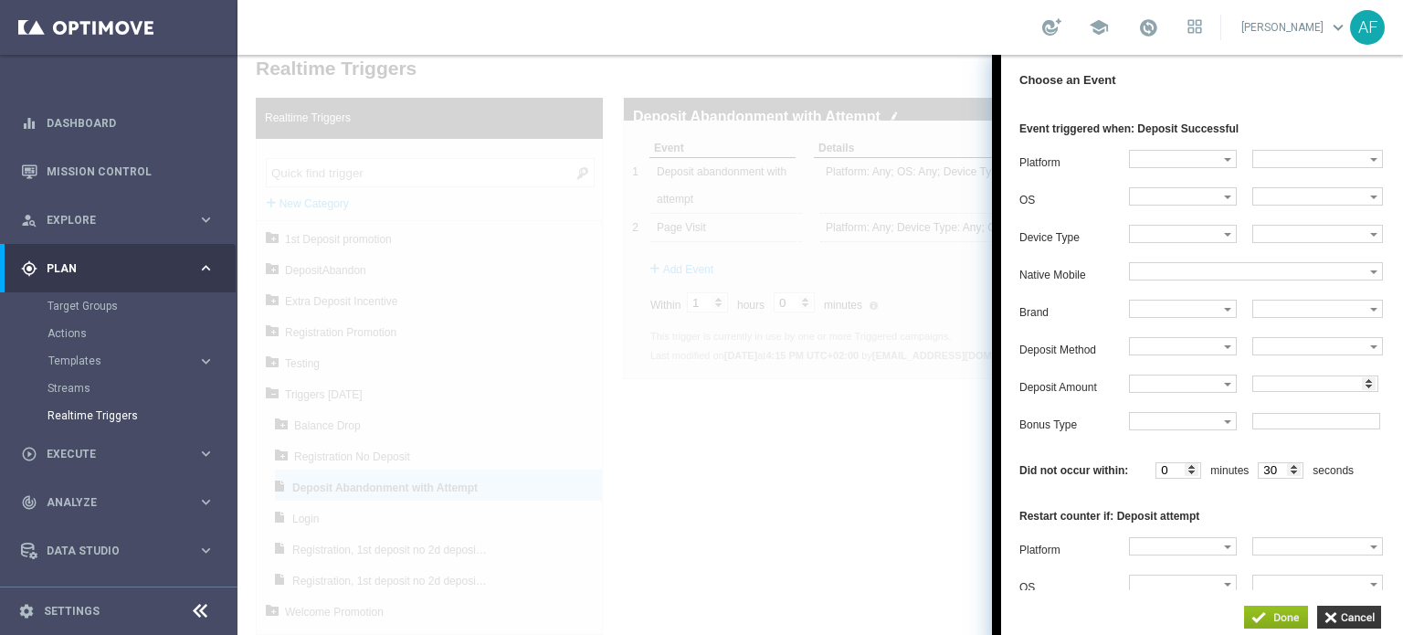
scroll to position [359, 0]
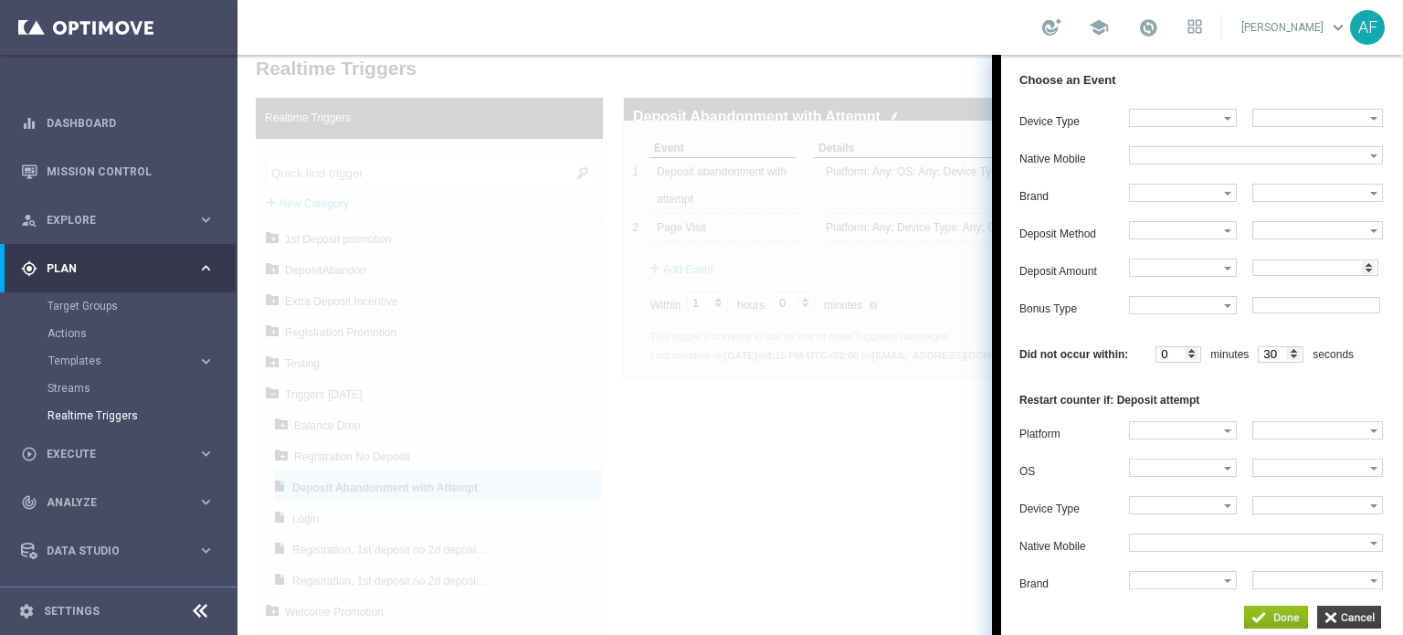
click at [1334, 620] on input "button" at bounding box center [1349, 617] width 64 height 23
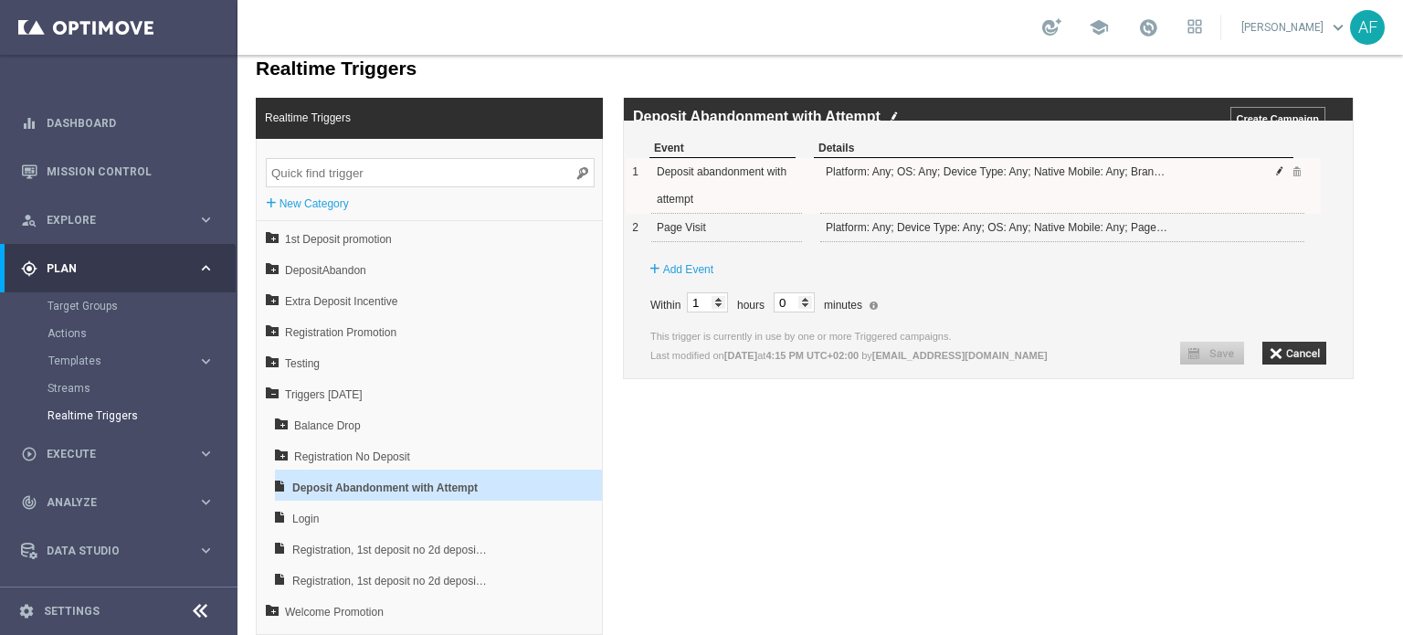
click at [1279, 176] on span at bounding box center [1280, 170] width 11 height 11
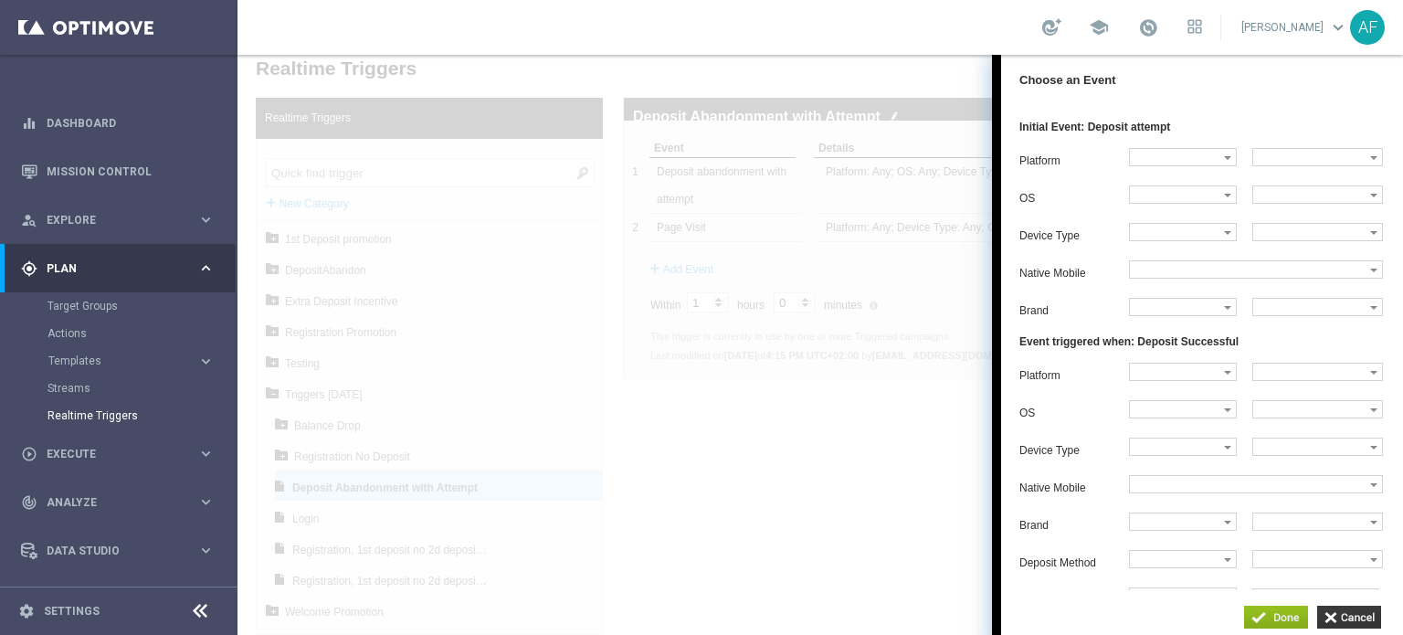
scroll to position [0, 0]
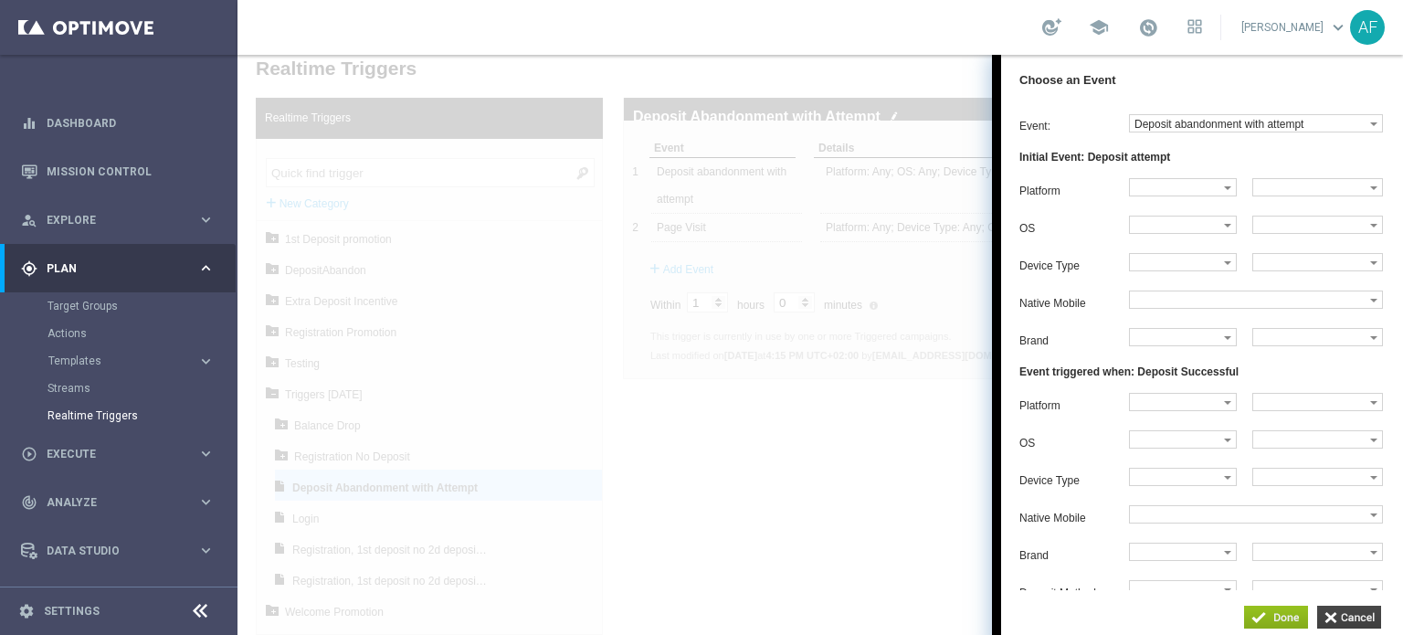
click at [1338, 620] on input "button" at bounding box center [1349, 617] width 64 height 23
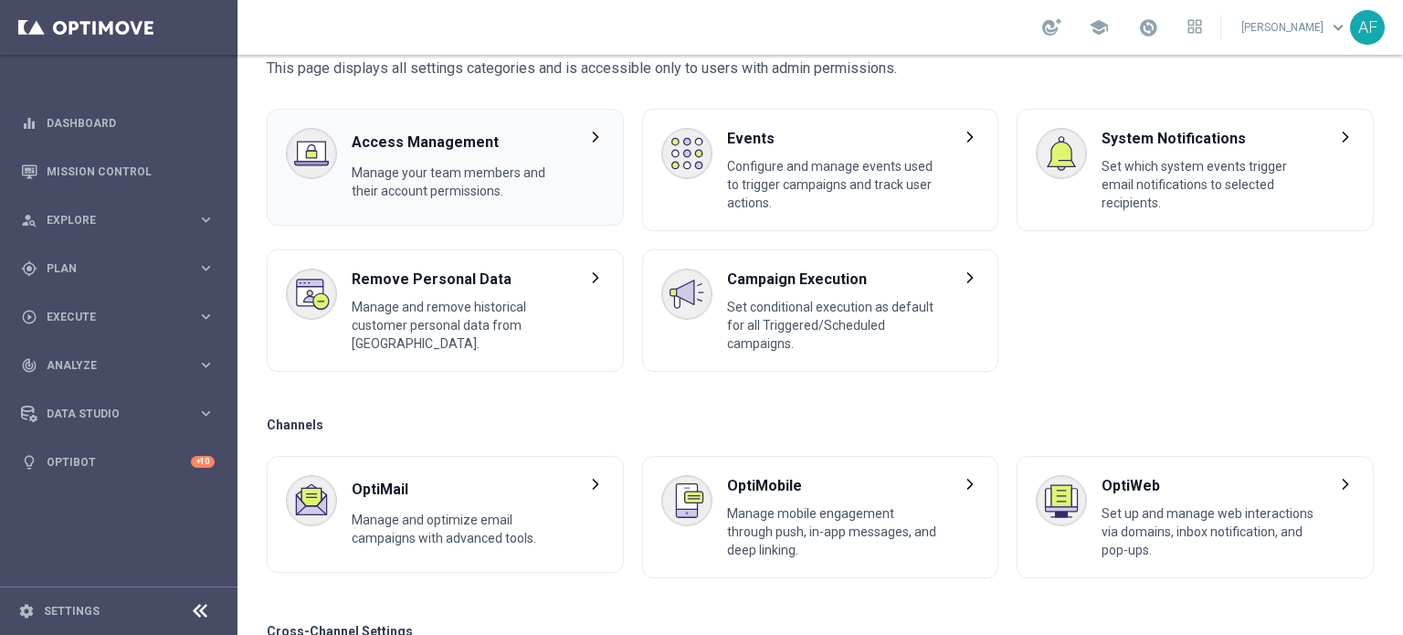
scroll to position [91, 0]
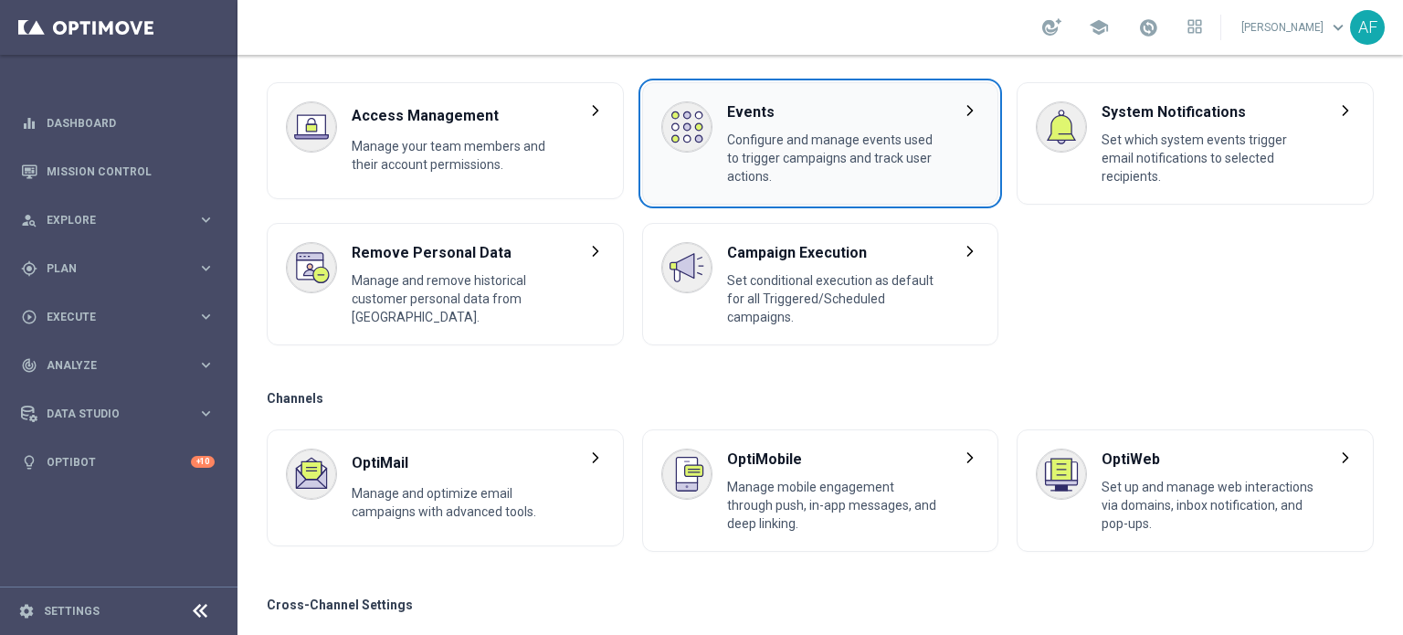
click at [763, 153] on span "Configure and manage events used to trigger campaigns and track user actions." at bounding box center [833, 158] width 213 height 55
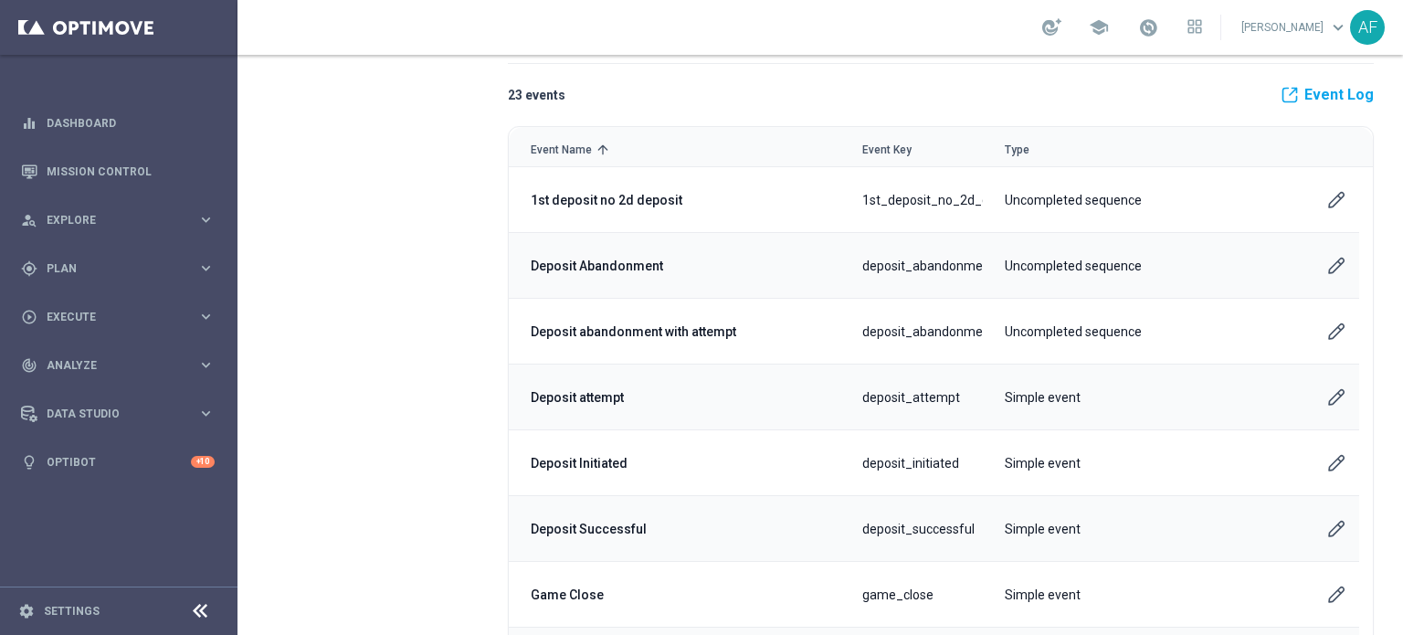
scroll to position [91, 0]
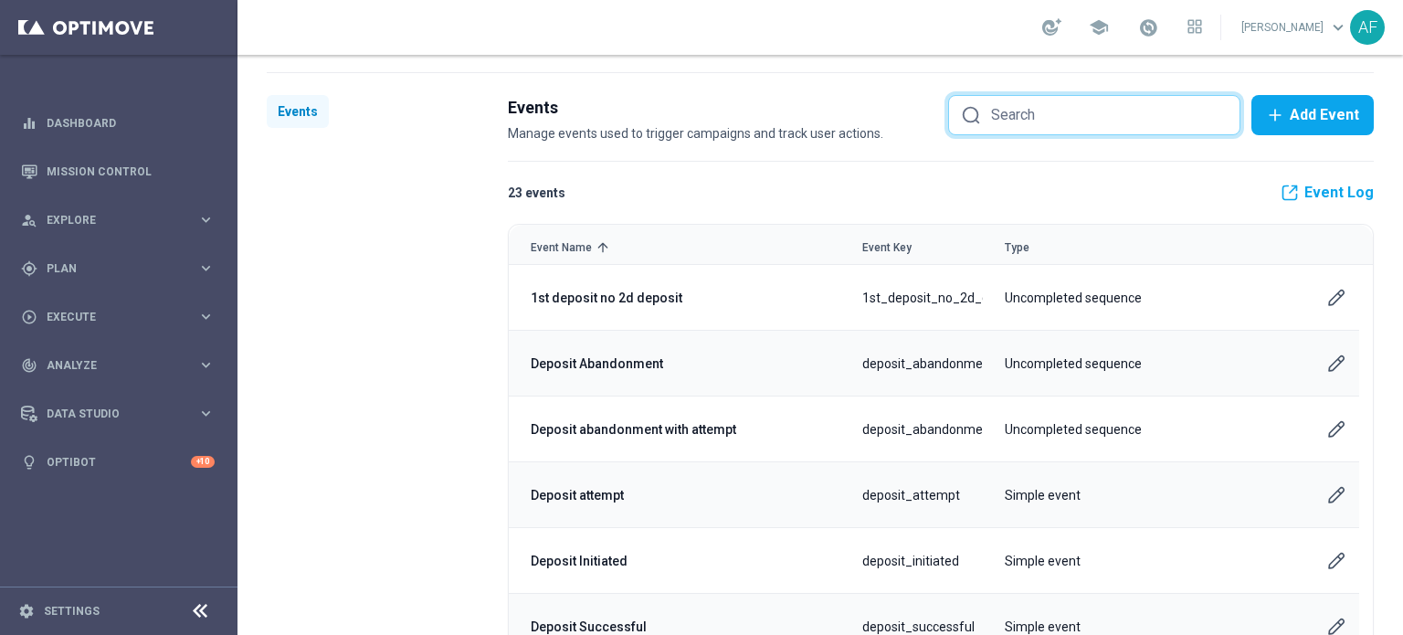
click at [1137, 103] on input "Events" at bounding box center [1108, 115] width 239 height 24
paste input "registered no deposit"
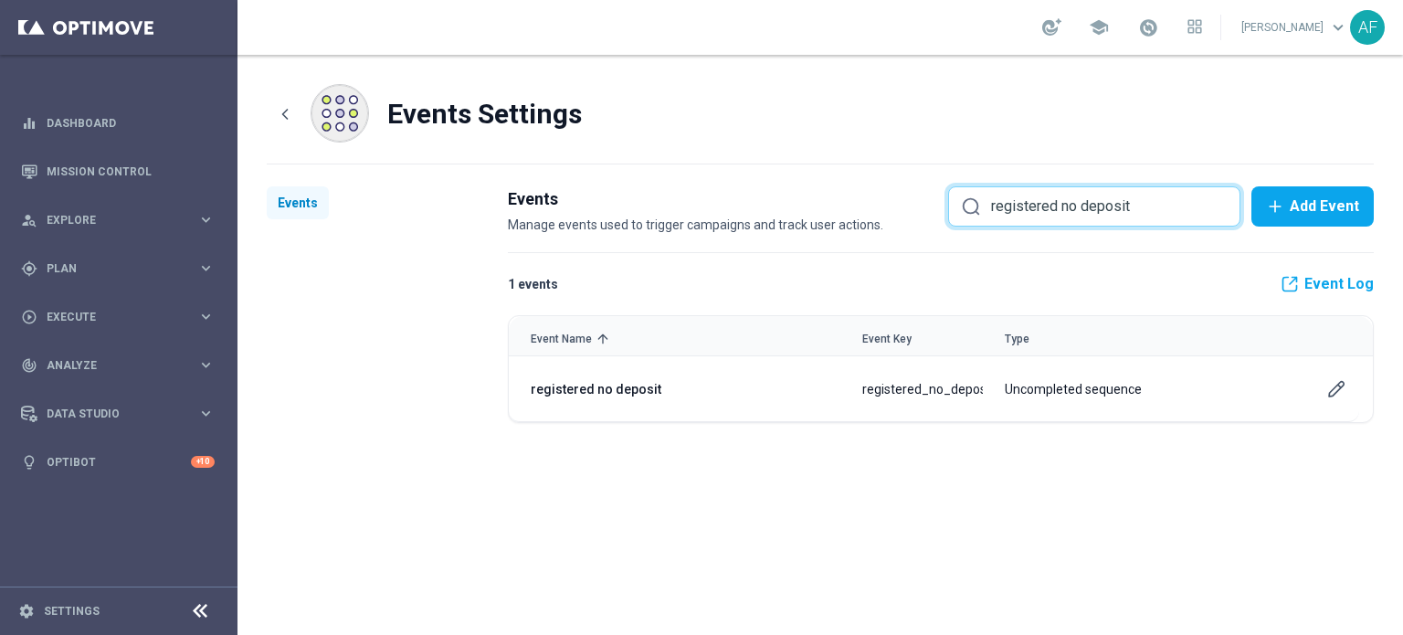
scroll to position [0, 0]
drag, startPoint x: 1137, startPoint y: 210, endPoint x: 968, endPoint y: 200, distance: 169.3
click at [968, 200] on div "registered no deposit" at bounding box center [1094, 207] width 269 height 24
paste input "Deposit Abandonment with Attemp"
type input "Deposit Abandonment with Attempt"
